Goal: Transaction & Acquisition: Obtain resource

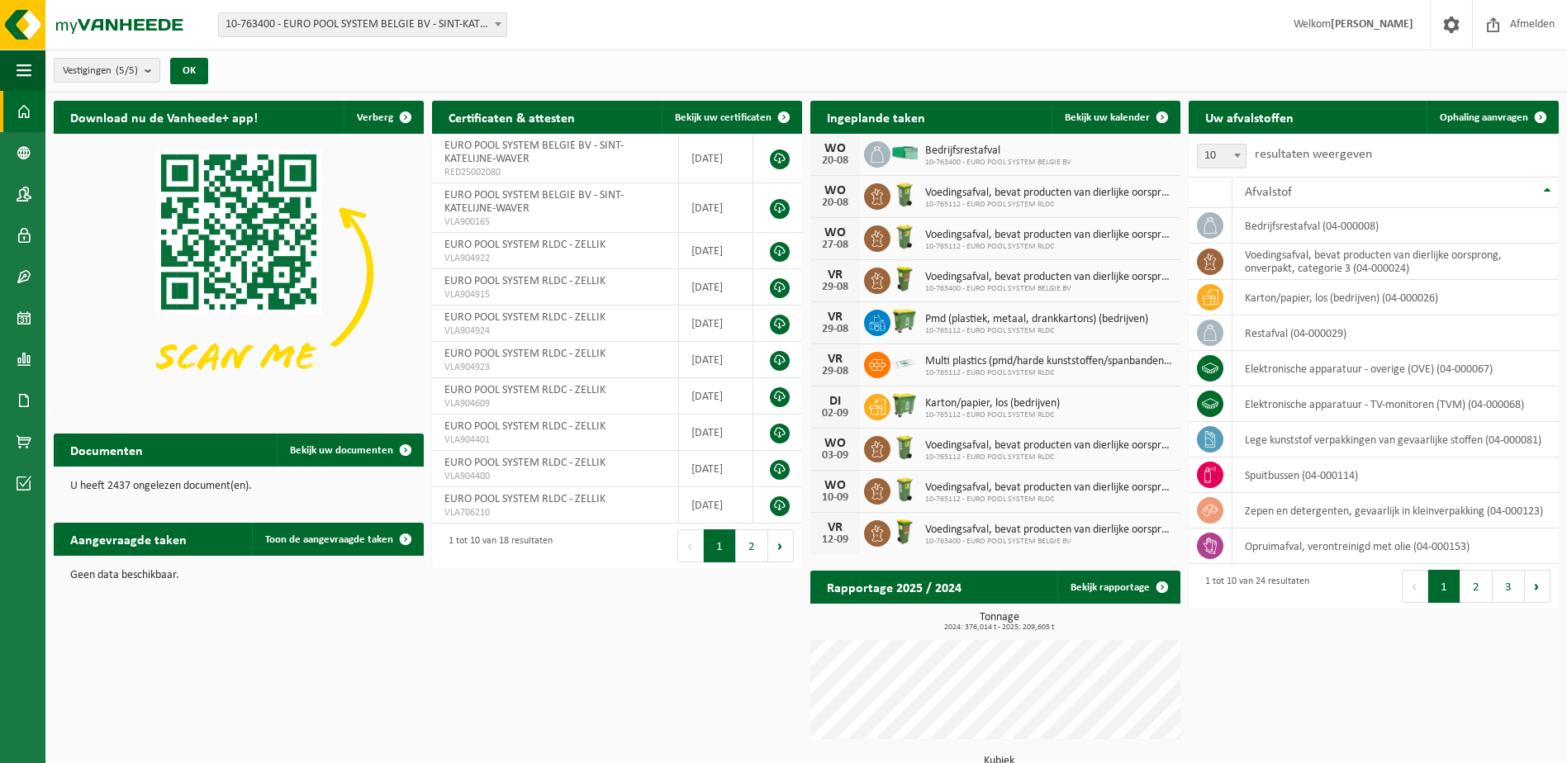
click at [376, 29] on span "10-763400 - EURO POOL SYSTEM BELGIE BV - SINT-KATELIJNE-WAVER" at bounding box center [362, 24] width 287 height 23
click at [734, 45] on div "Vestiging: 10-763400 - EURO POOL SYSTEM BELGIE BV - SINT-KATELIJNE-WAVER 10-826…" at bounding box center [783, 25] width 1567 height 50
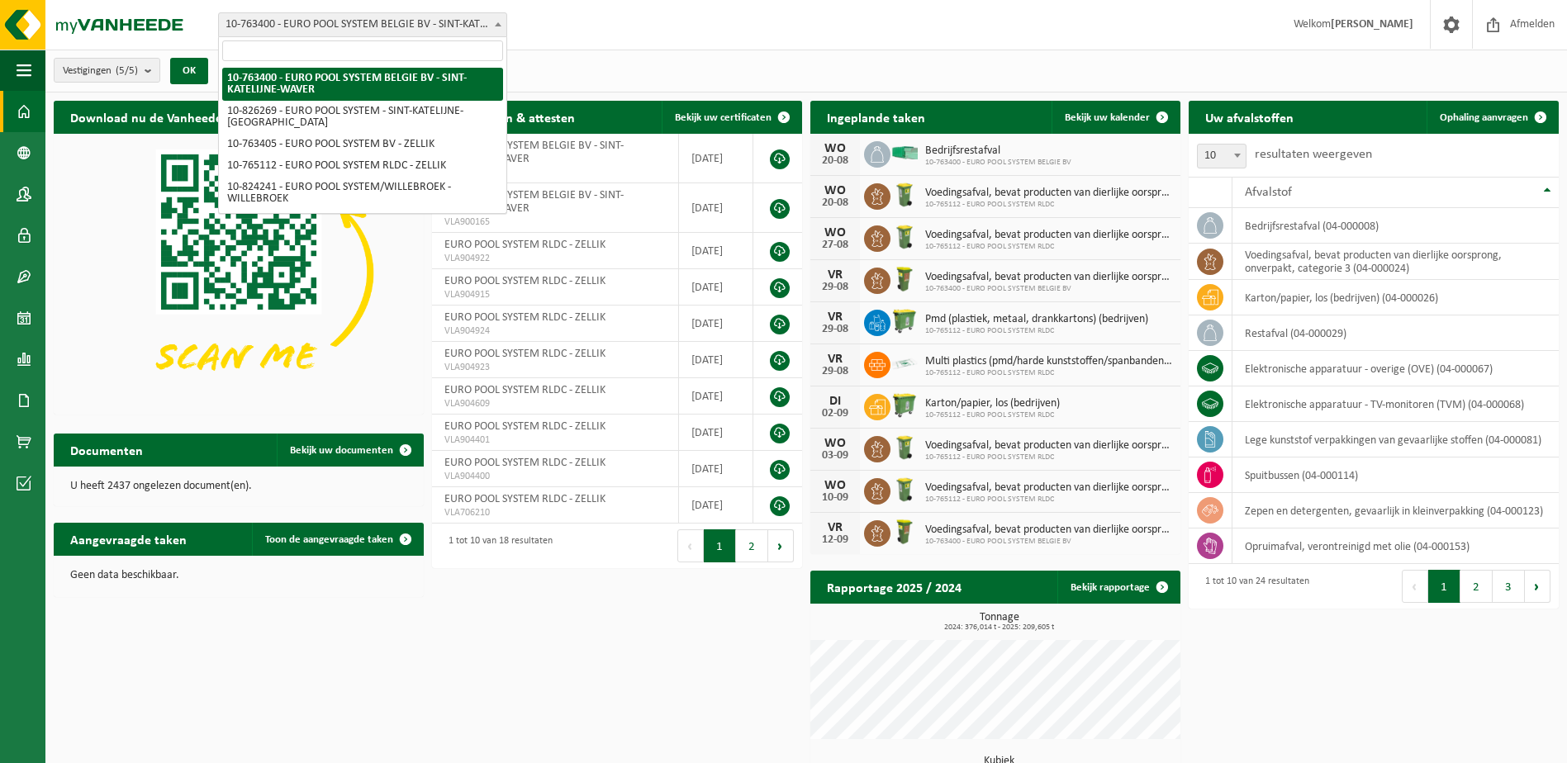
click at [361, 23] on span "10-763400 - EURO POOL SYSTEM BELGIE BV - SINT-KATELIJNE-WAVER" at bounding box center [362, 24] width 287 height 23
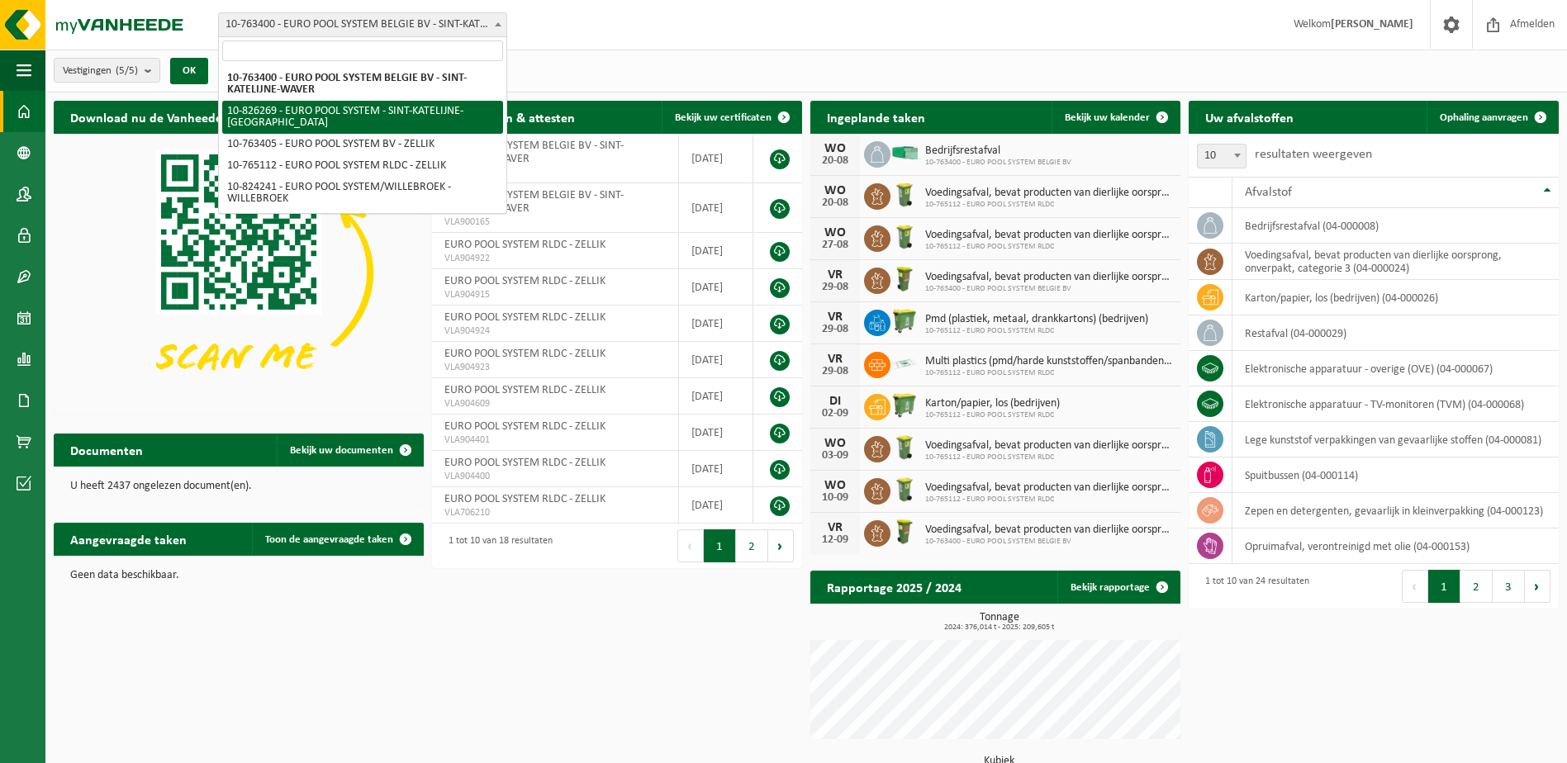
select select "85742"
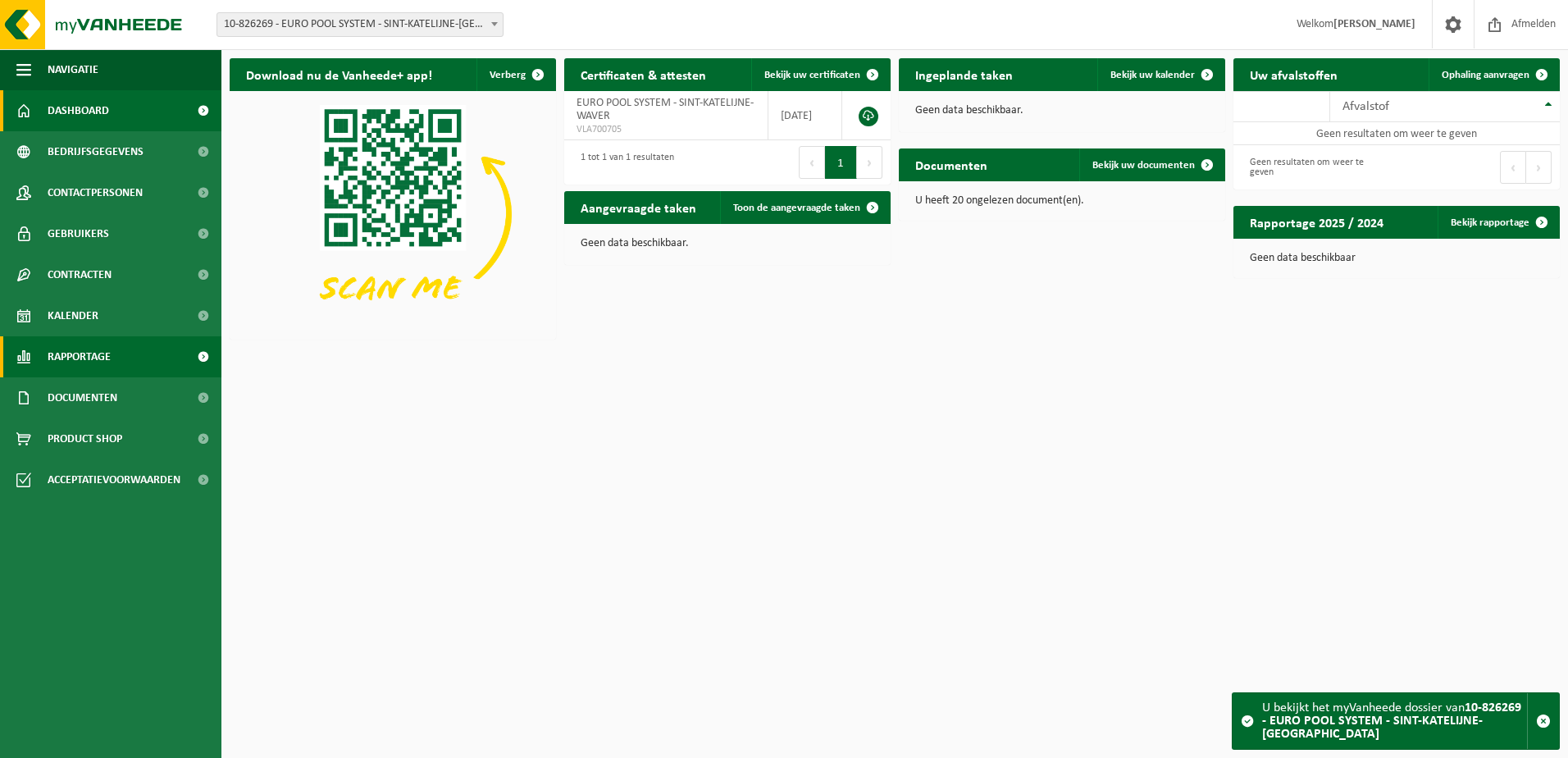
click at [205, 362] on span at bounding box center [203, 357] width 37 height 41
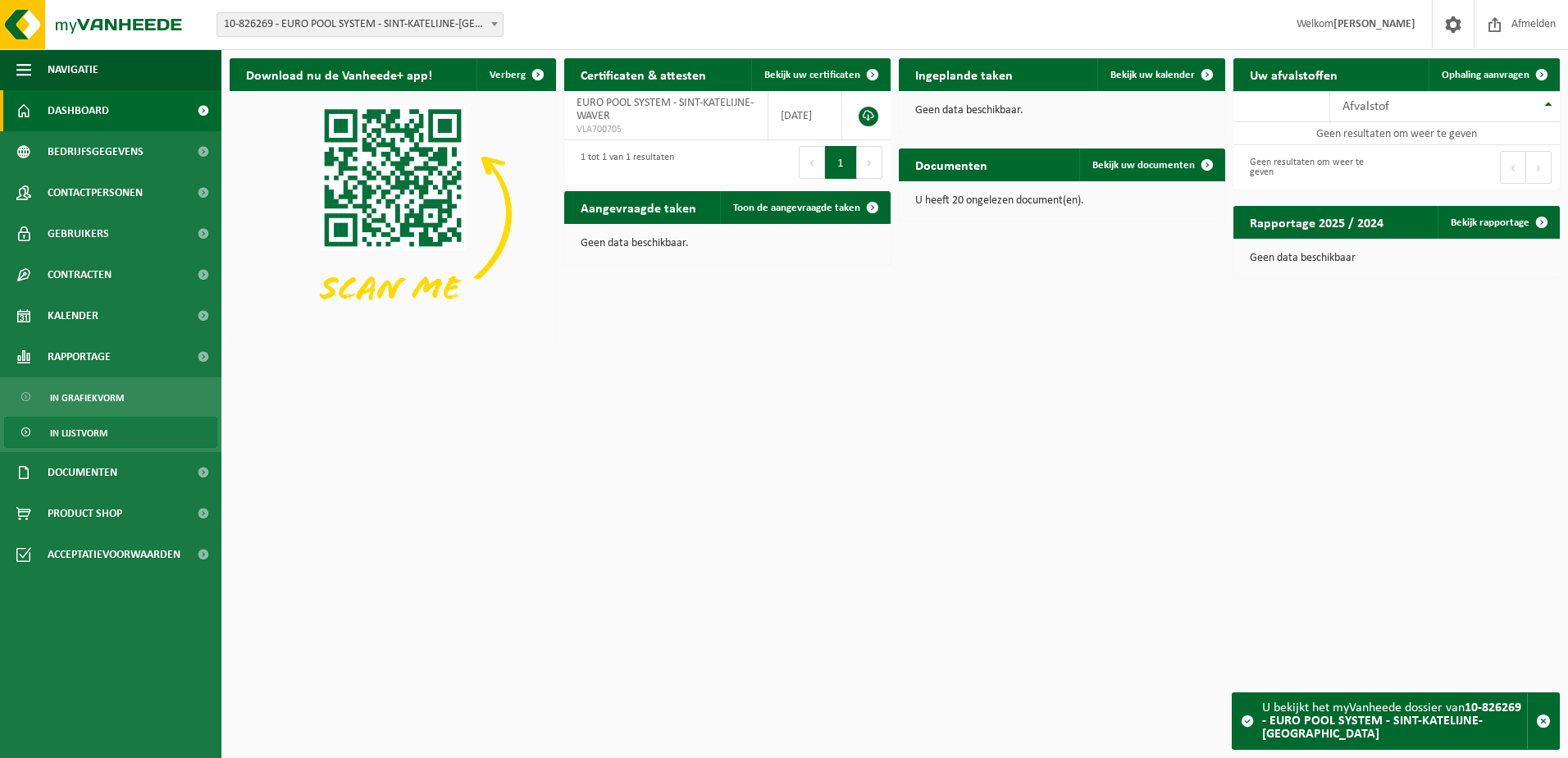
click at [91, 432] on span "In lijstvorm" at bounding box center [78, 432] width 58 height 31
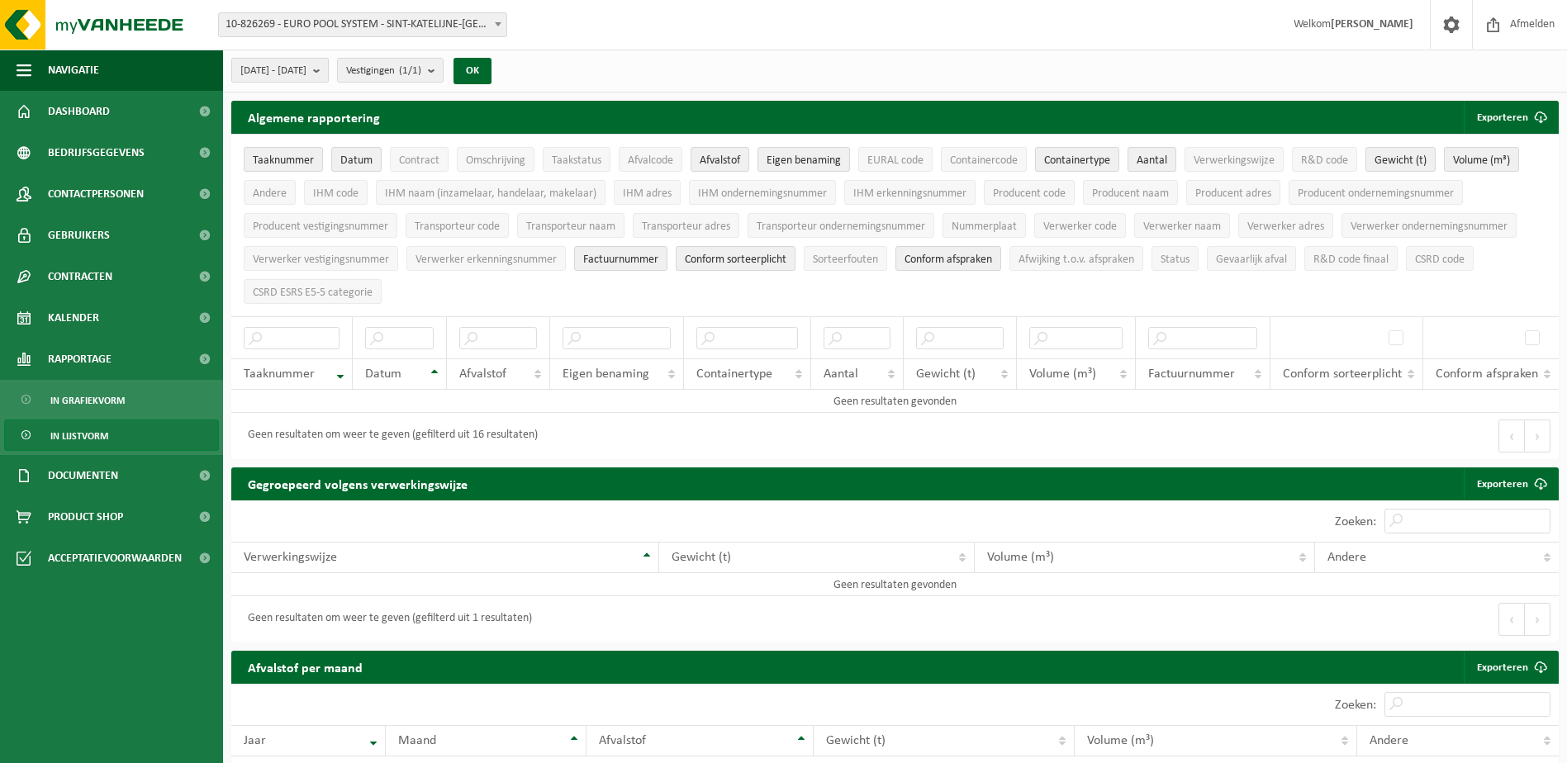
click at [328, 65] on b "submit" at bounding box center [320, 70] width 15 height 23
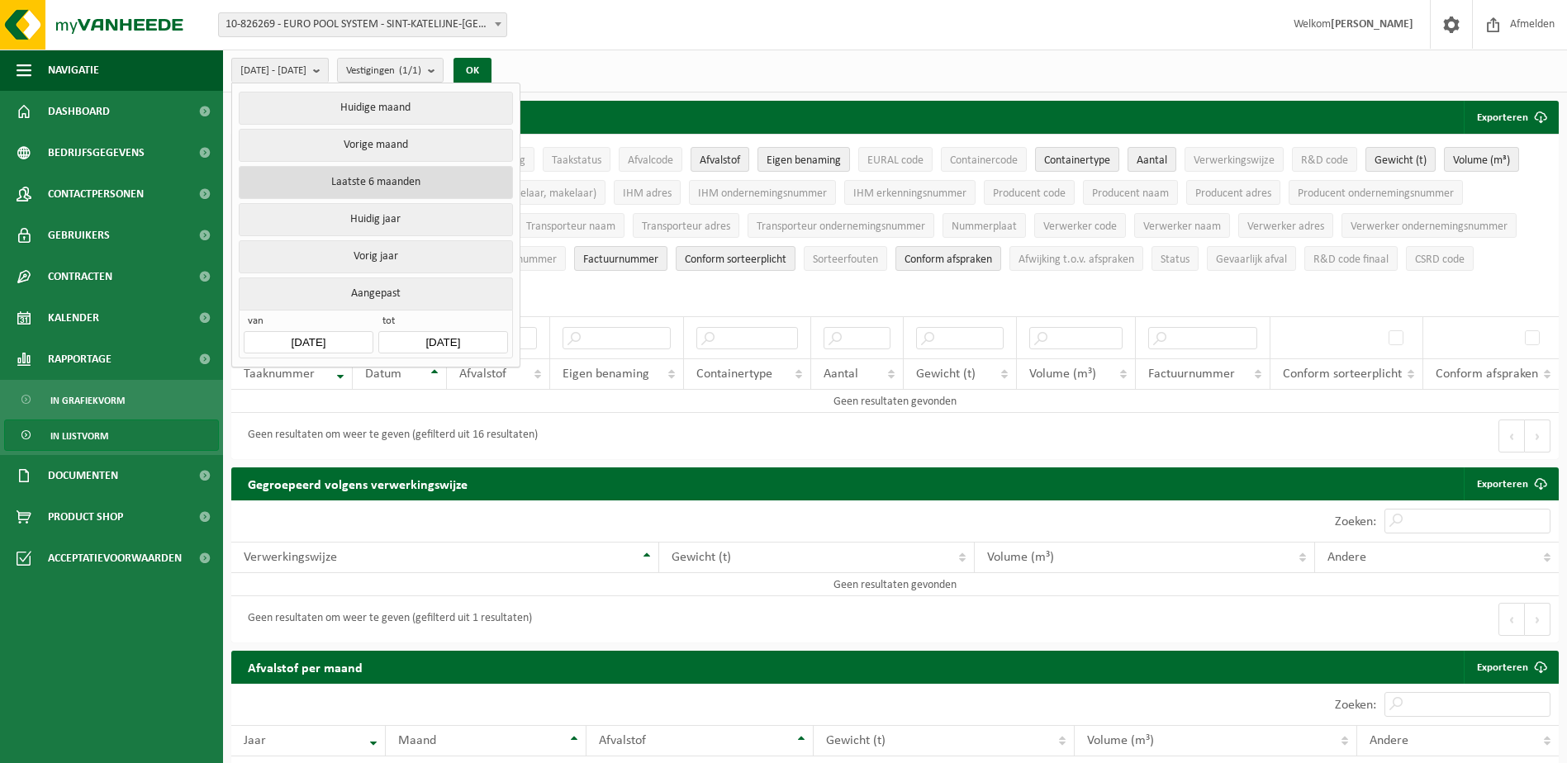
click at [396, 186] on button "Laatste 6 maanden" at bounding box center [375, 182] width 273 height 33
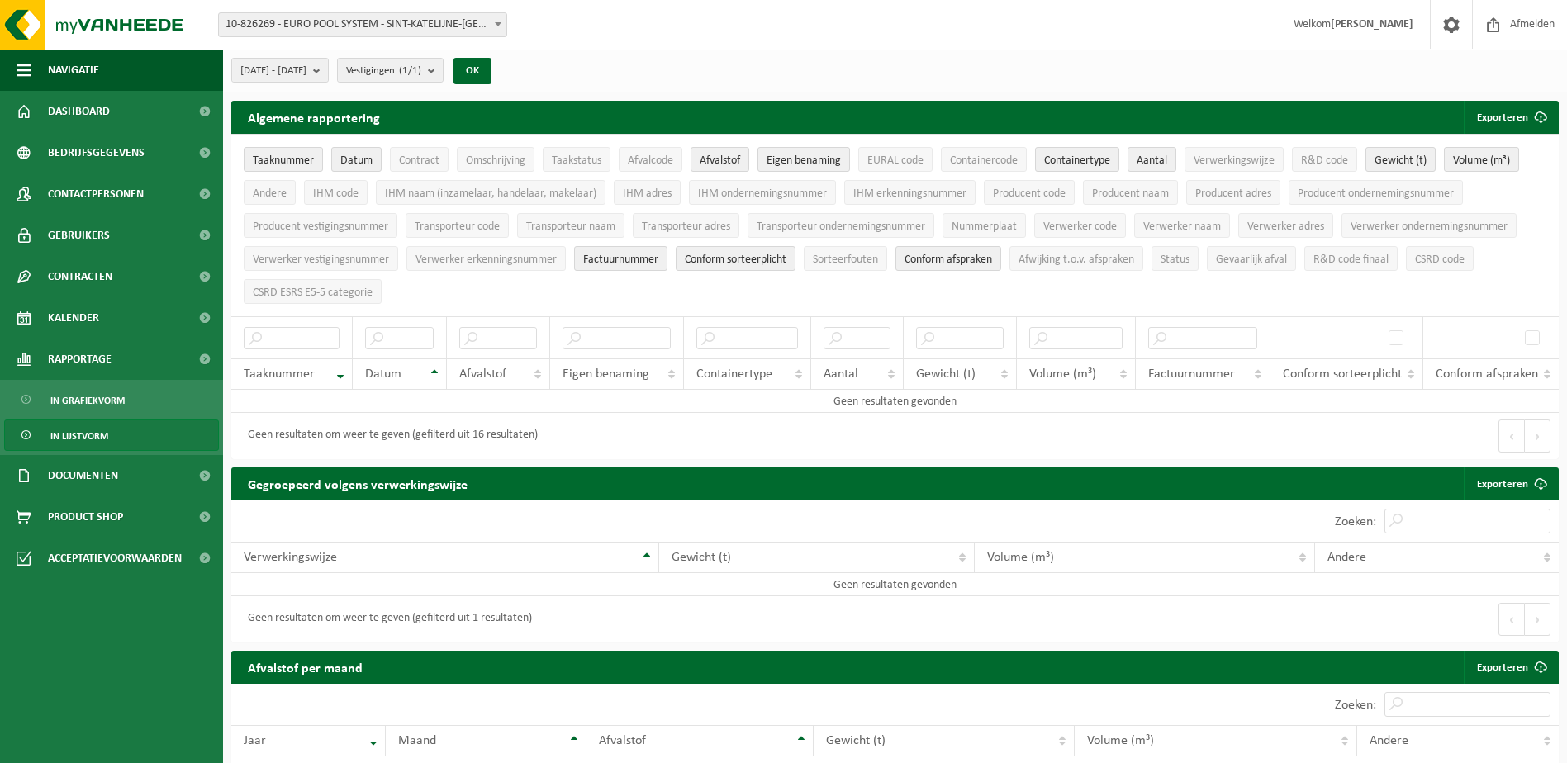
click at [738, 457] on div "Algemene rapportering Exporteren Enkel mijn selectie Alle beschikbare kolommen …" at bounding box center [895, 284] width 1344 height 367
click at [358, 162] on span "Datum" at bounding box center [356, 160] width 32 height 12
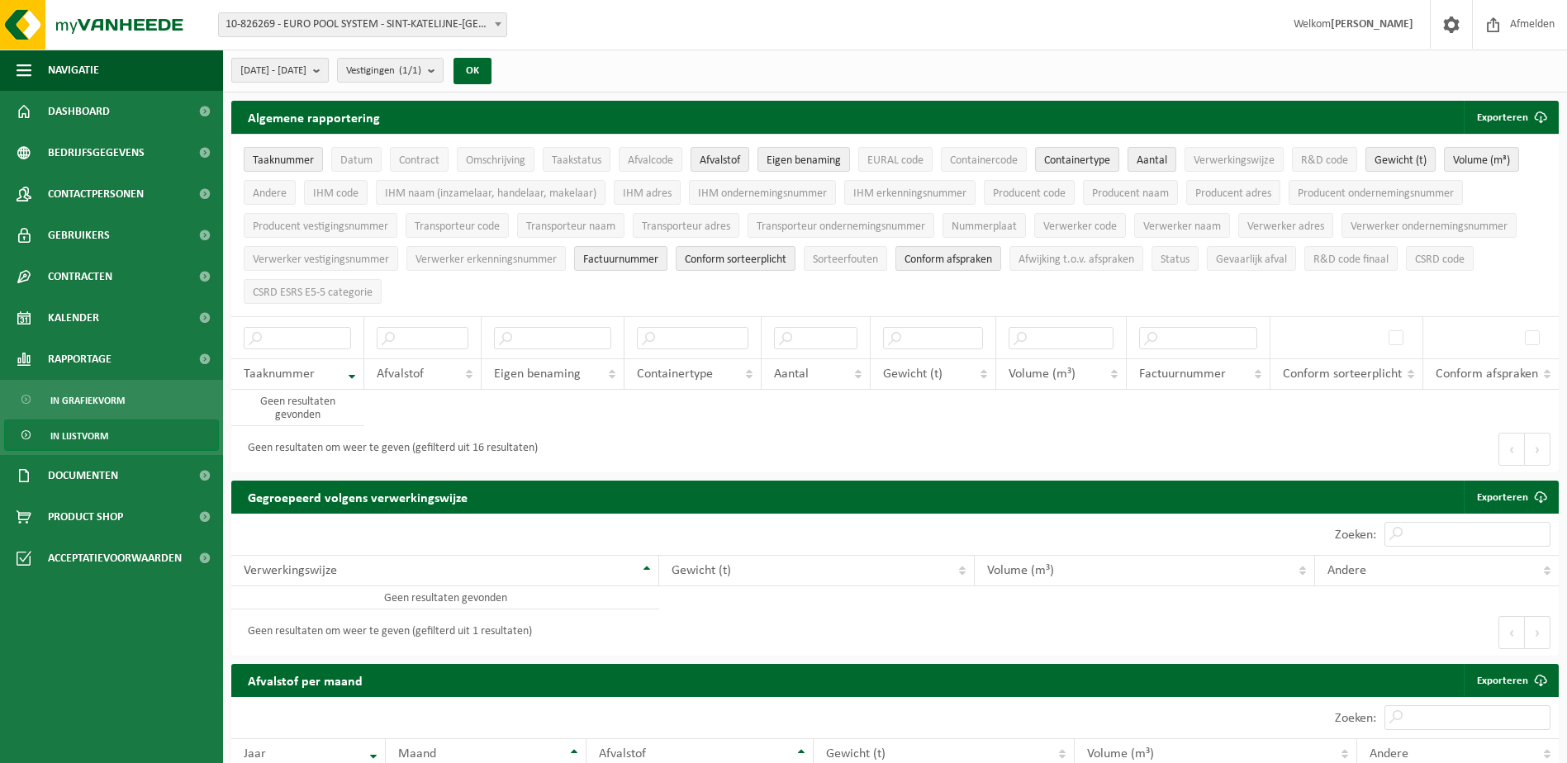
click at [306, 78] on span "2025-03-01 - 2025-08-20" at bounding box center [273, 71] width 66 height 25
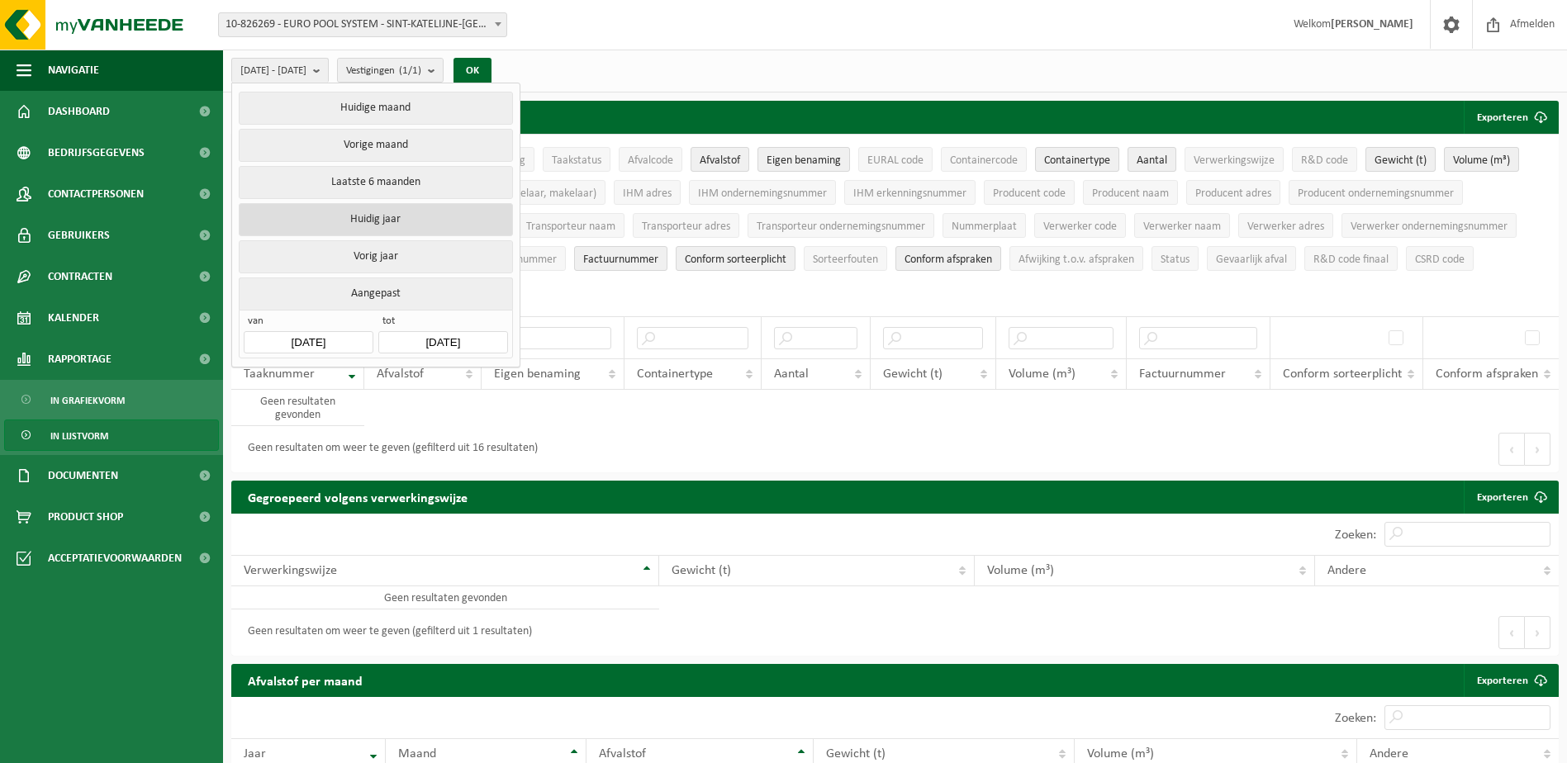
click at [366, 215] on button "Huidig jaar" at bounding box center [375, 219] width 273 height 33
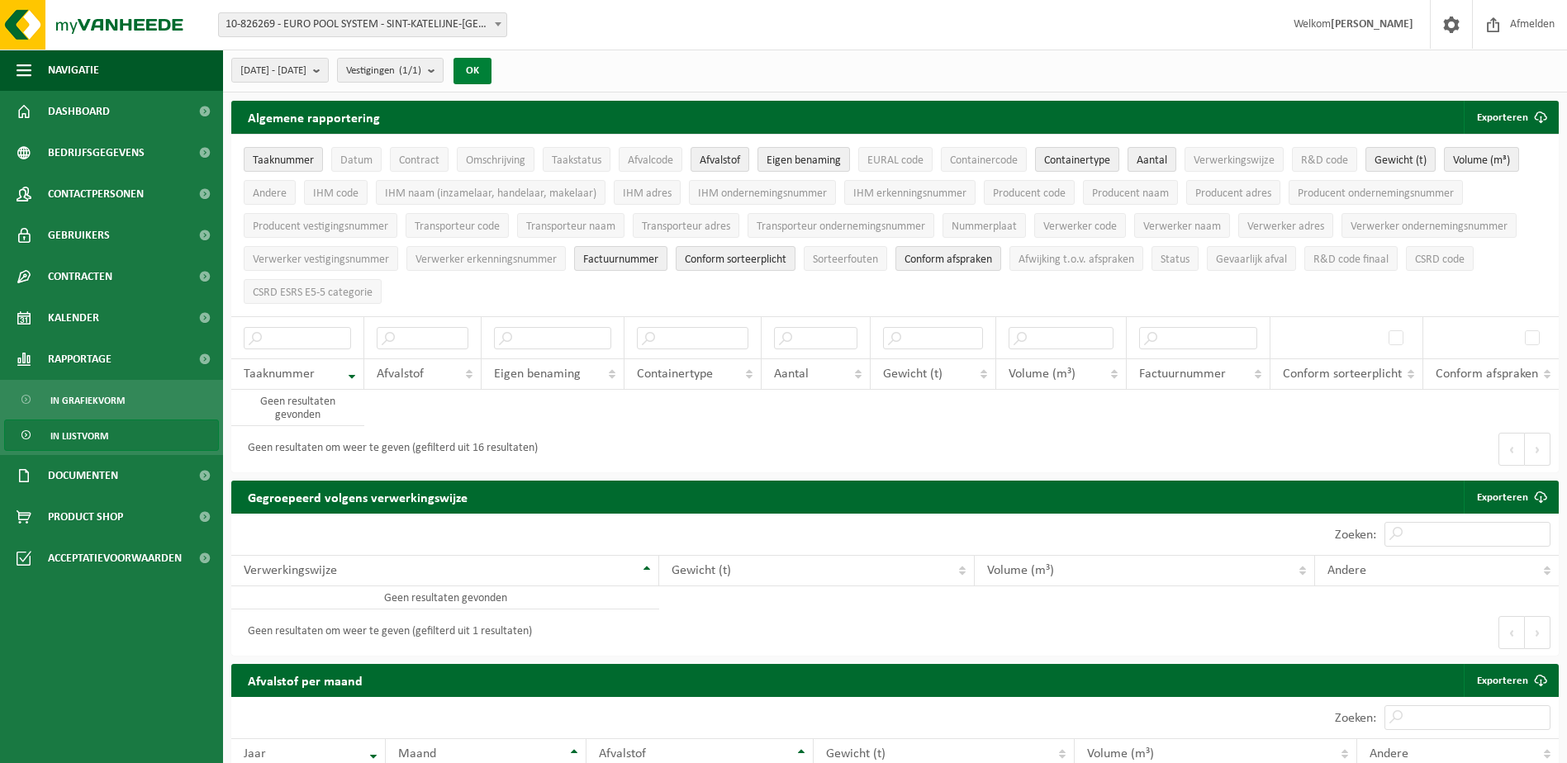
click at [491, 63] on button "OK" at bounding box center [472, 71] width 38 height 26
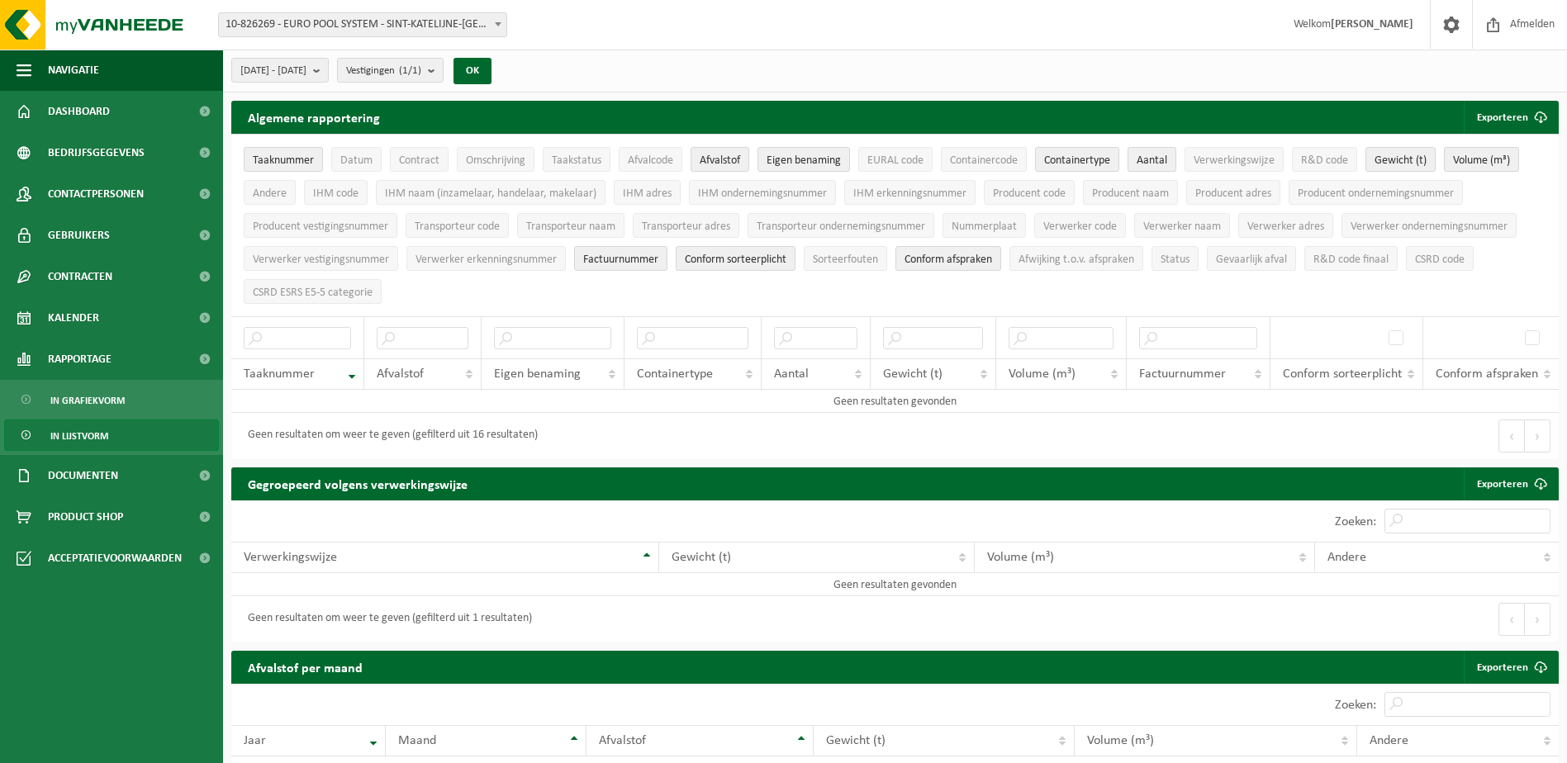
click at [344, 27] on span "10-826269 - EURO POOL SYSTEM - SINT-KATELIJNE-[GEOGRAPHIC_DATA]" at bounding box center [362, 24] width 287 height 23
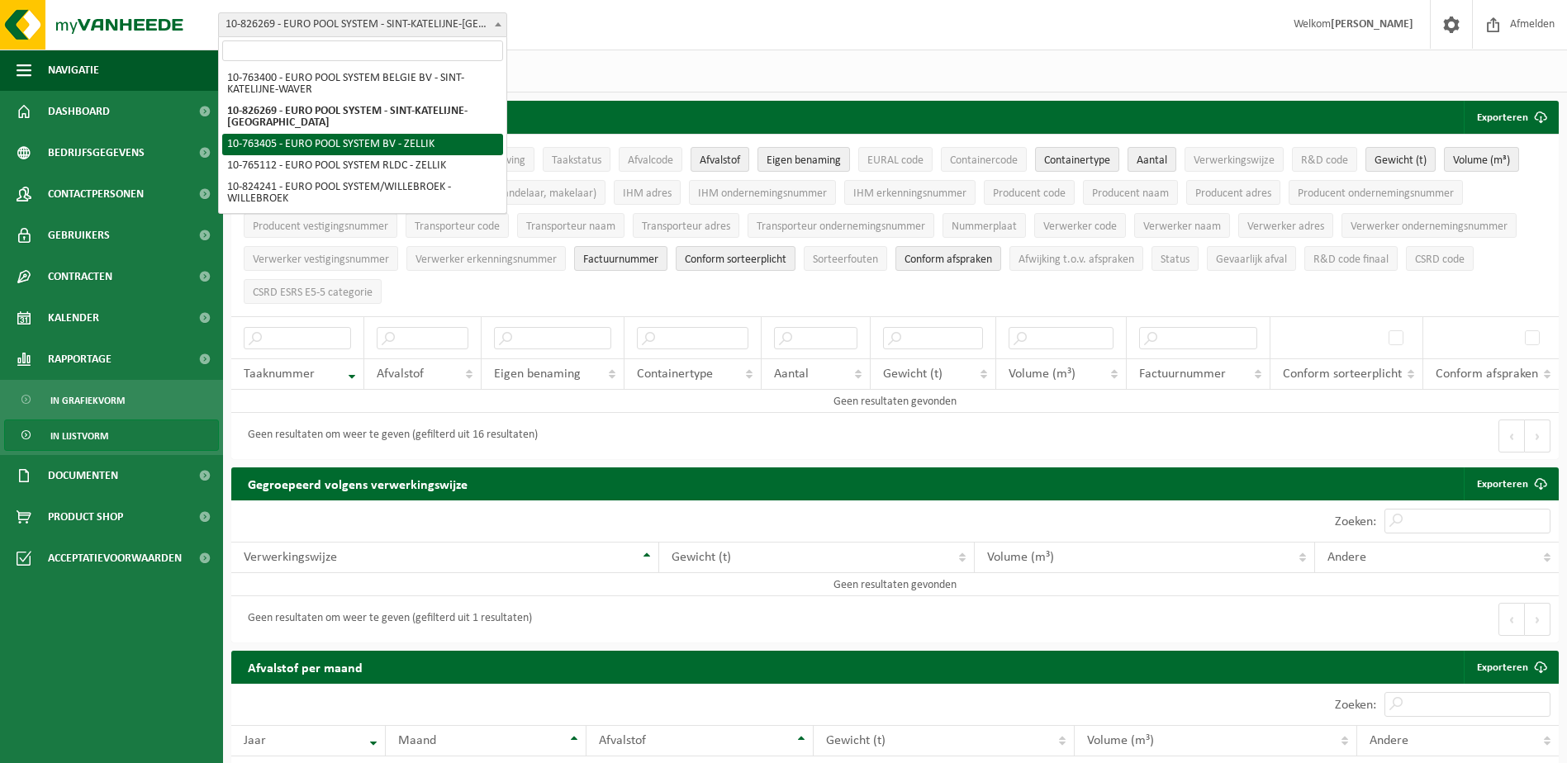
select select "12661"
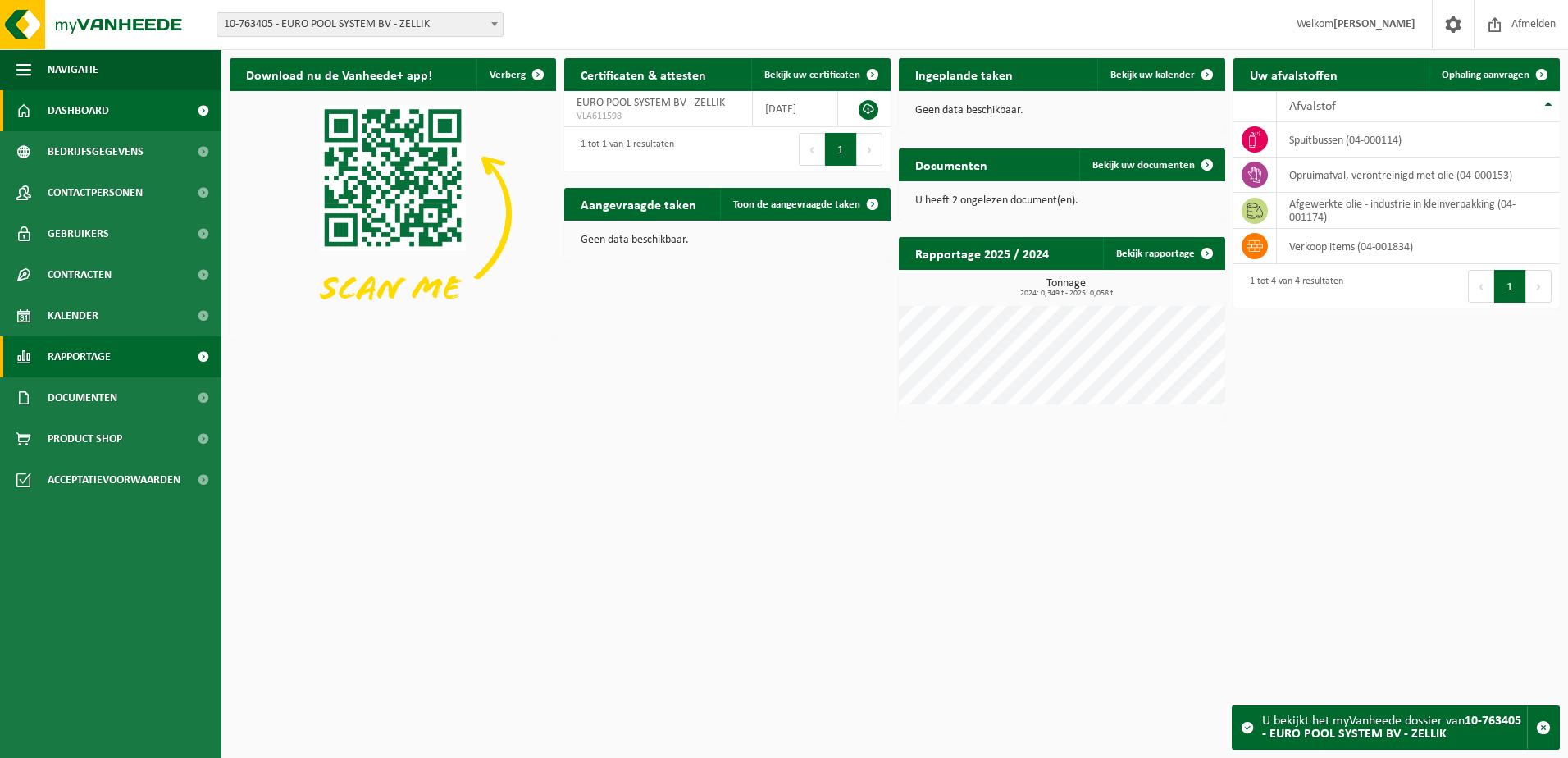
click at [181, 353] on link "Rapportage" at bounding box center [110, 357] width 221 height 41
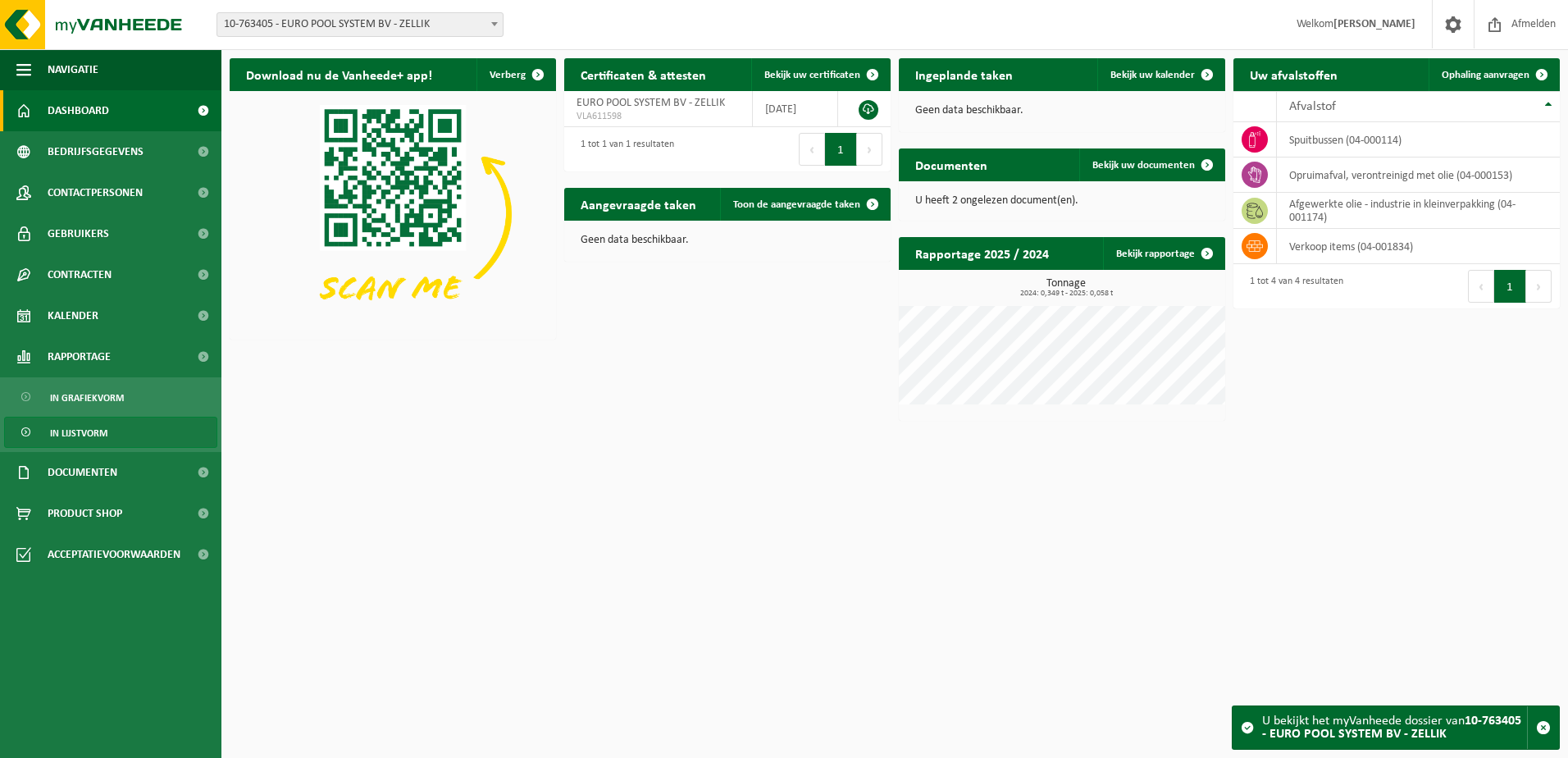
click at [157, 438] on link "In lijstvorm" at bounding box center [110, 432] width 214 height 31
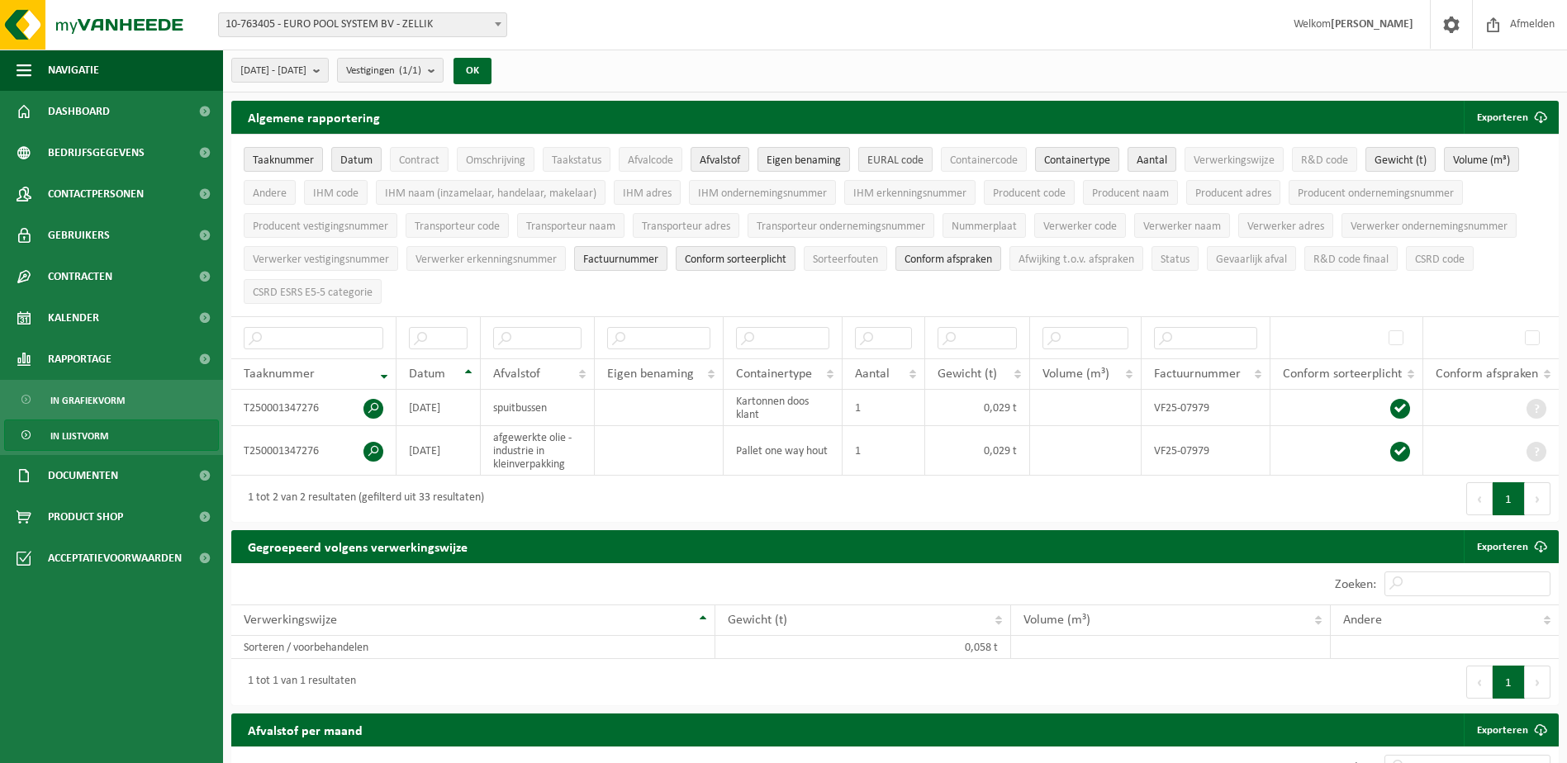
click at [913, 164] on span "EURAL code" at bounding box center [895, 160] width 56 height 12
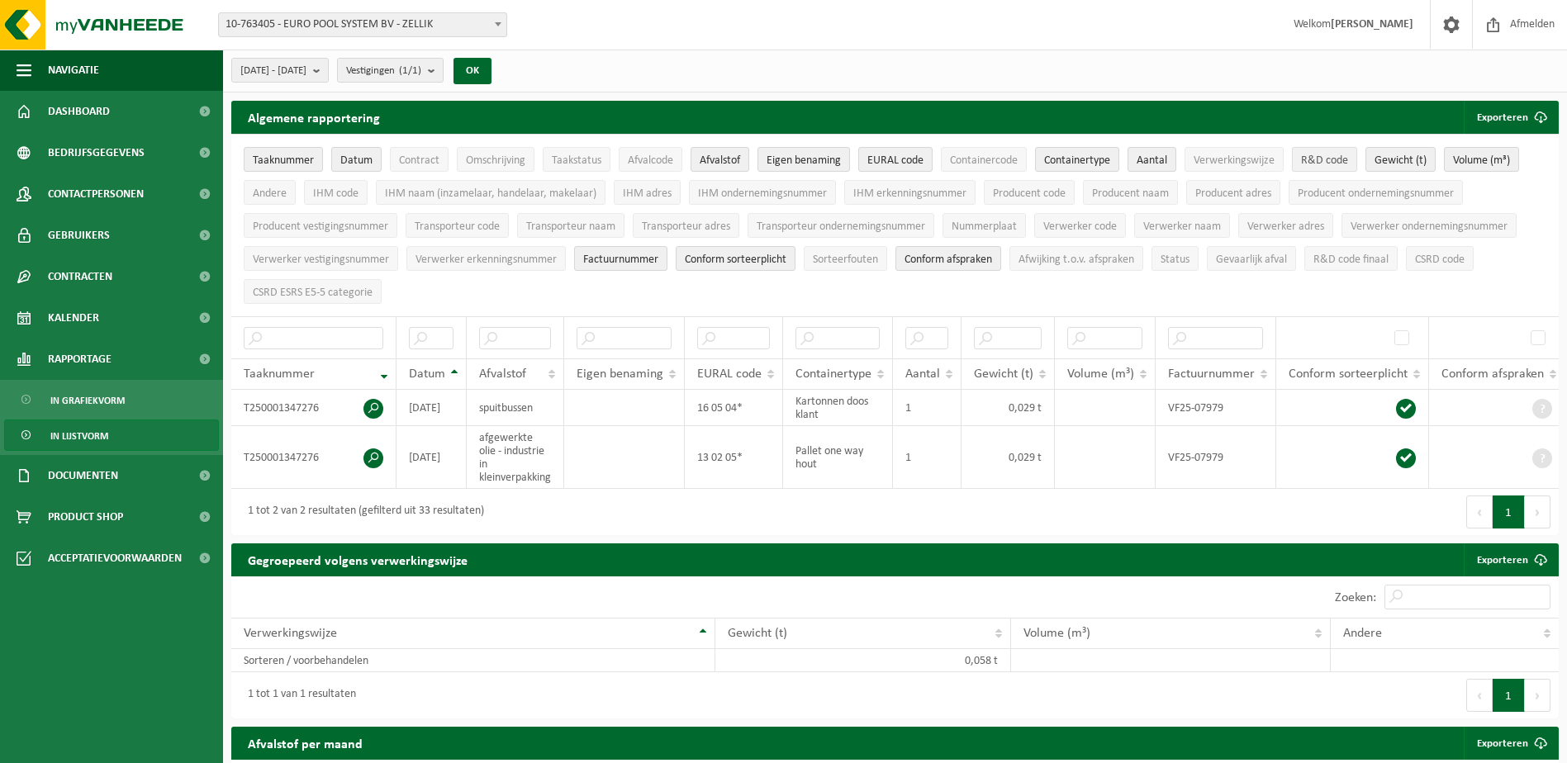
click at [1316, 164] on span "R&D code" at bounding box center [1324, 160] width 47 height 12
click at [591, 50] on div "Vestiging: 10-763400 - EURO POOL SYSTEM BELGIE BV - SINT-KATELIJNE-WAVER 10-826…" at bounding box center [783, 661] width 1567 height 1323
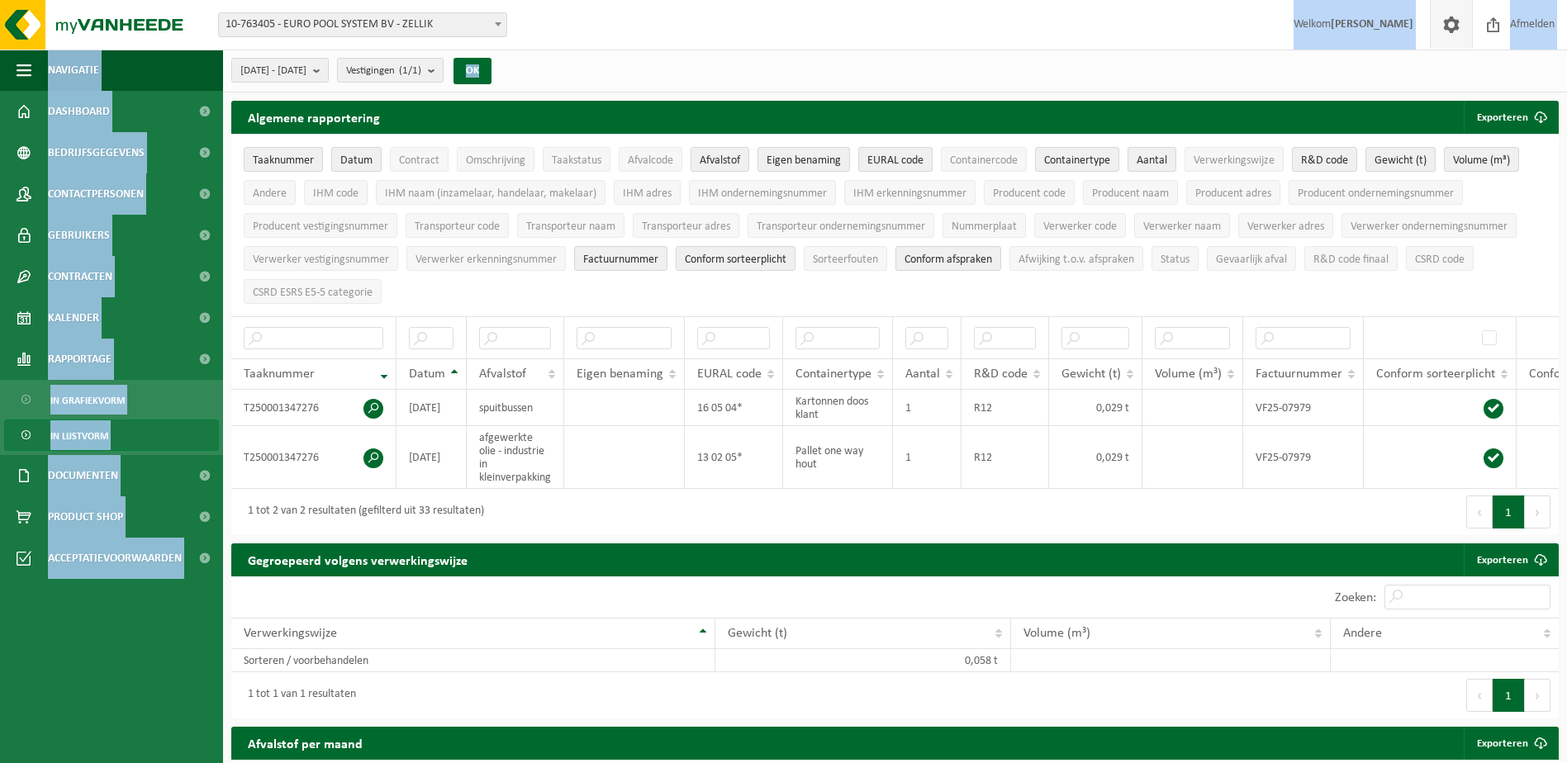
click at [1442, 31] on span at bounding box center [1451, 24] width 25 height 49
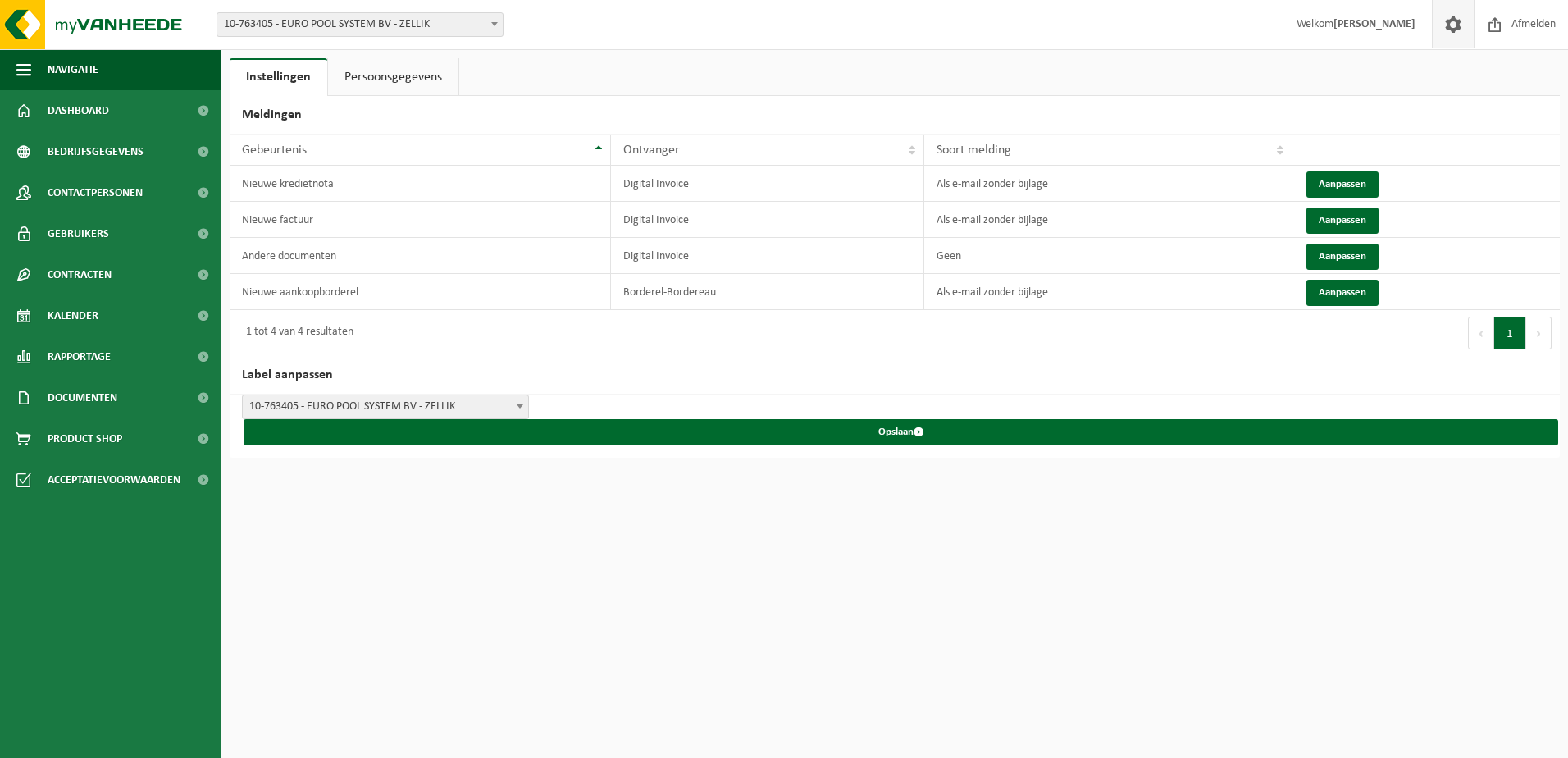
click at [1461, 32] on span at bounding box center [1453, 24] width 25 height 49
click at [1371, 21] on strong "[PERSON_NAME]" at bounding box center [1374, 24] width 82 height 12
click at [411, 78] on link "Persoonsgegevens" at bounding box center [392, 77] width 130 height 38
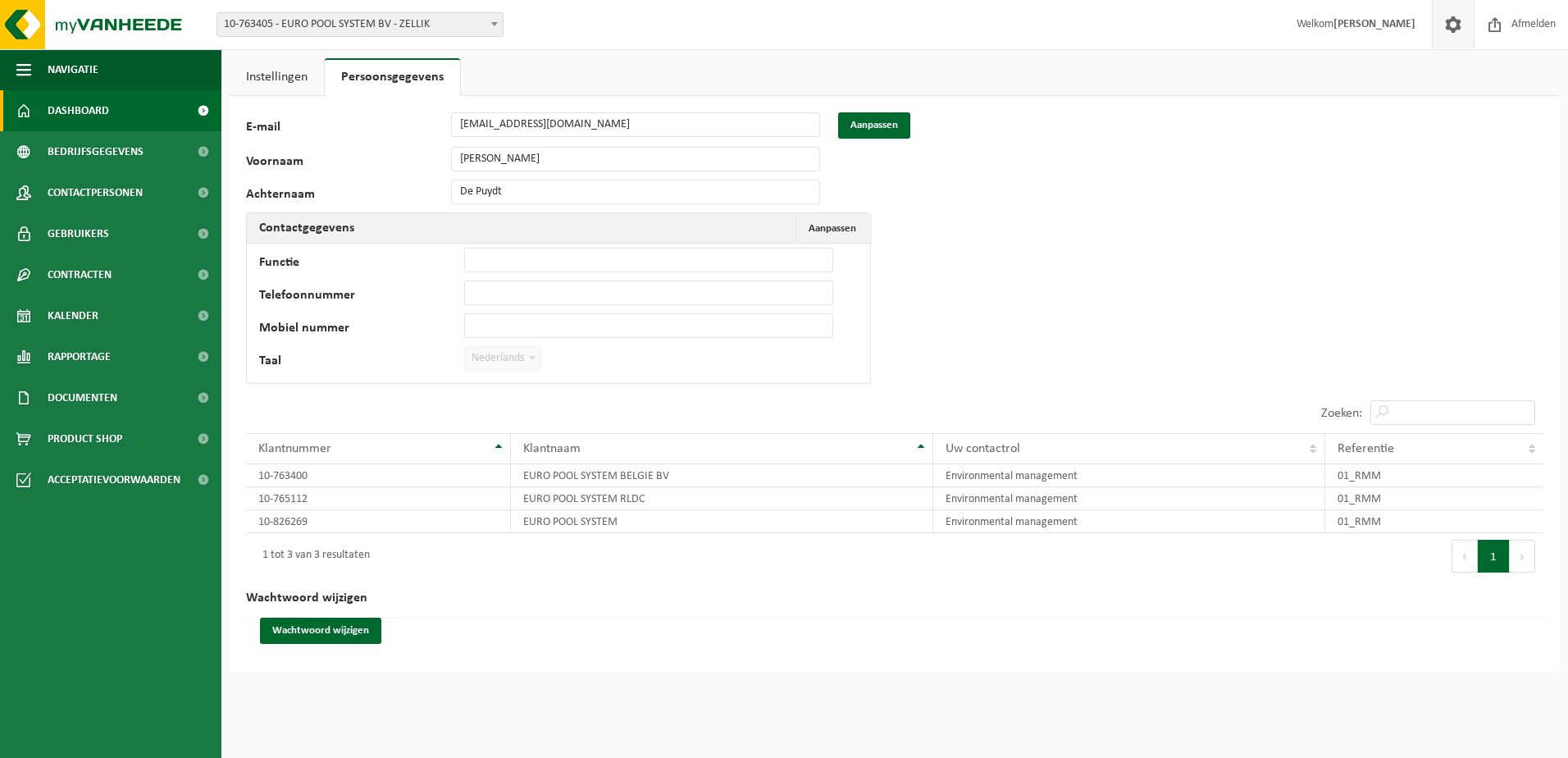
click at [108, 99] on span "Dashboard" at bounding box center [78, 110] width 62 height 41
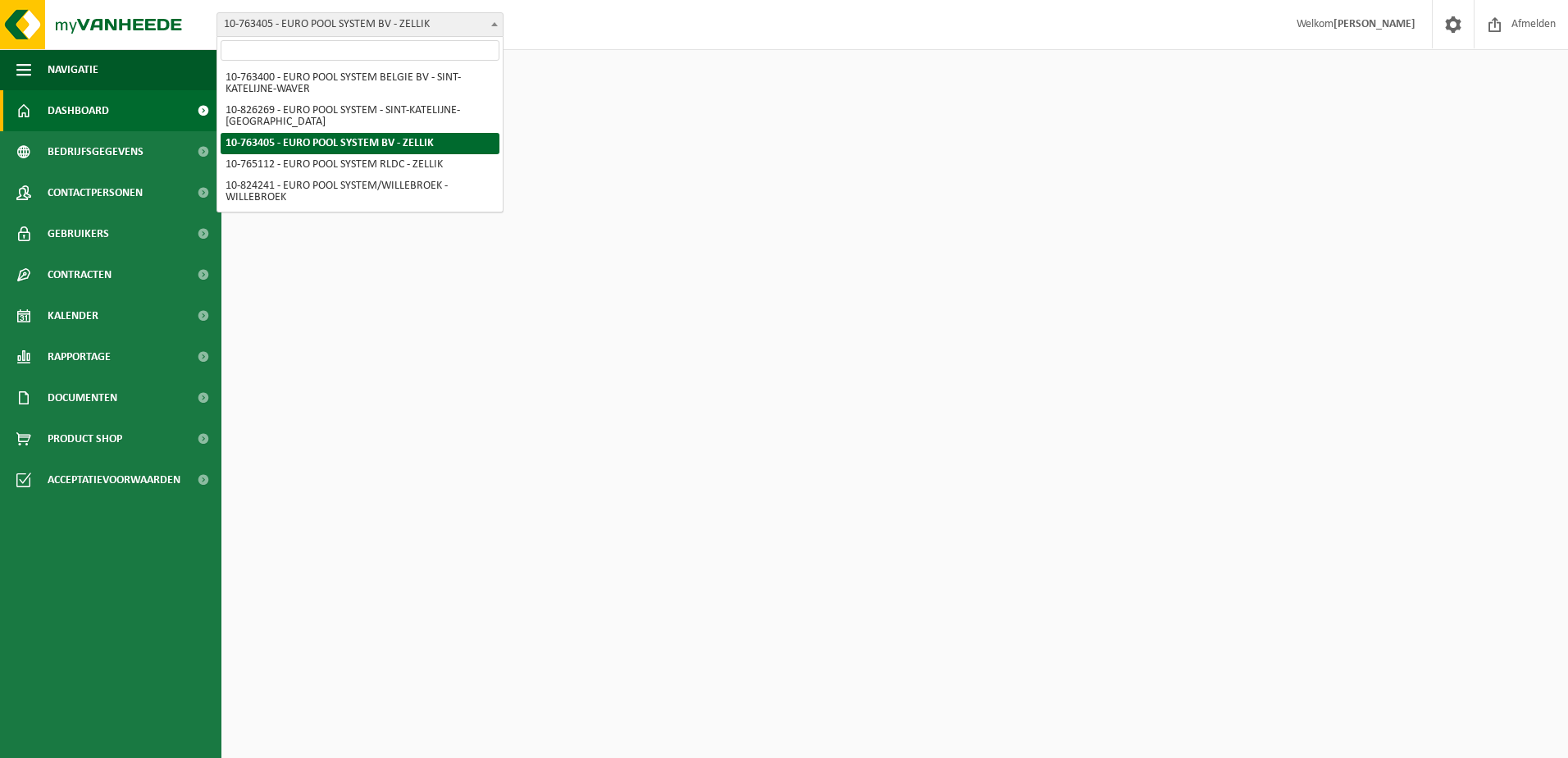
click at [413, 18] on span "10-763405 - EURO POOL SYSTEM BV - ZELLIK" at bounding box center [359, 24] width 285 height 23
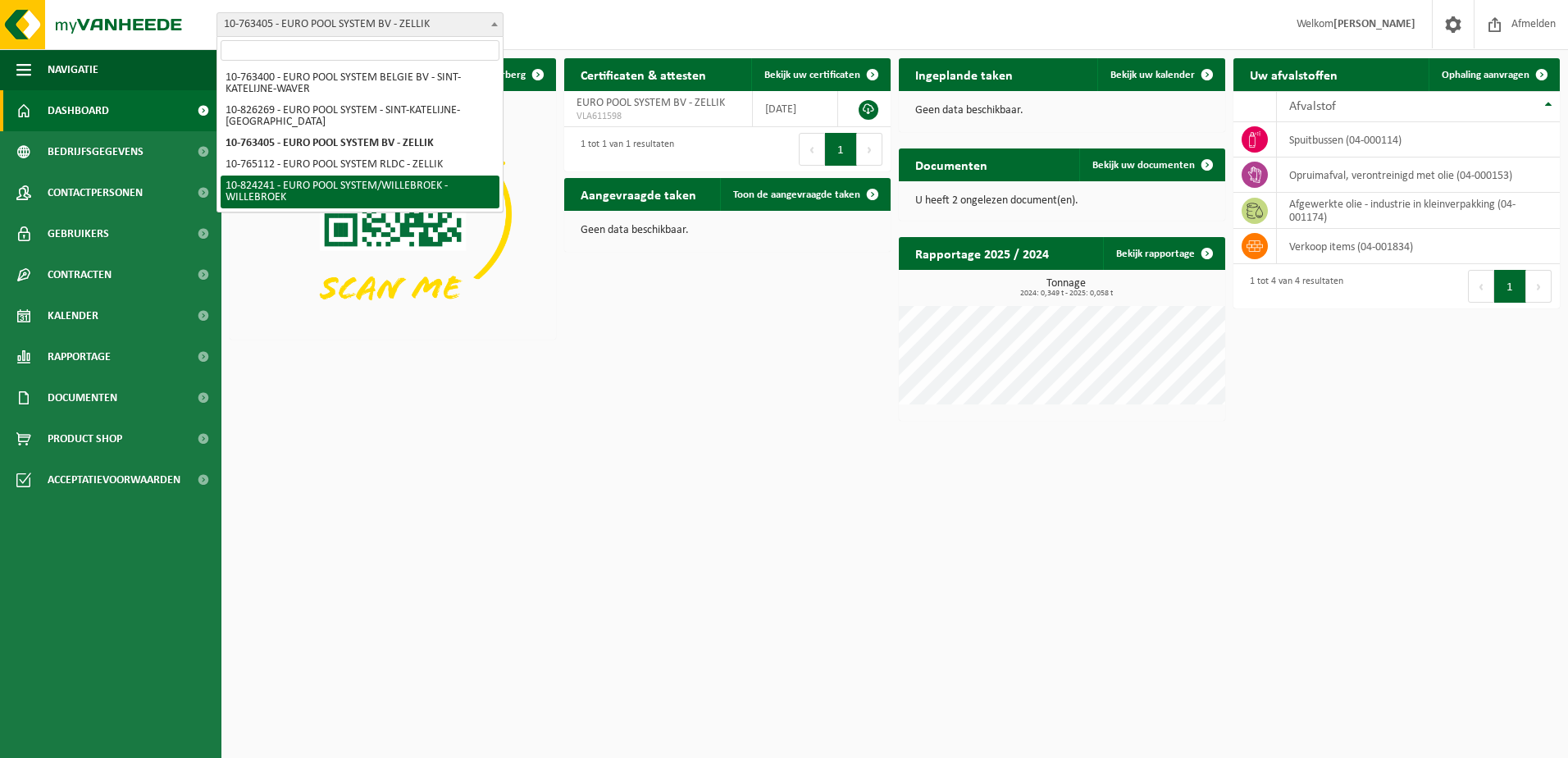
select select "84596"
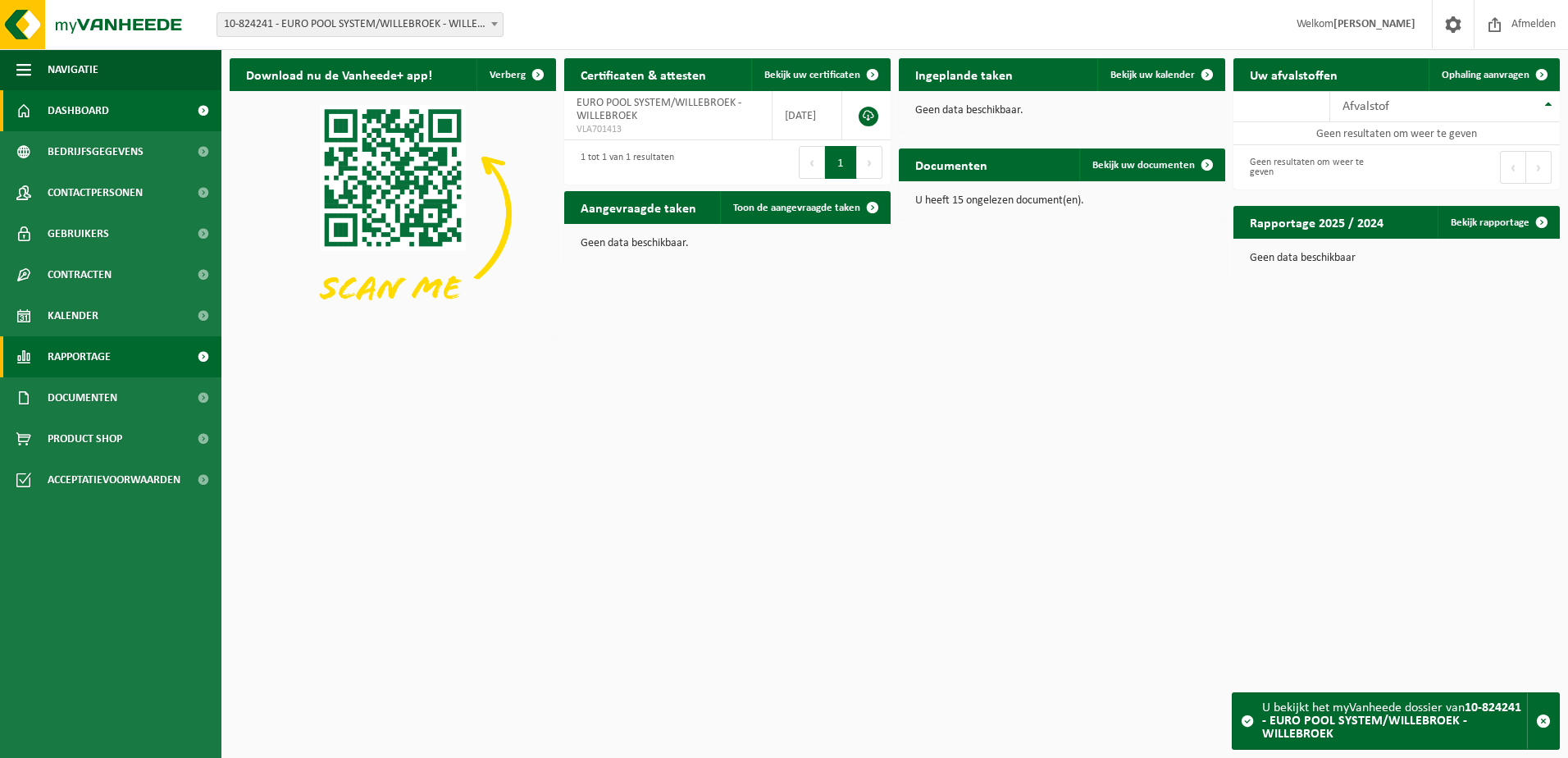
click at [101, 348] on span "Rapportage" at bounding box center [79, 357] width 64 height 41
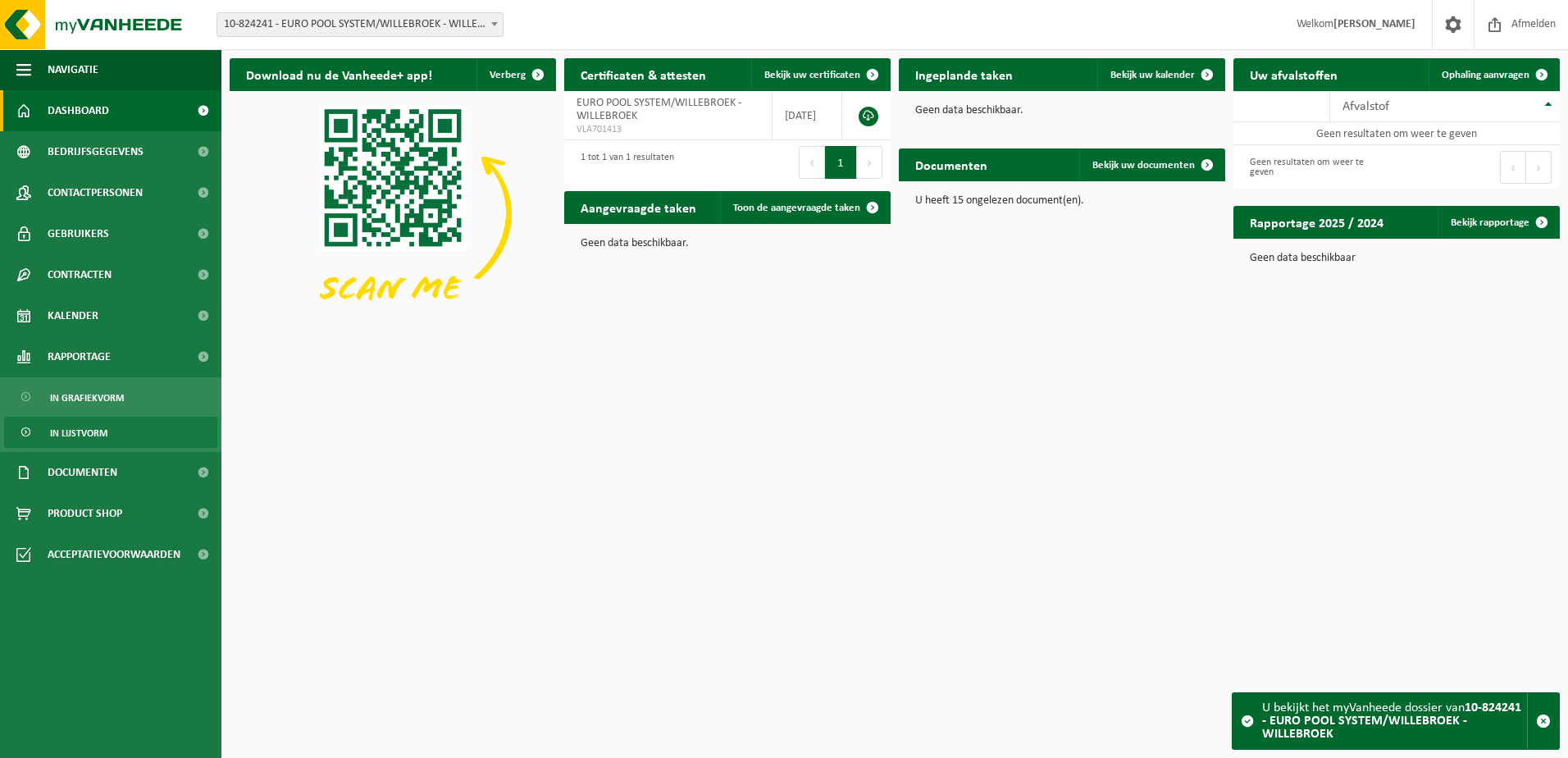
click at [105, 435] on span "In lijstvorm" at bounding box center [78, 432] width 58 height 31
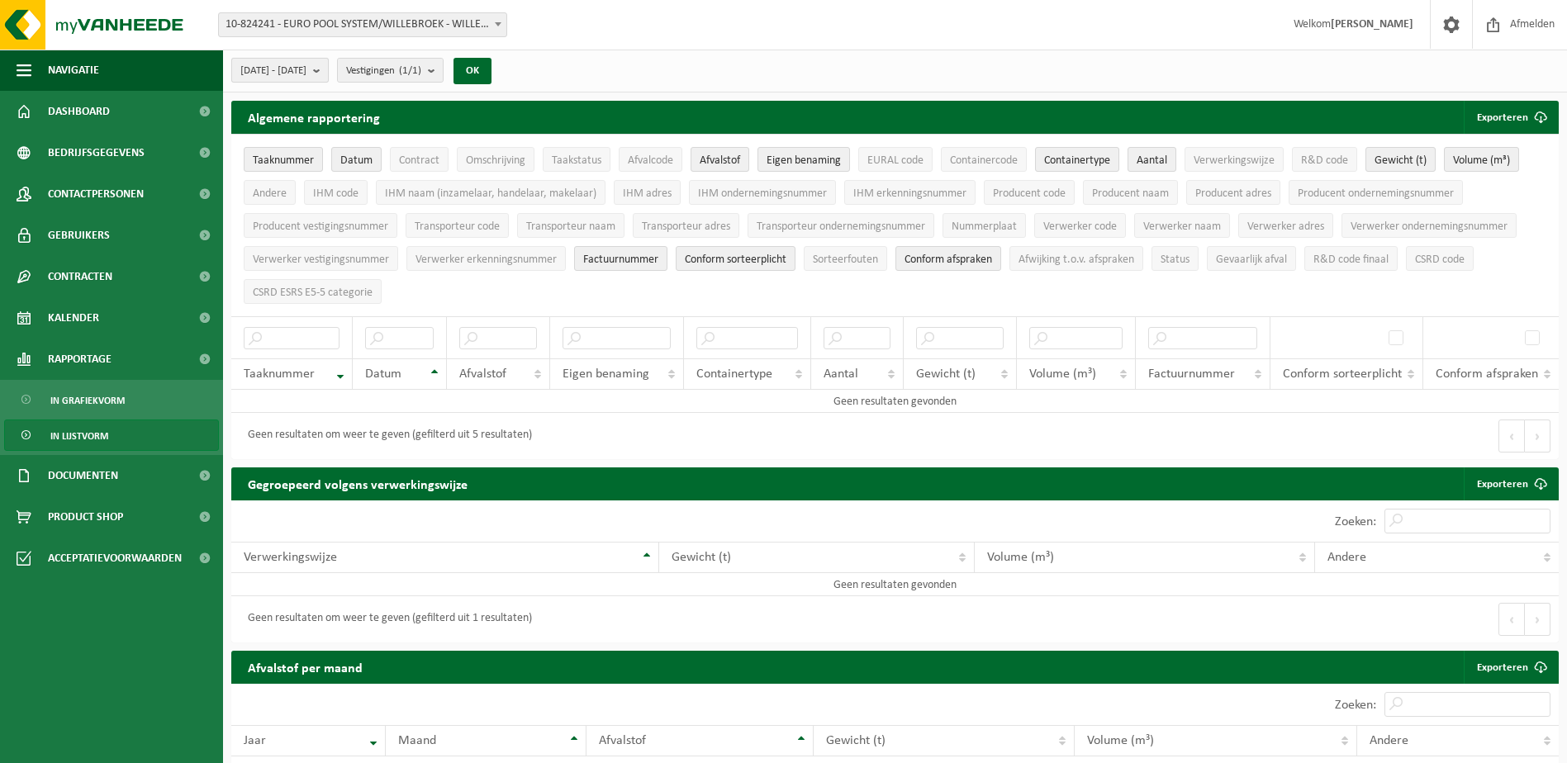
click at [306, 62] on span "2025-03-01 - 2025-08-20" at bounding box center [273, 71] width 66 height 25
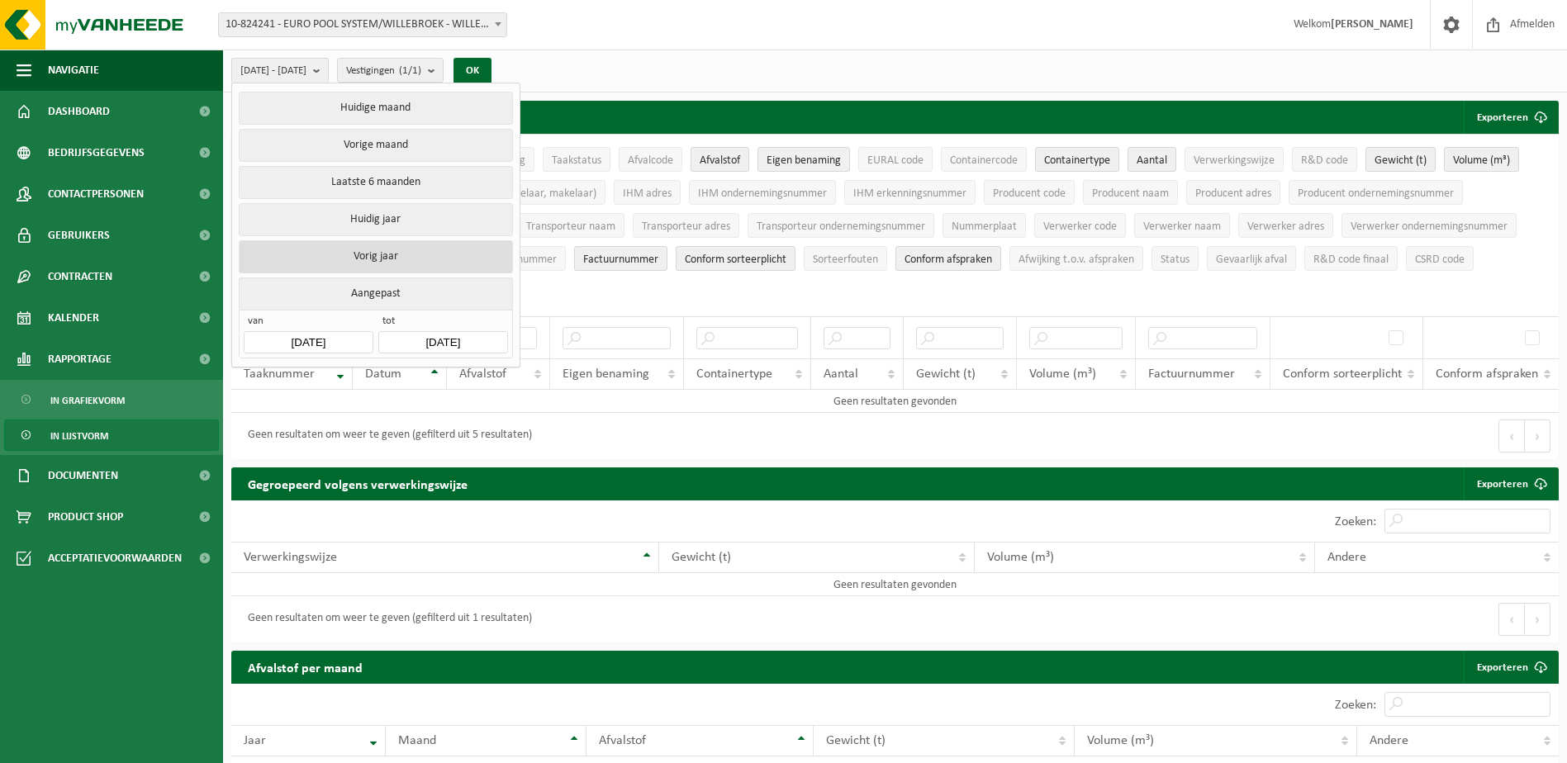
click at [371, 257] on button "Vorig jaar" at bounding box center [375, 256] width 273 height 33
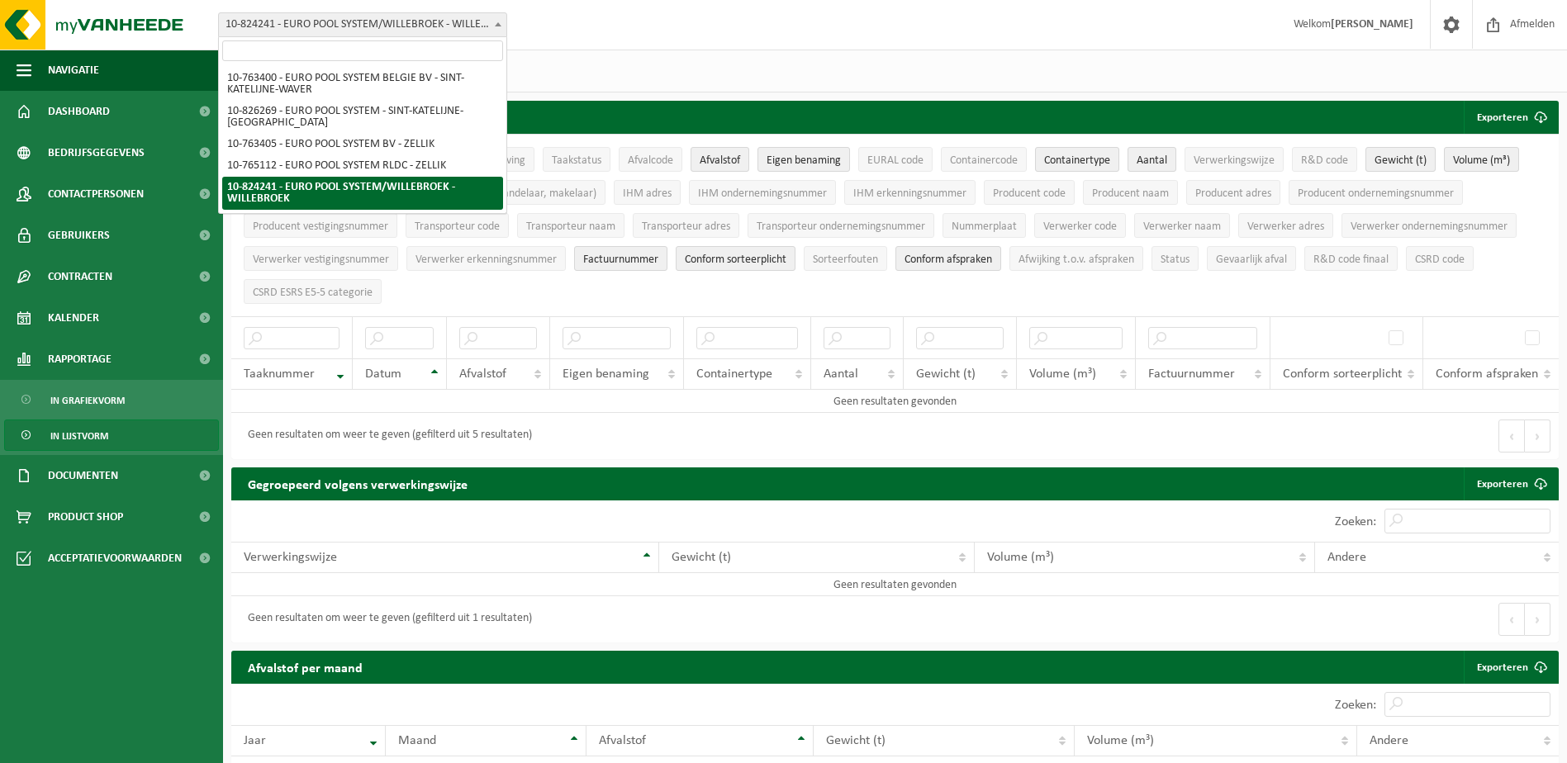
click at [476, 19] on span "10-824241 - EURO POOL SYSTEM/WILLEBROEK - WILLEBROEK" at bounding box center [362, 24] width 287 height 23
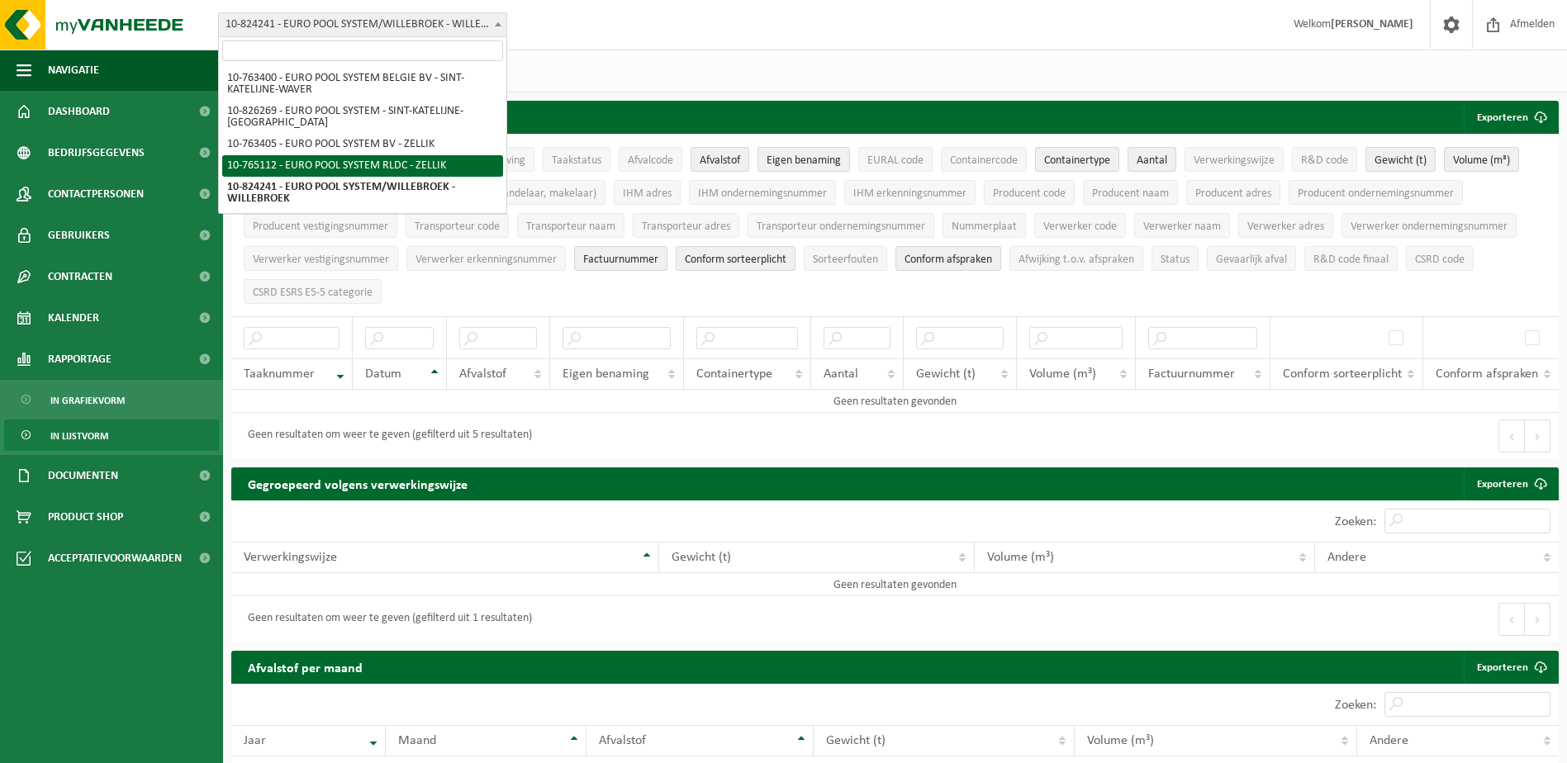
select select "12781"
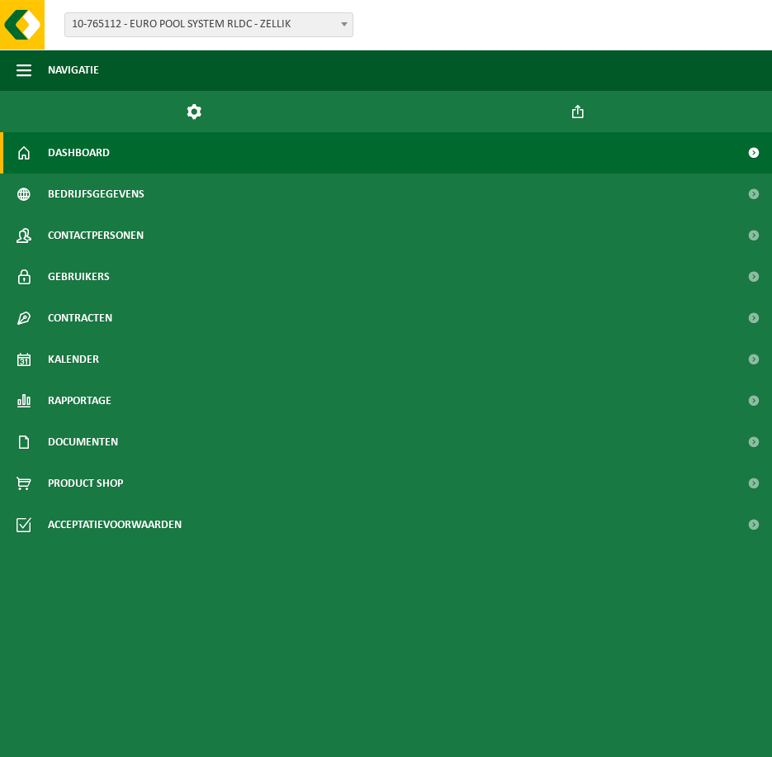
click at [279, 21] on span "10-765112 - EURO POOL SYSTEM RLDC - ZELLIK" at bounding box center [208, 24] width 287 height 23
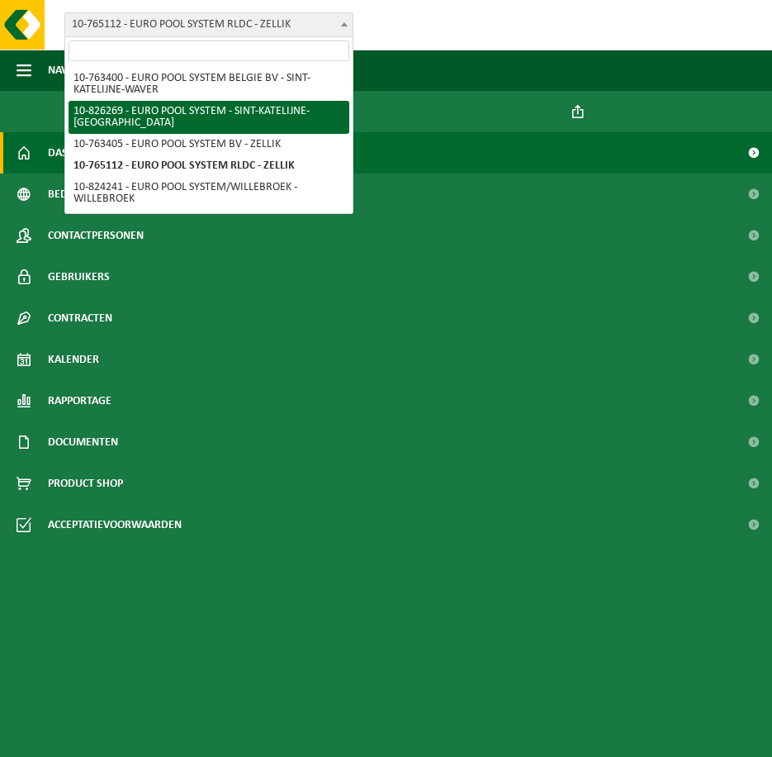
select select "85742"
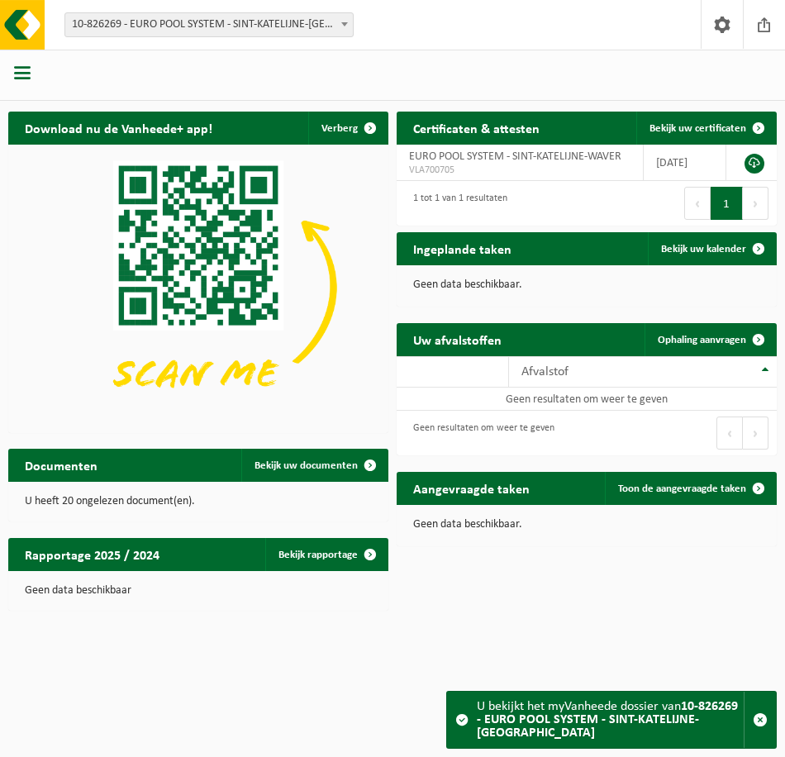
click at [13, 78] on div at bounding box center [23, 75] width 47 height 44
click at [29, 73] on span "button" at bounding box center [22, 72] width 17 height 17
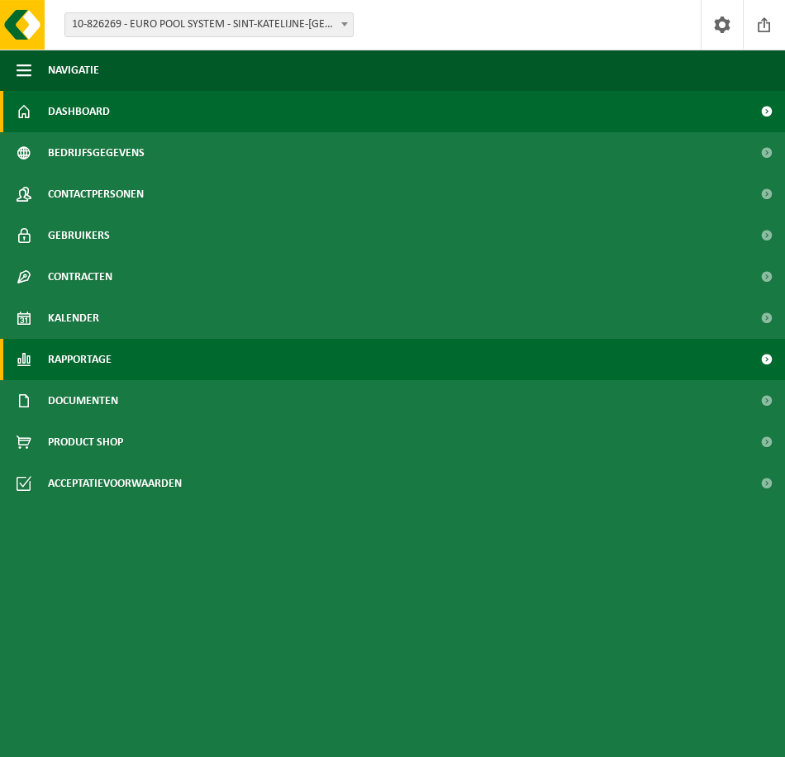
click at [97, 357] on span "Rapportage" at bounding box center [80, 359] width 64 height 41
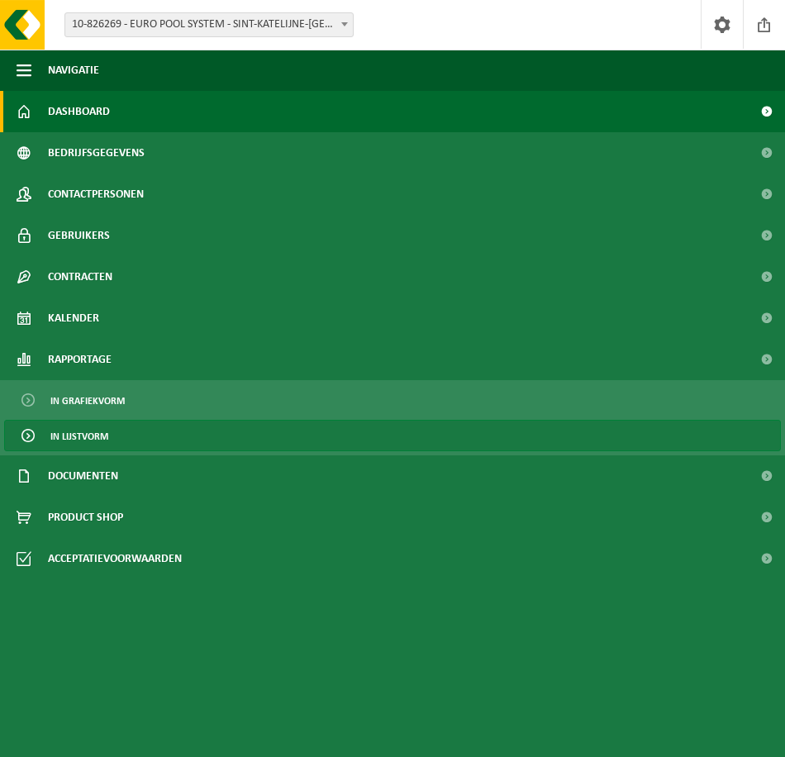
click at [144, 430] on link "In lijstvorm" at bounding box center [392, 435] width 776 height 31
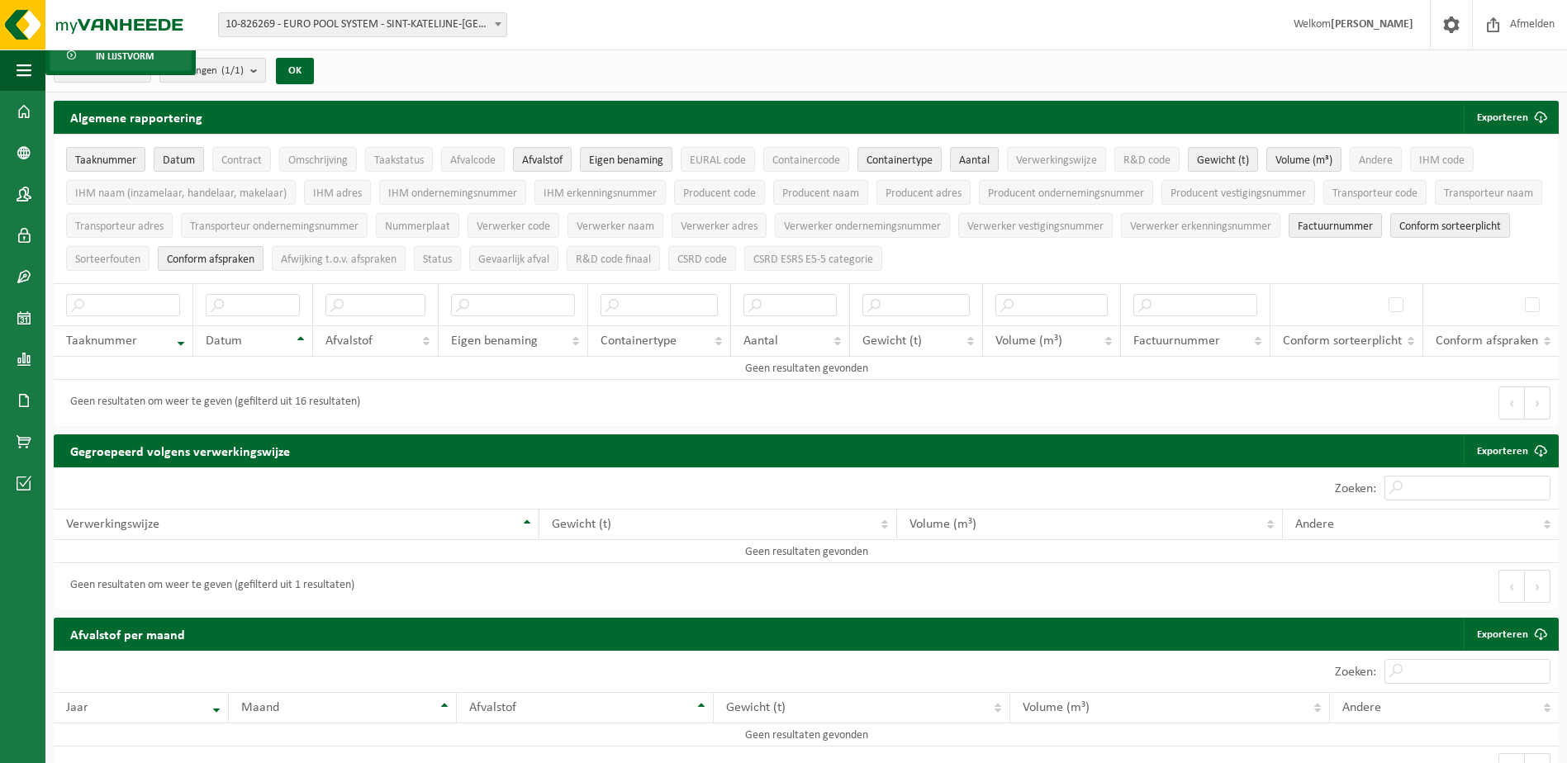
click at [244, 71] on count "(1/1)" at bounding box center [232, 70] width 22 height 11
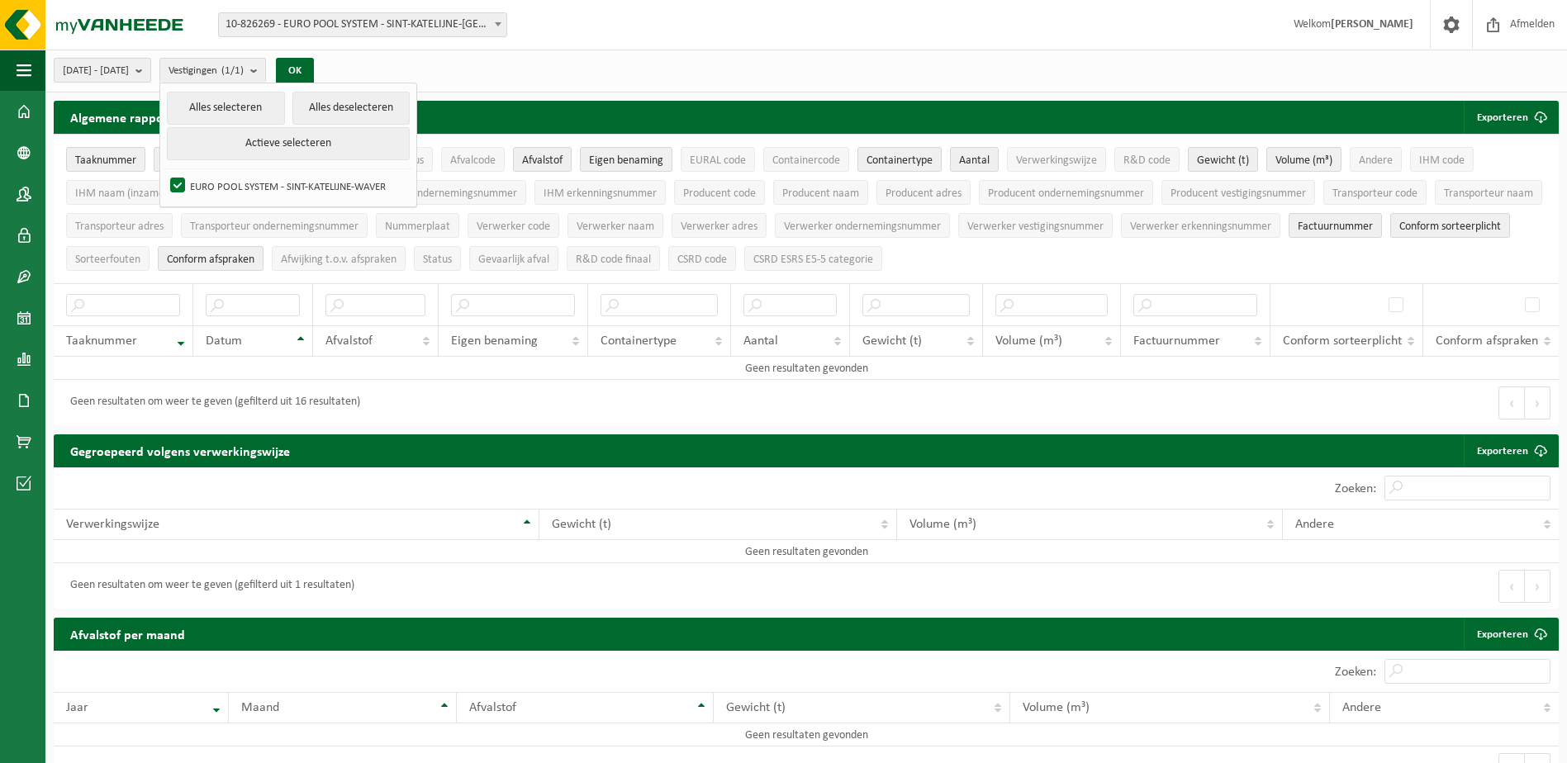
click at [129, 82] on span "[DATE] - [DATE]" at bounding box center [96, 71] width 66 height 25
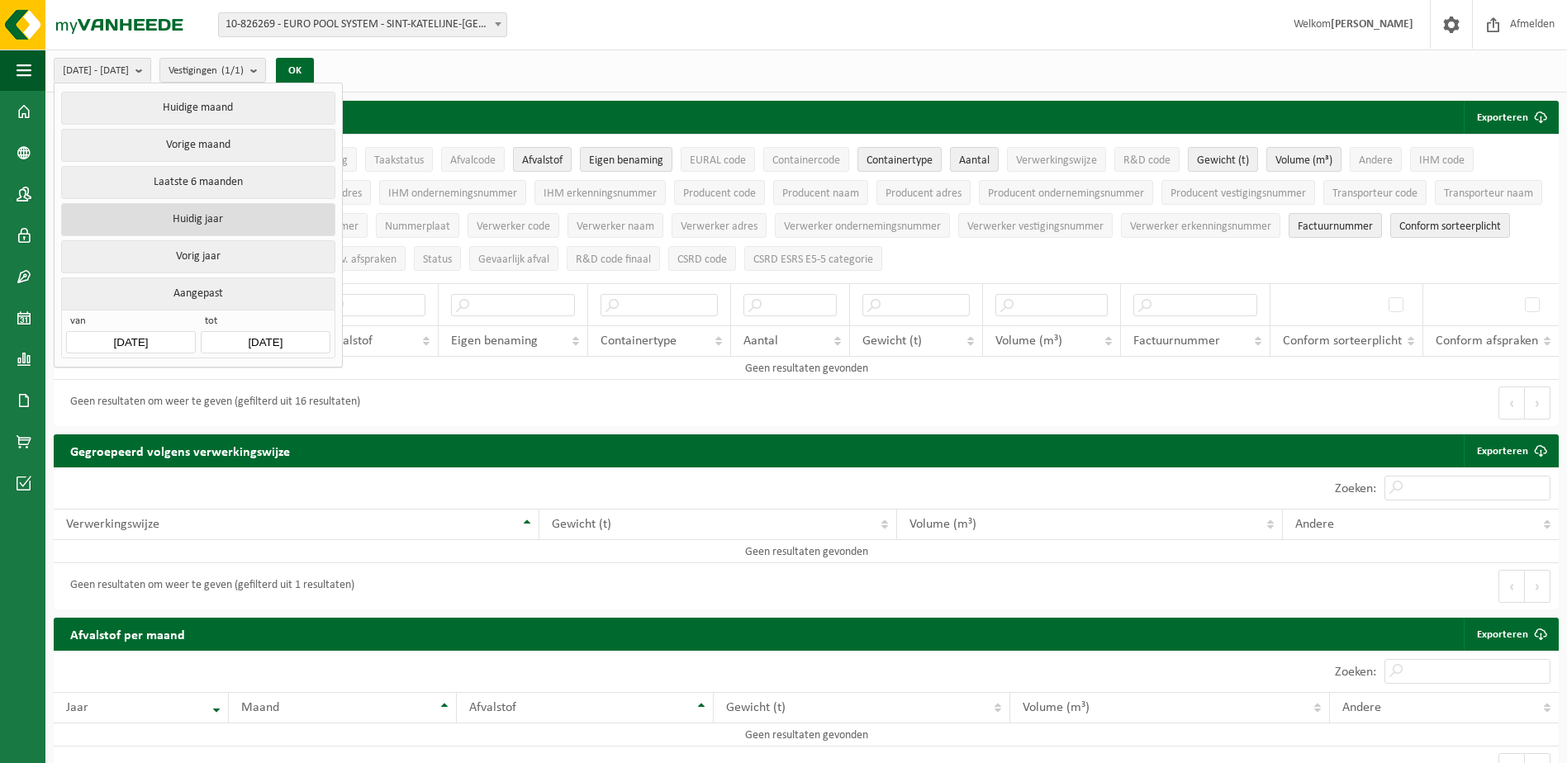
click at [215, 225] on button "Huidig jaar" at bounding box center [197, 219] width 273 height 33
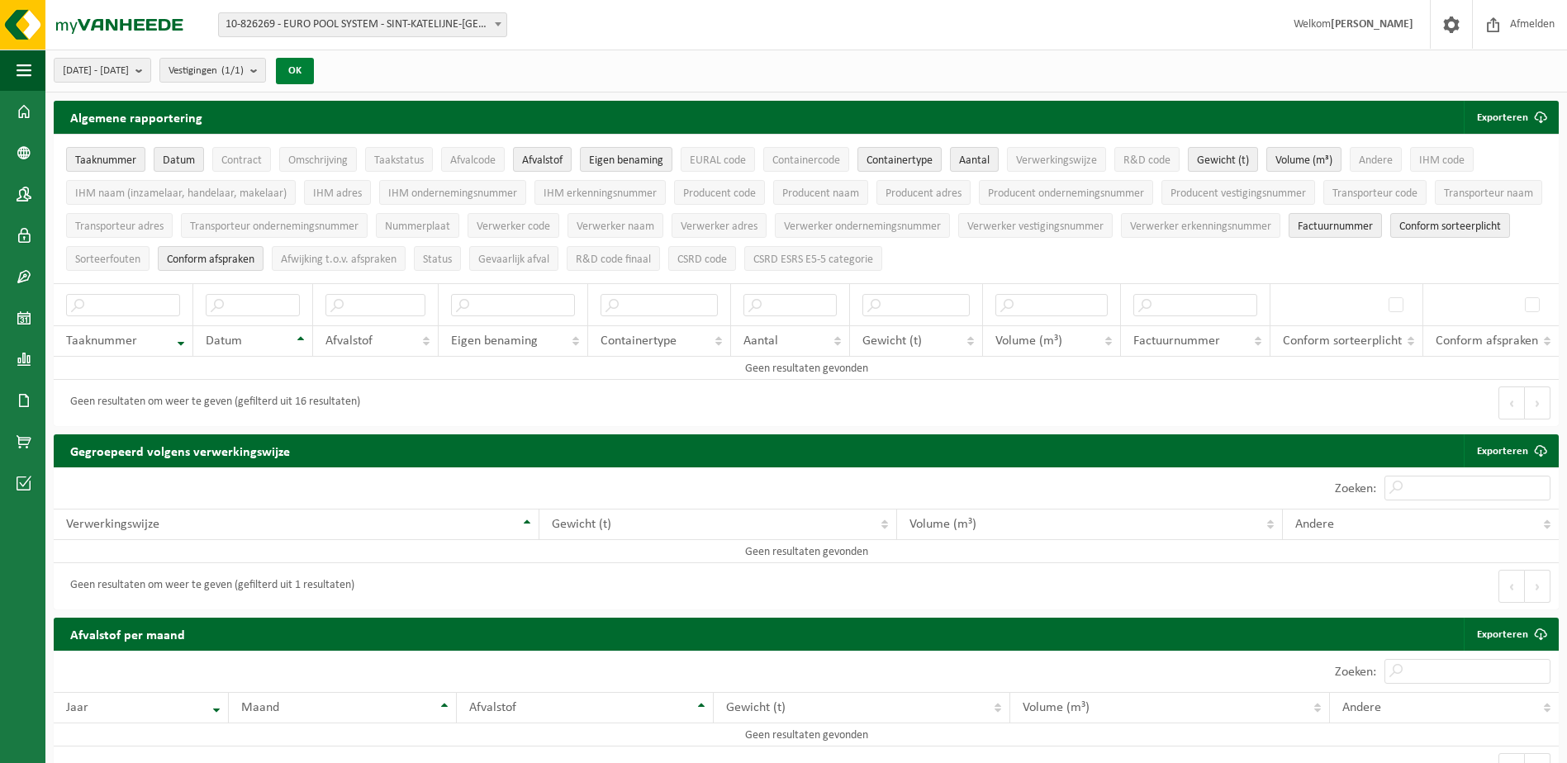
click at [314, 64] on button "OK" at bounding box center [295, 71] width 38 height 26
click at [129, 69] on span "2025-01-01 - 2025-08-20" at bounding box center [96, 71] width 66 height 25
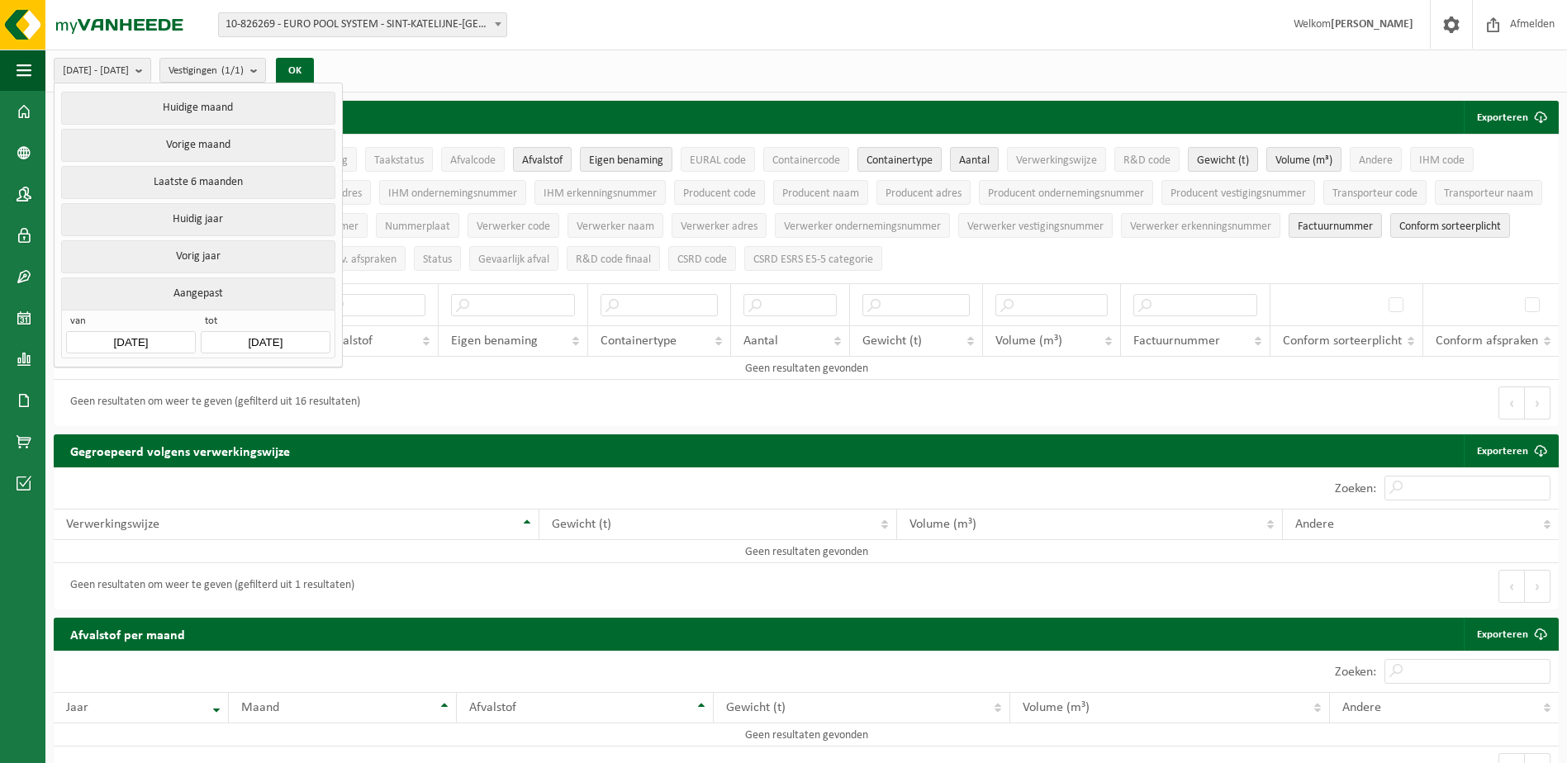
click at [206, 249] on button "Vorig jaar" at bounding box center [197, 256] width 273 height 33
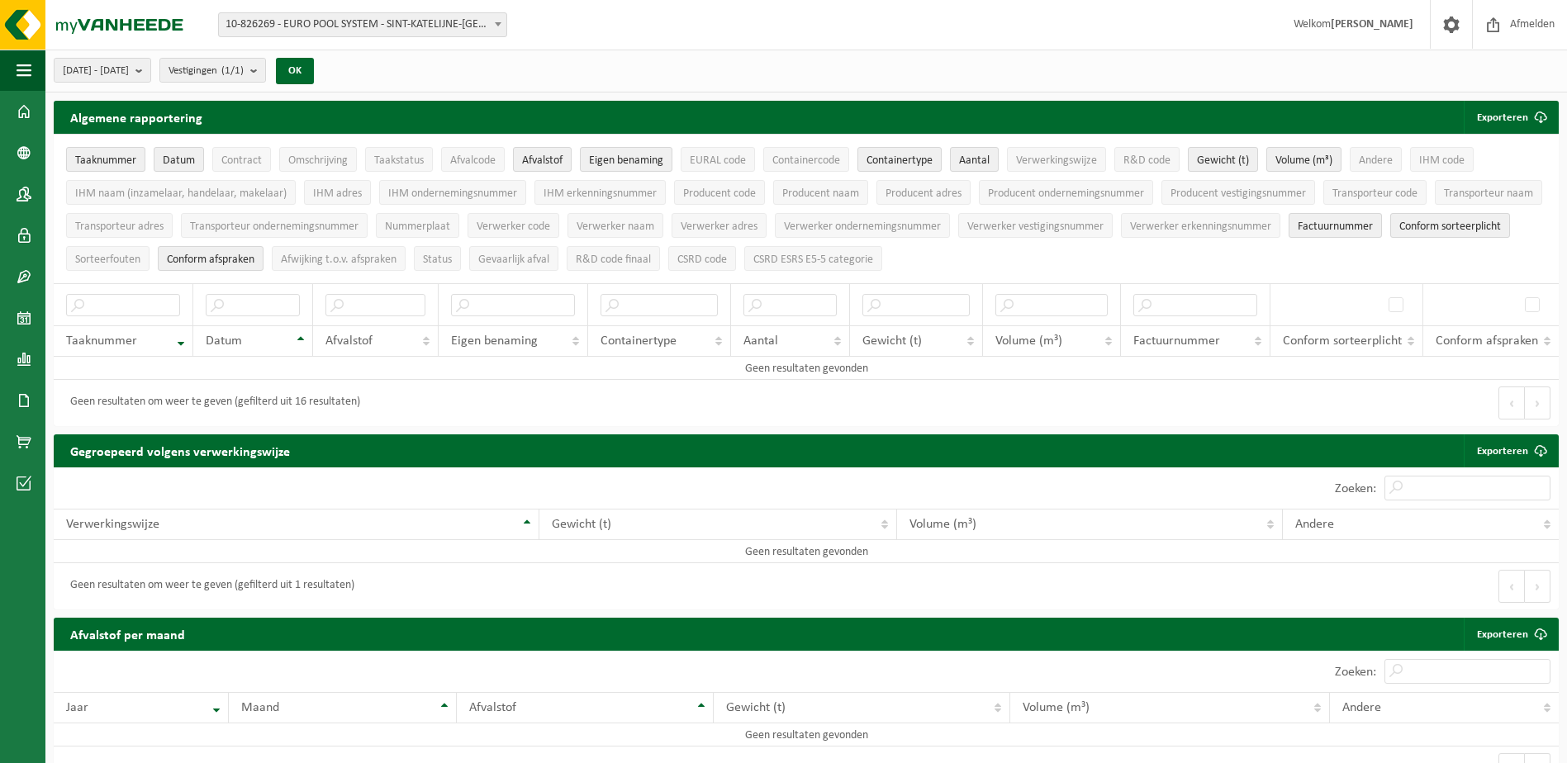
click at [297, 24] on span "10-826269 - EURO POOL SYSTEM - SINT-KATELIJNE-[GEOGRAPHIC_DATA]" at bounding box center [362, 24] width 287 height 23
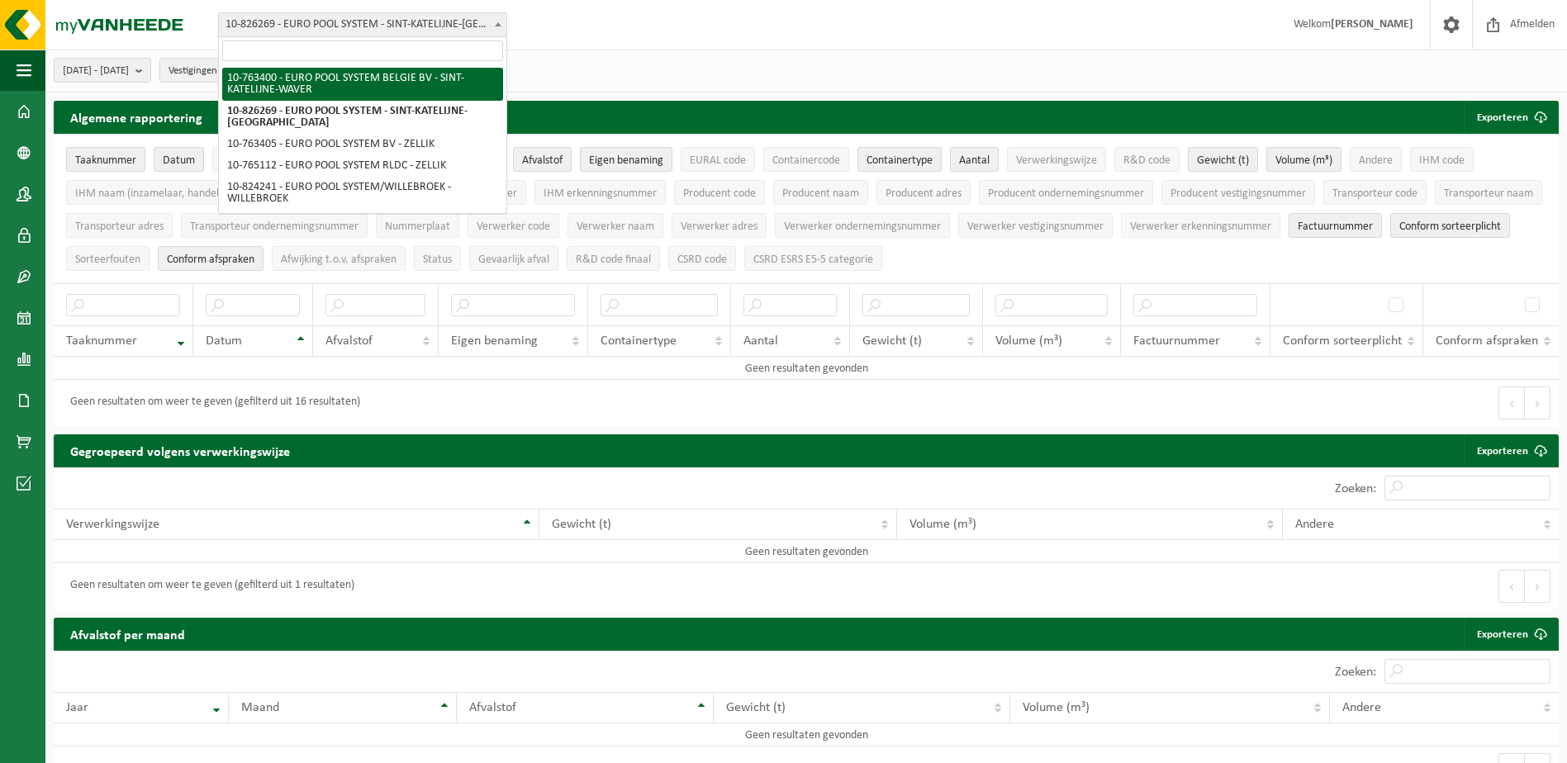
select select "12660"
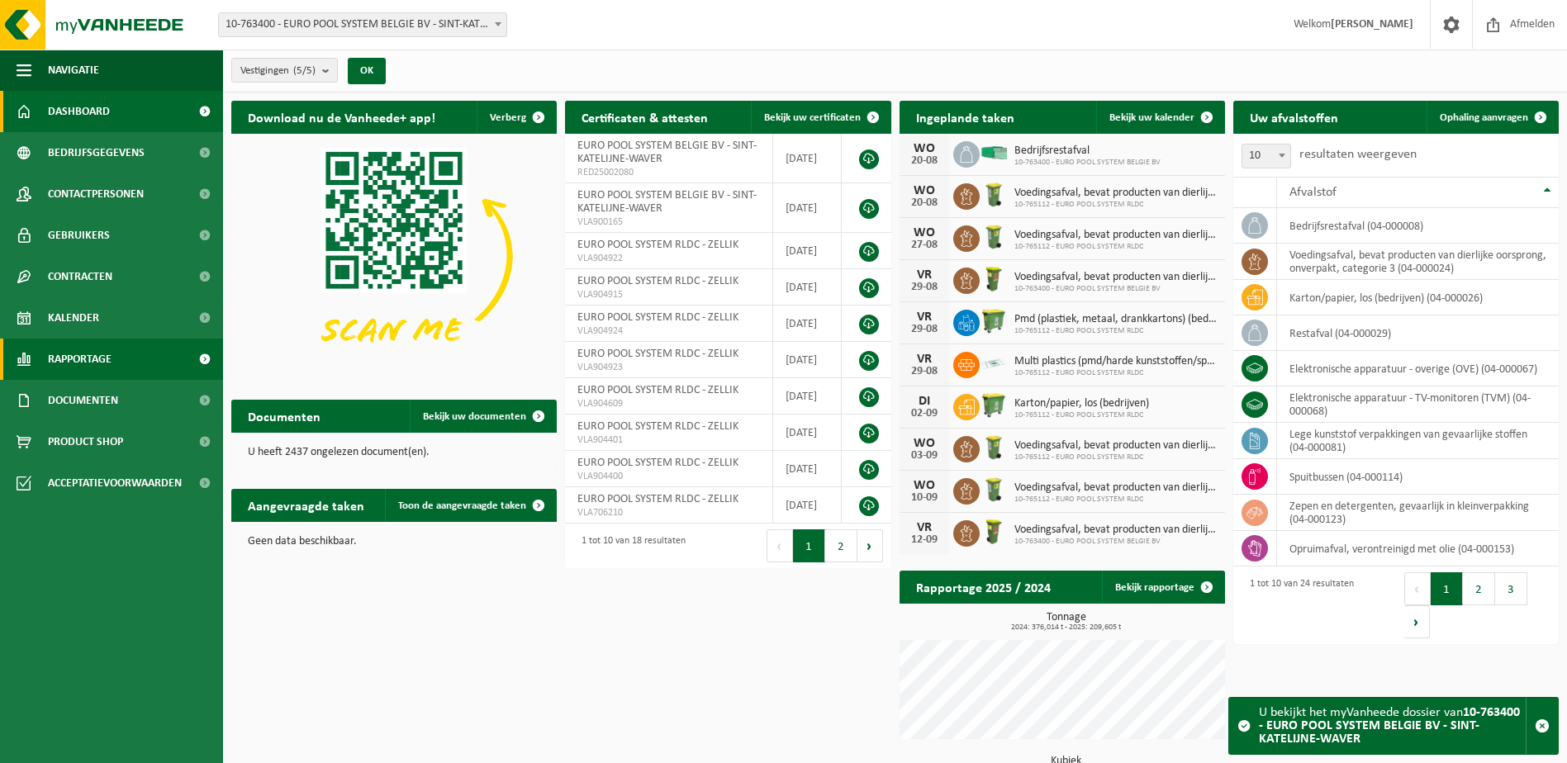
click at [131, 369] on link "Rapportage" at bounding box center [111, 359] width 223 height 41
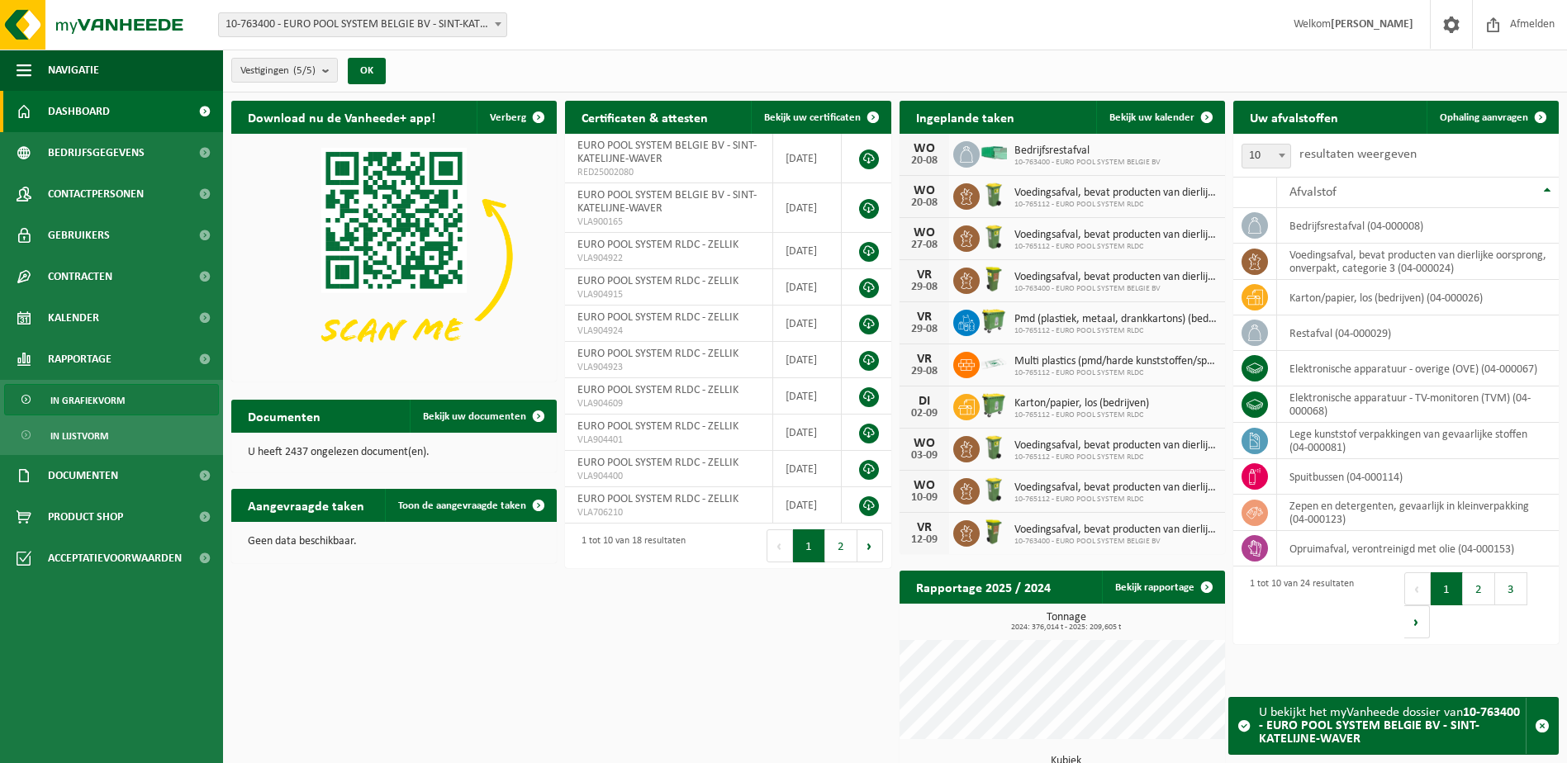
click at [137, 403] on link "In grafiekvorm" at bounding box center [111, 399] width 215 height 31
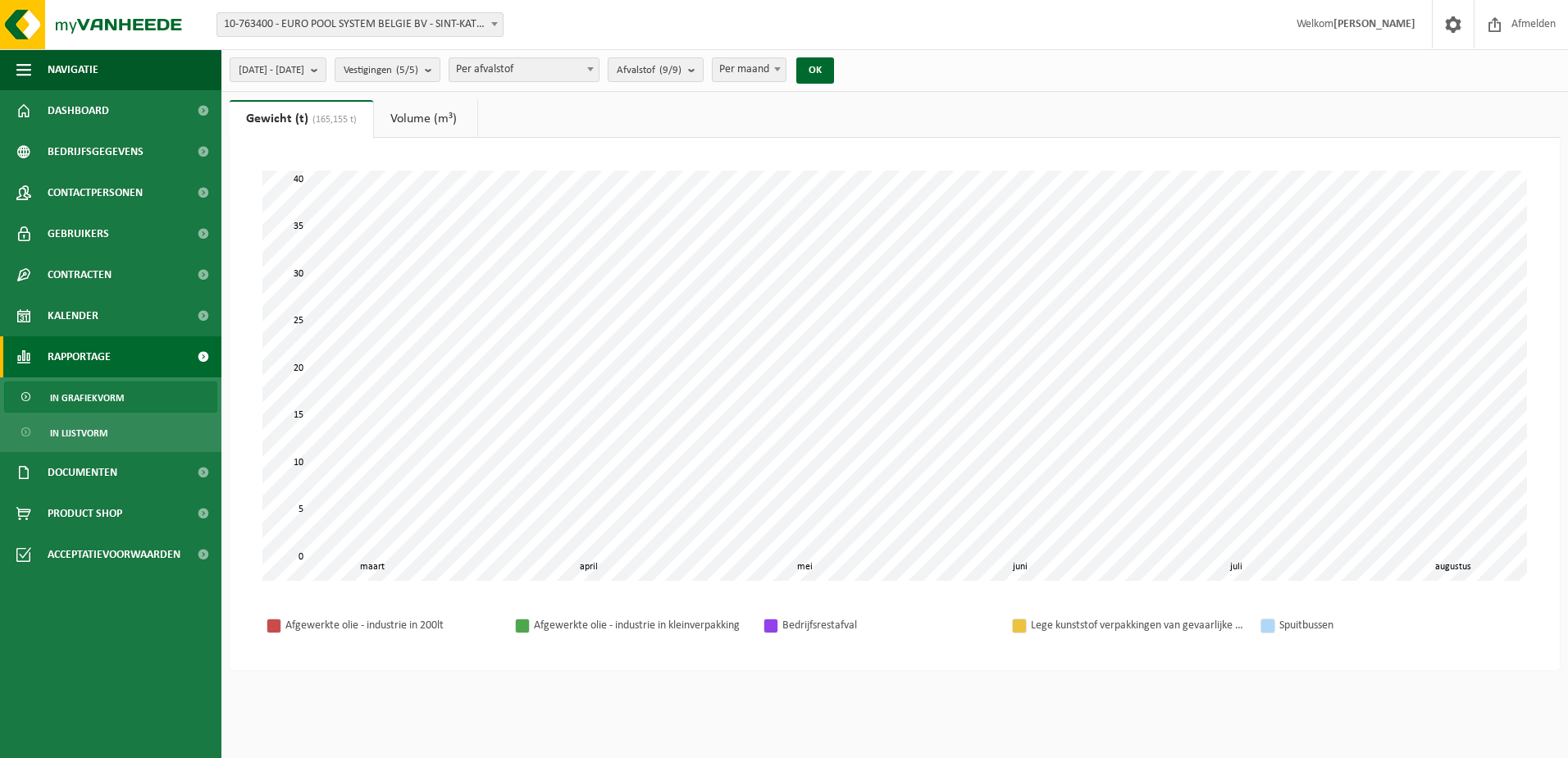
click at [125, 428] on link "In lijstvorm" at bounding box center [110, 432] width 214 height 31
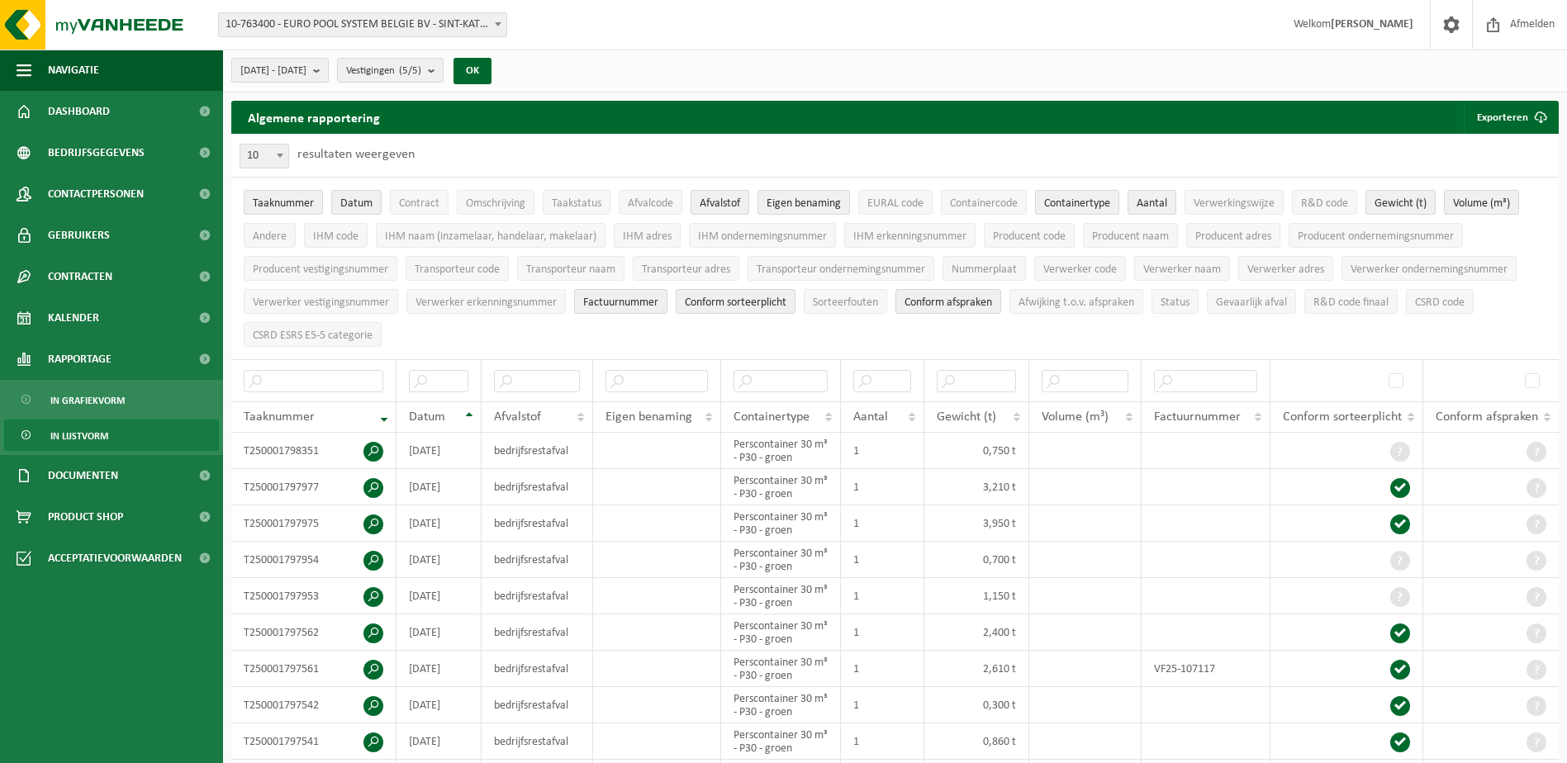
click at [306, 61] on span "[DATE] - [DATE]" at bounding box center [273, 71] width 66 height 25
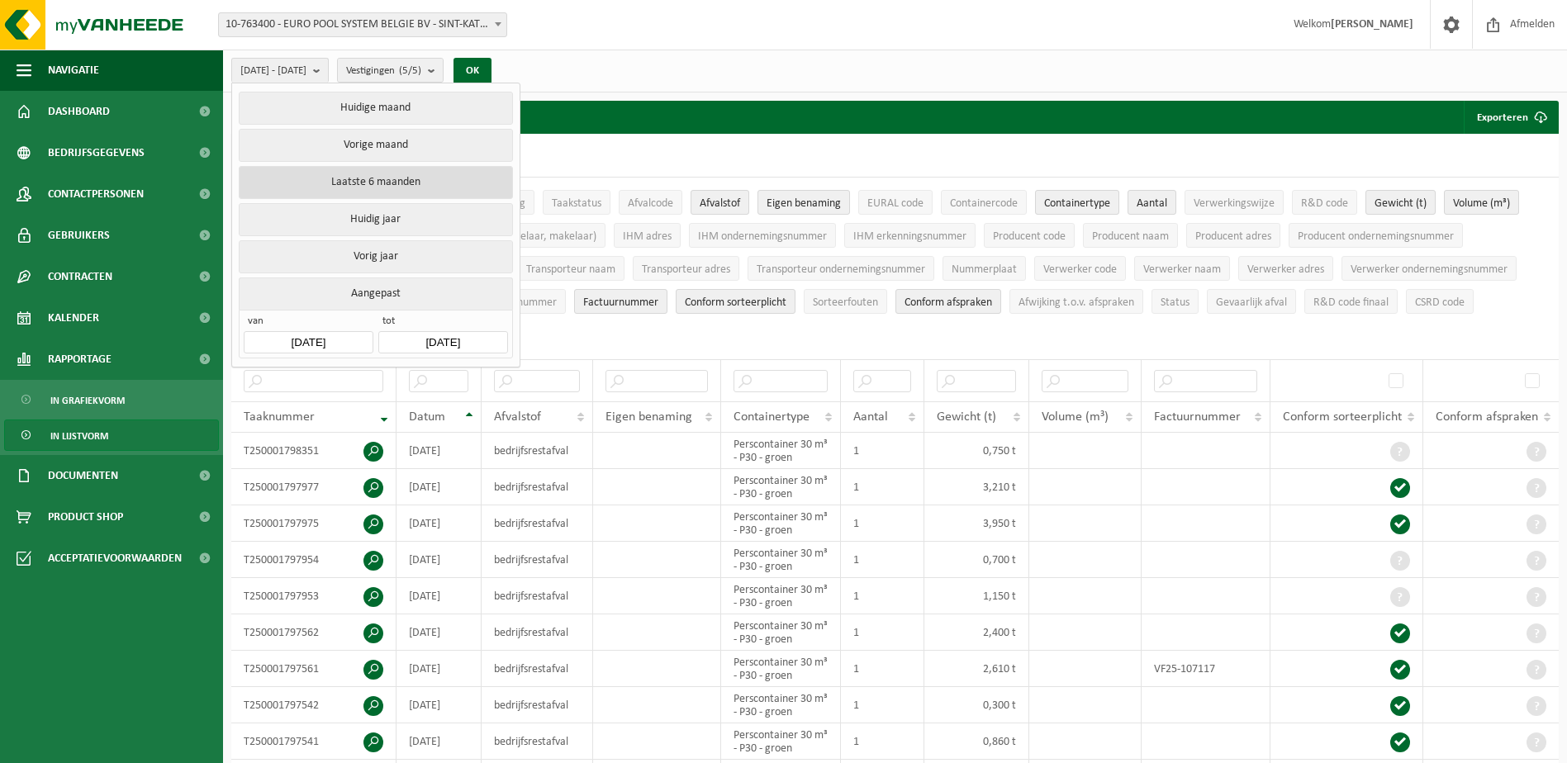
click at [345, 190] on button "Laatste 6 maanden" at bounding box center [375, 182] width 273 height 33
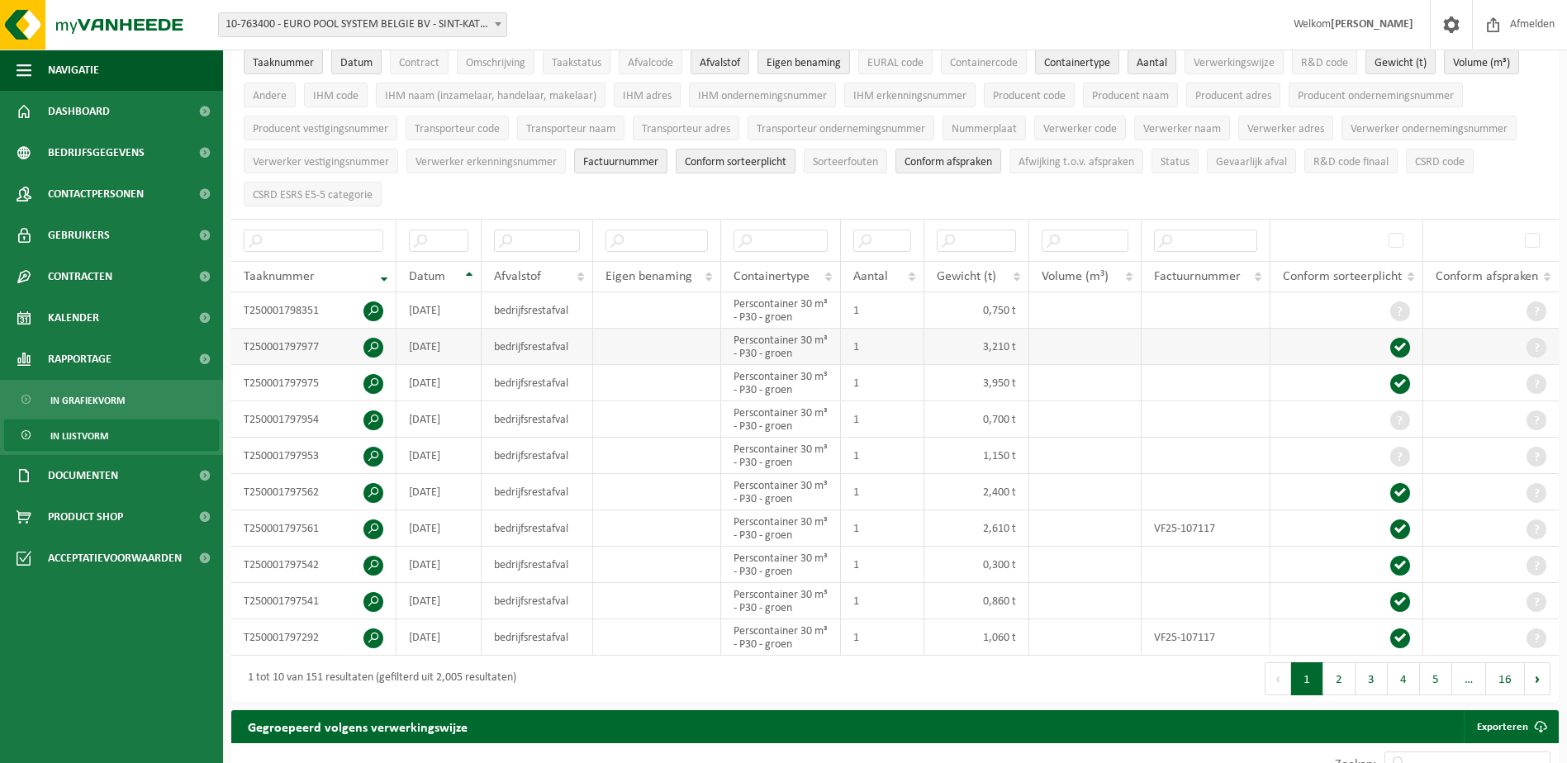
scroll to position [165, 0]
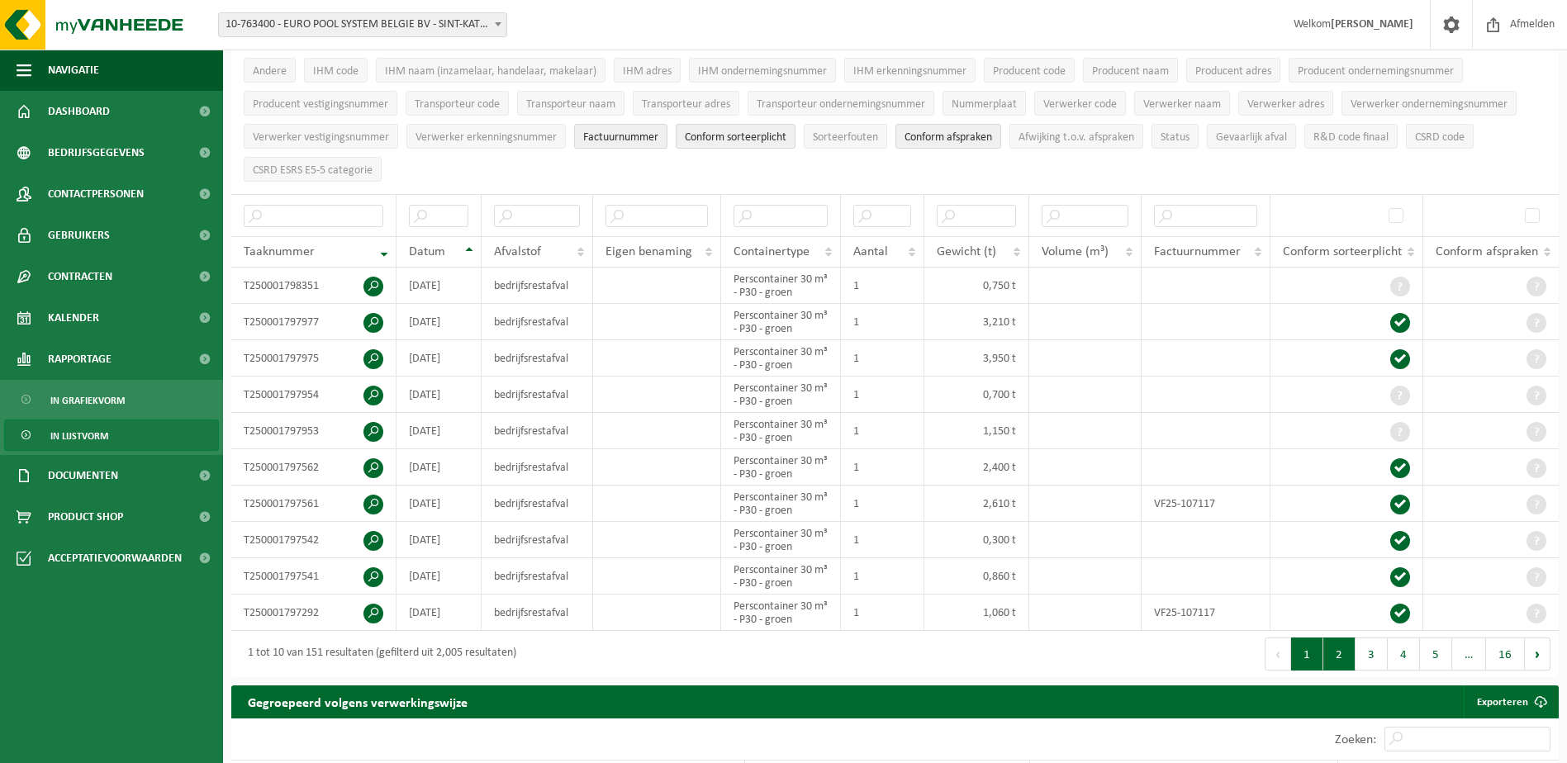
click at [1334, 664] on button "2" at bounding box center [1339, 654] width 32 height 33
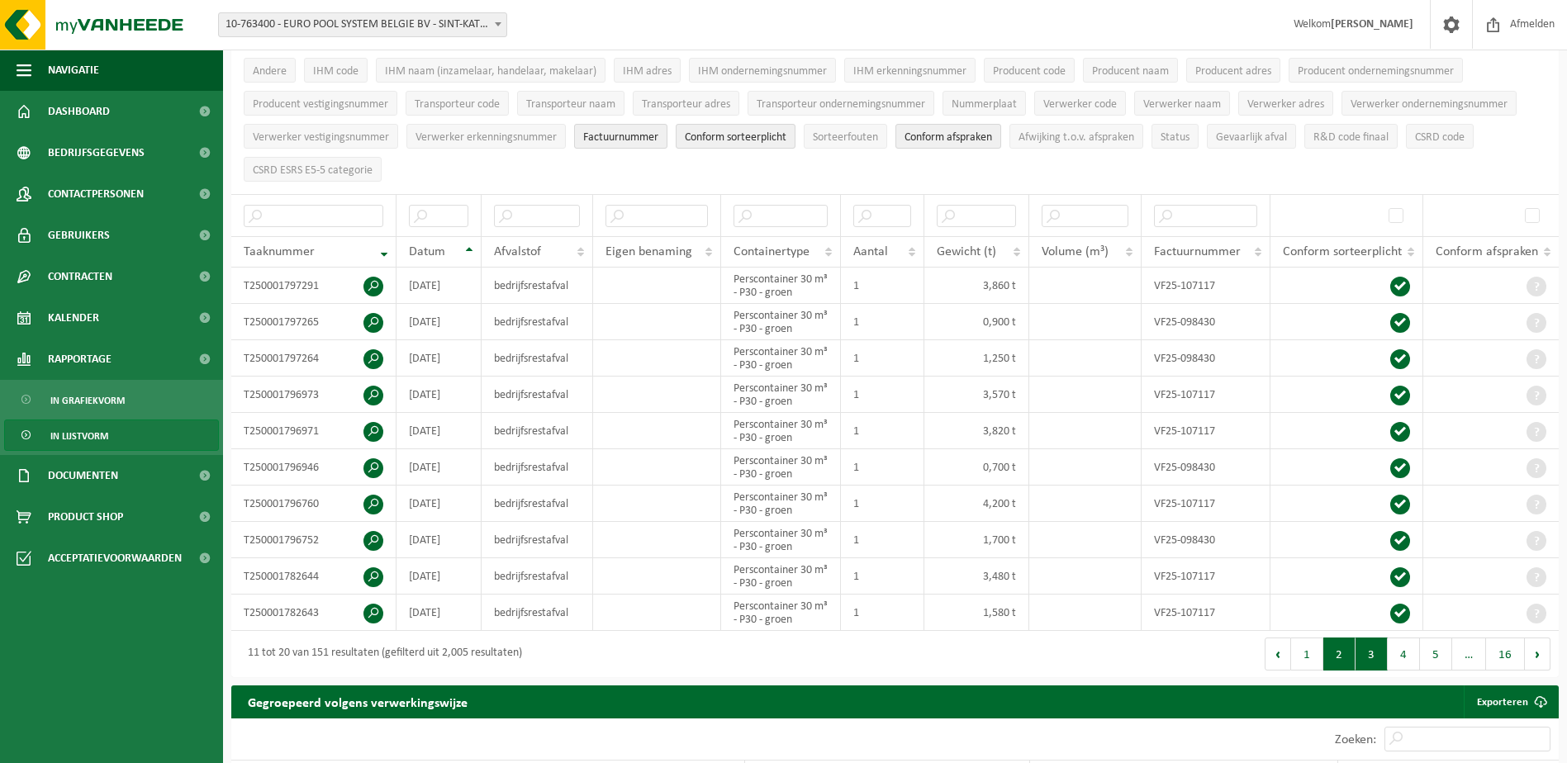
click at [1374, 659] on button "3" at bounding box center [1371, 654] width 32 height 33
click at [1403, 657] on button "4" at bounding box center [1404, 654] width 32 height 33
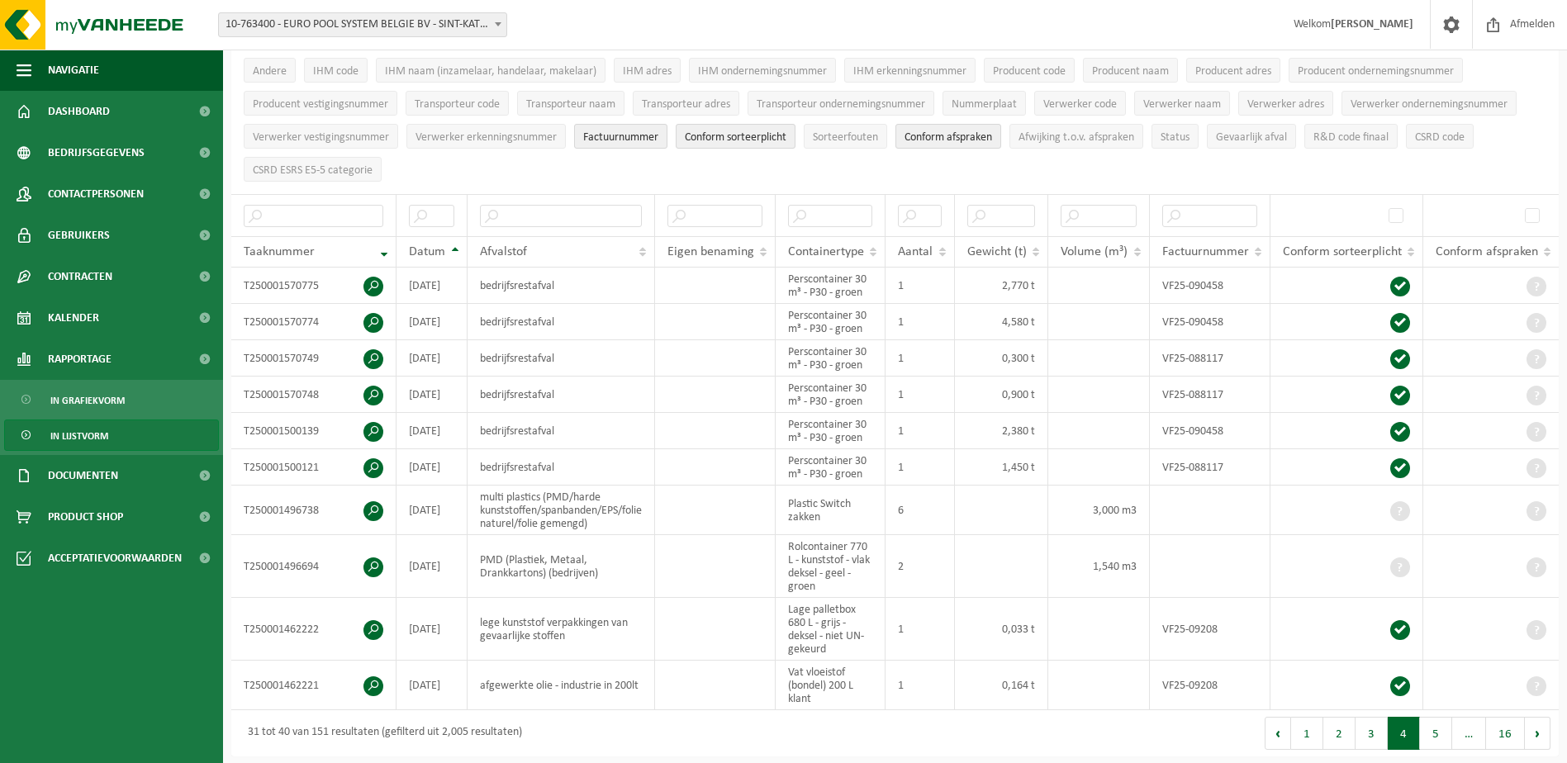
click at [1449, 661] on td at bounding box center [1490, 686] width 135 height 50
click at [95, 199] on span "Contactpersonen" at bounding box center [96, 193] width 96 height 41
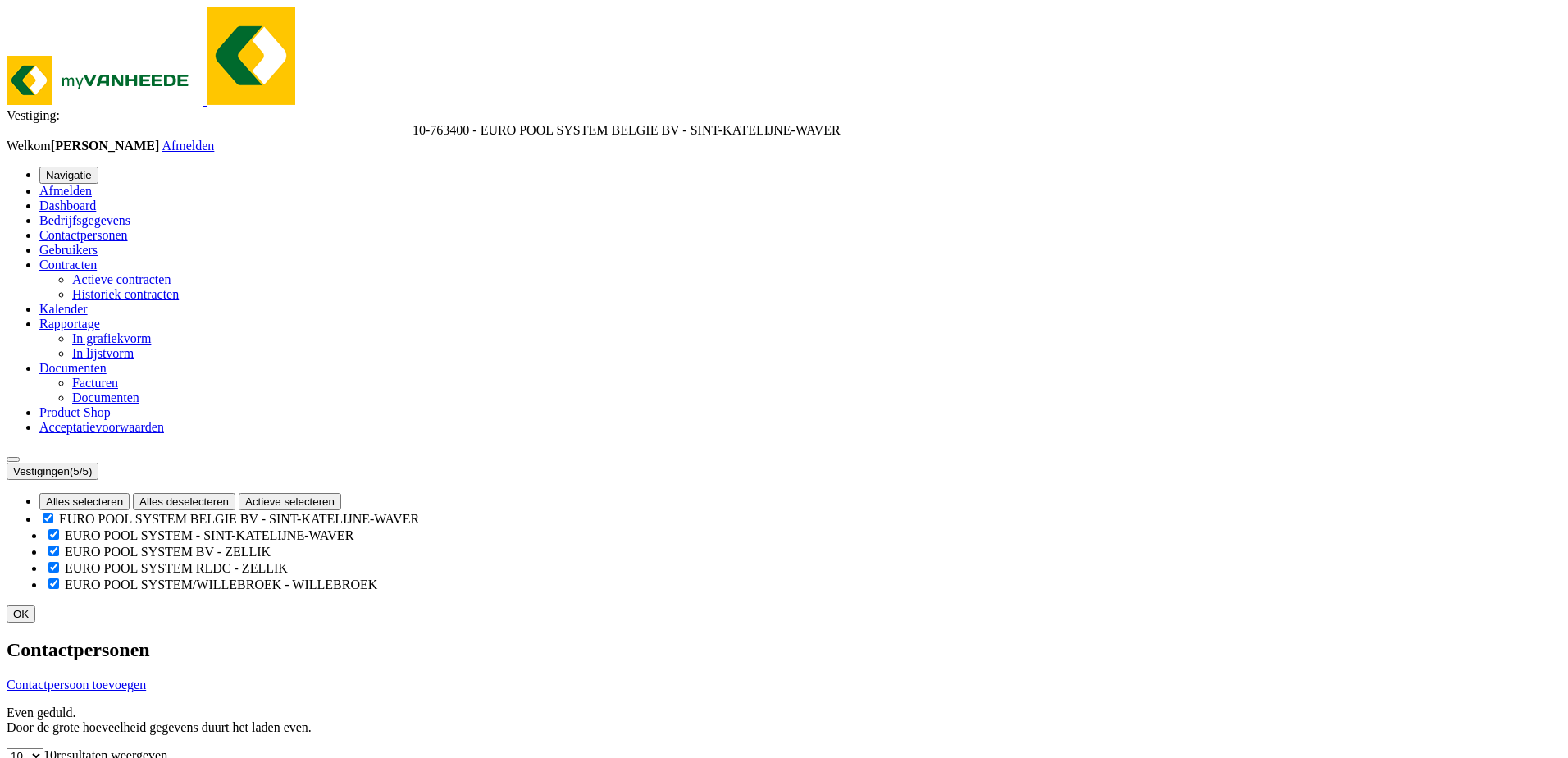
click at [92, 243] on span "Gebruikers" at bounding box center [69, 250] width 59 height 14
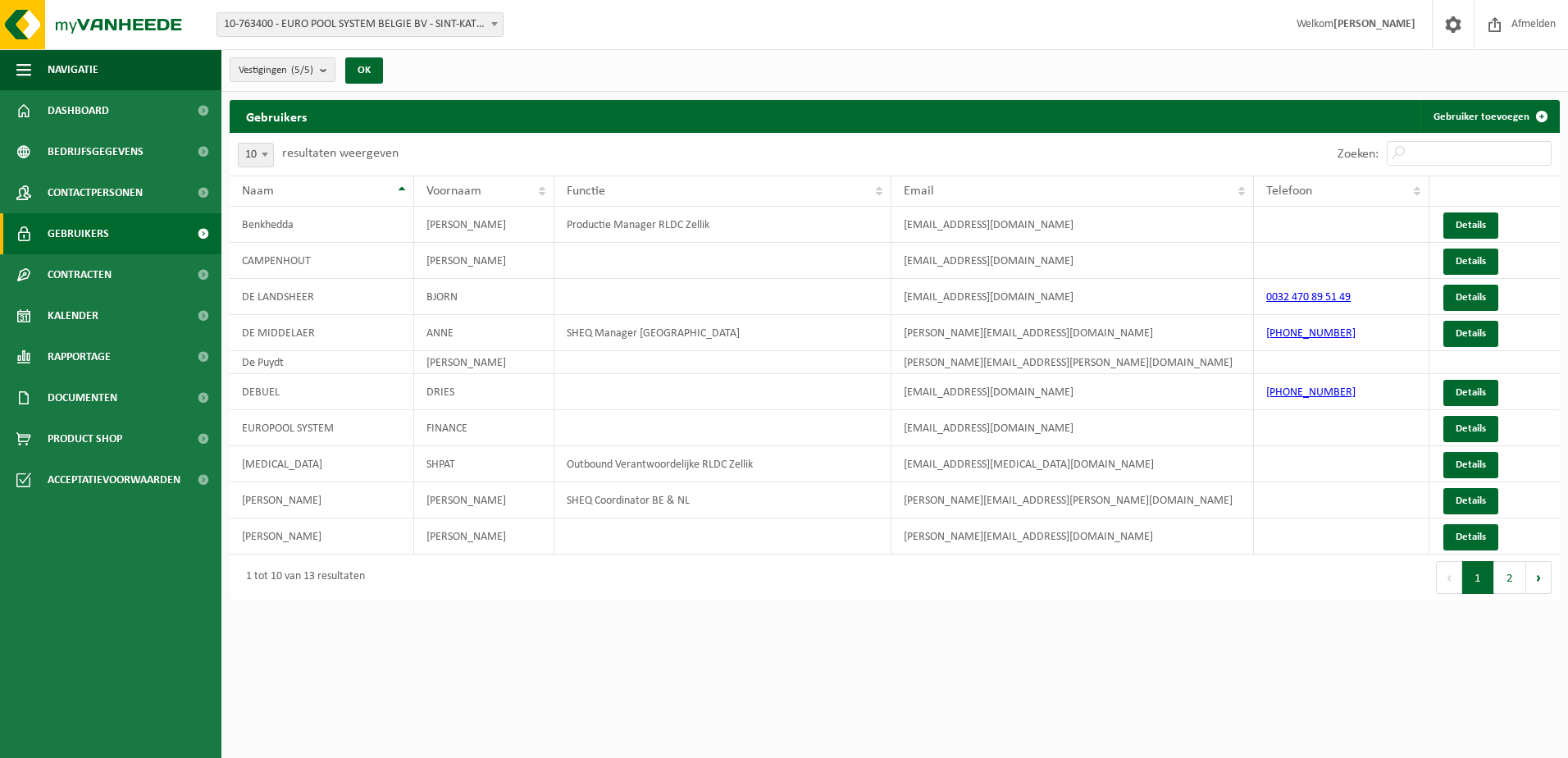
click at [103, 286] on span "Contracten" at bounding box center [79, 274] width 64 height 41
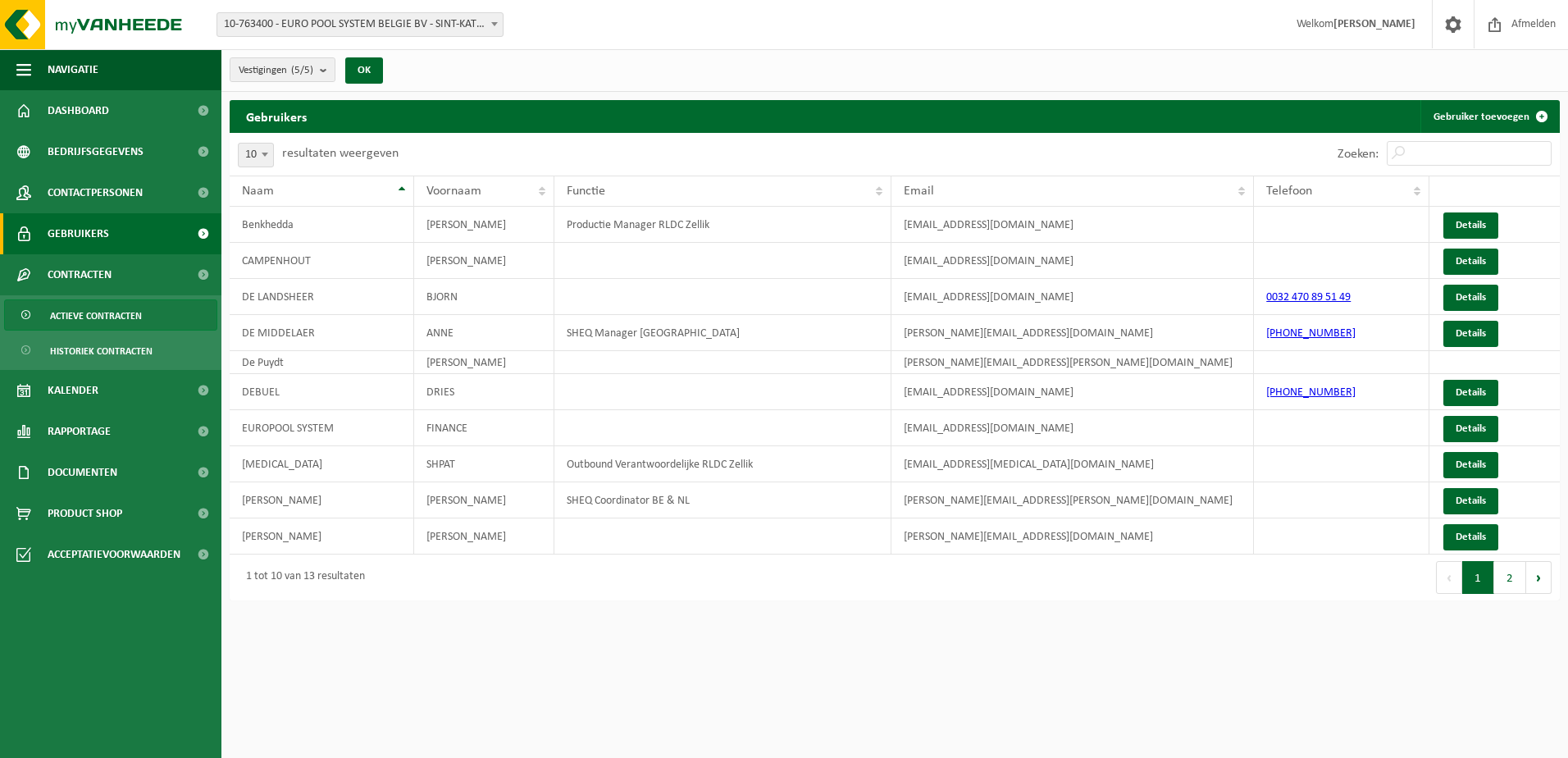
click at [106, 326] on span "Actieve contracten" at bounding box center [95, 315] width 92 height 31
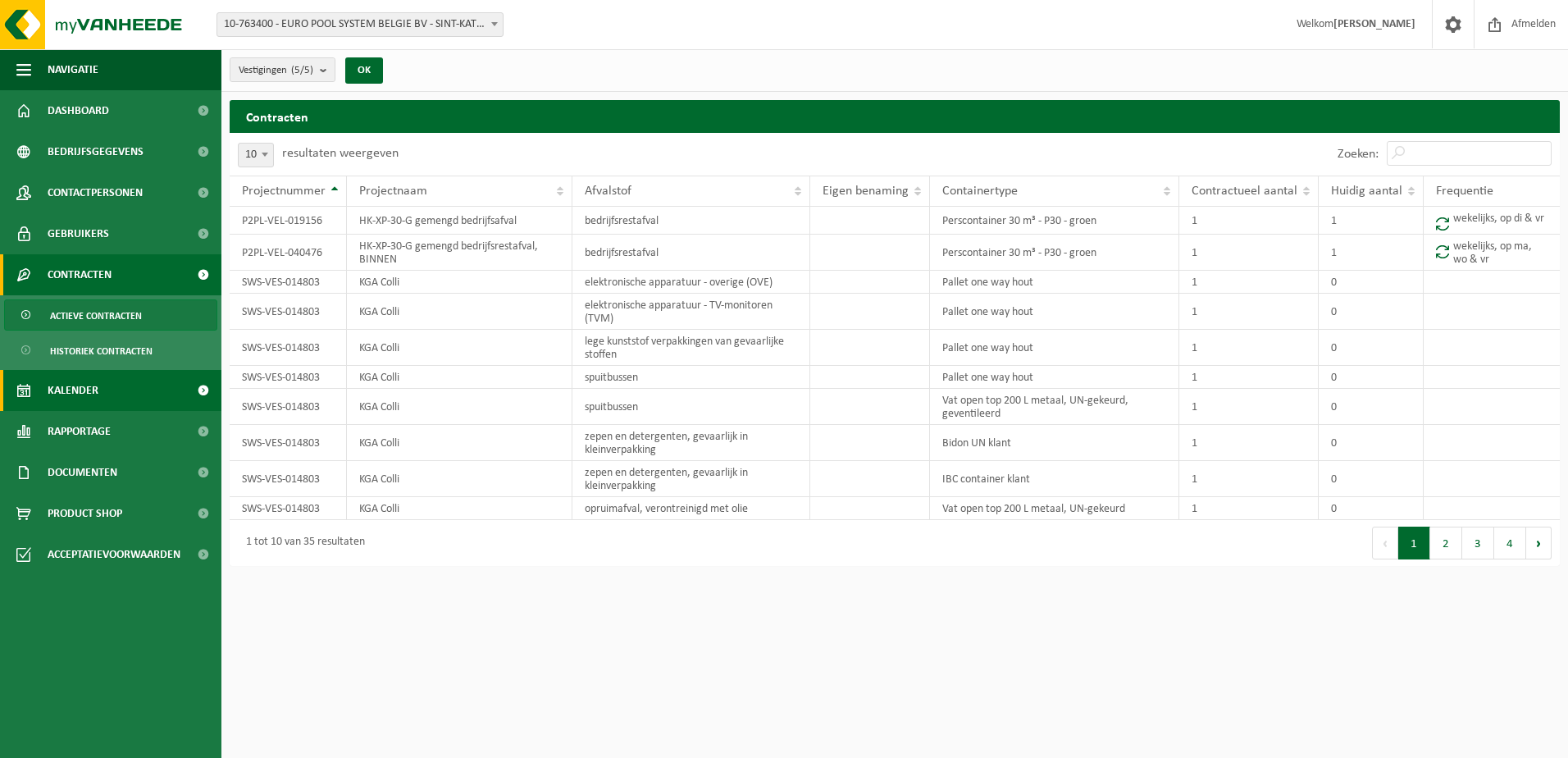
click at [93, 401] on span "Kalender" at bounding box center [72, 390] width 51 height 41
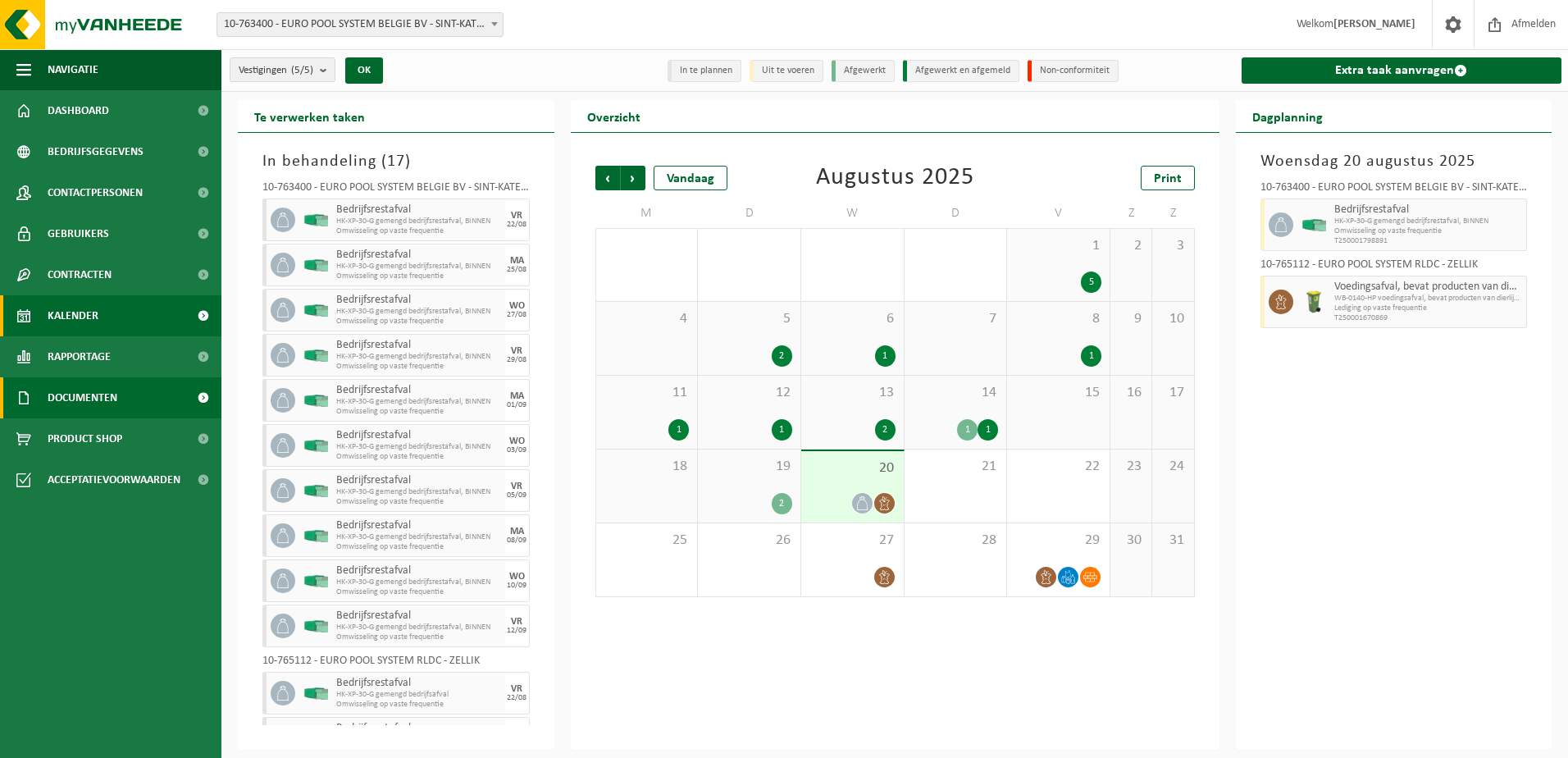
click at [107, 394] on span "Documenten" at bounding box center [82, 397] width 70 height 41
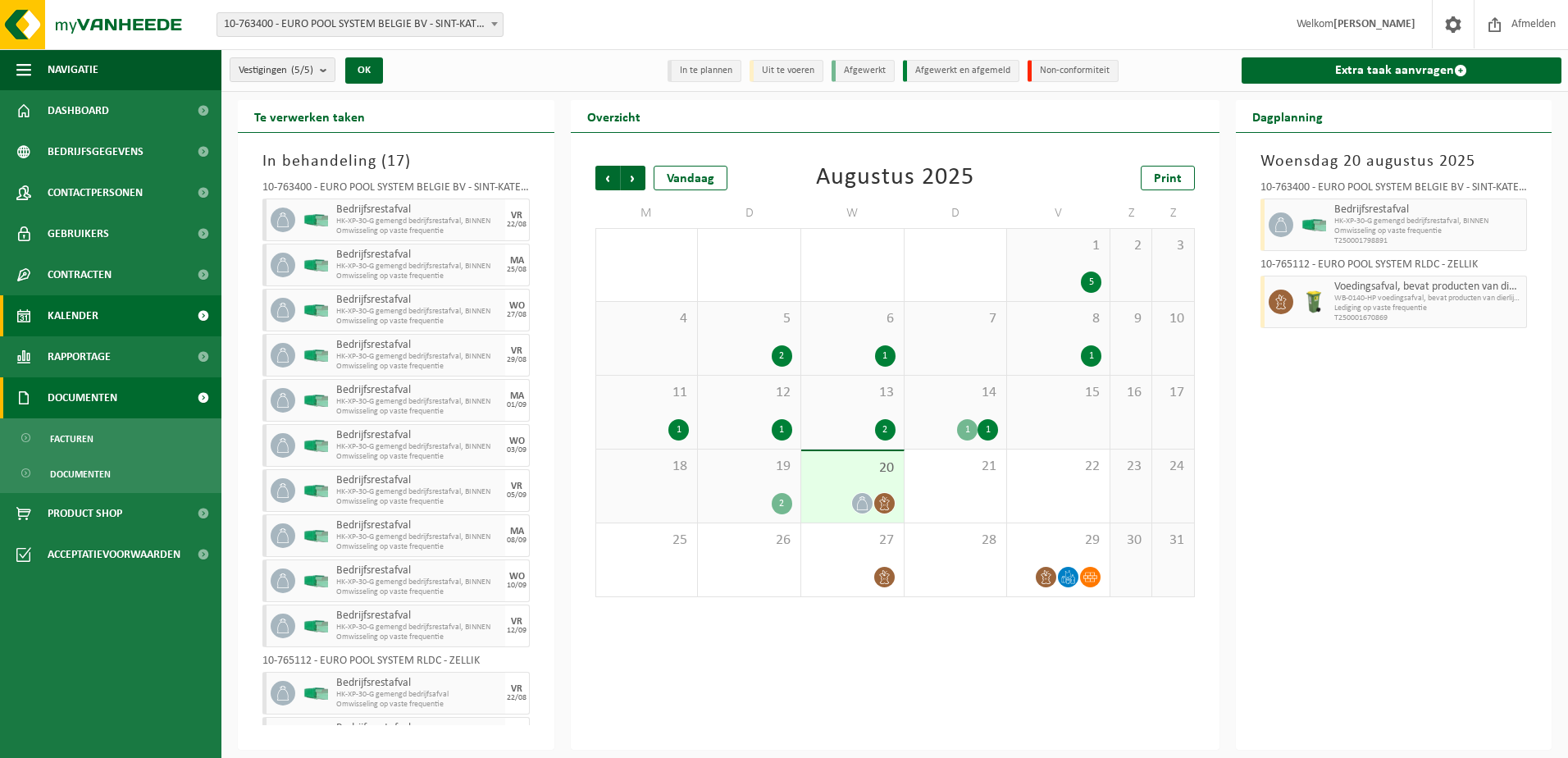
click at [86, 399] on span "Documenten" at bounding box center [82, 397] width 70 height 41
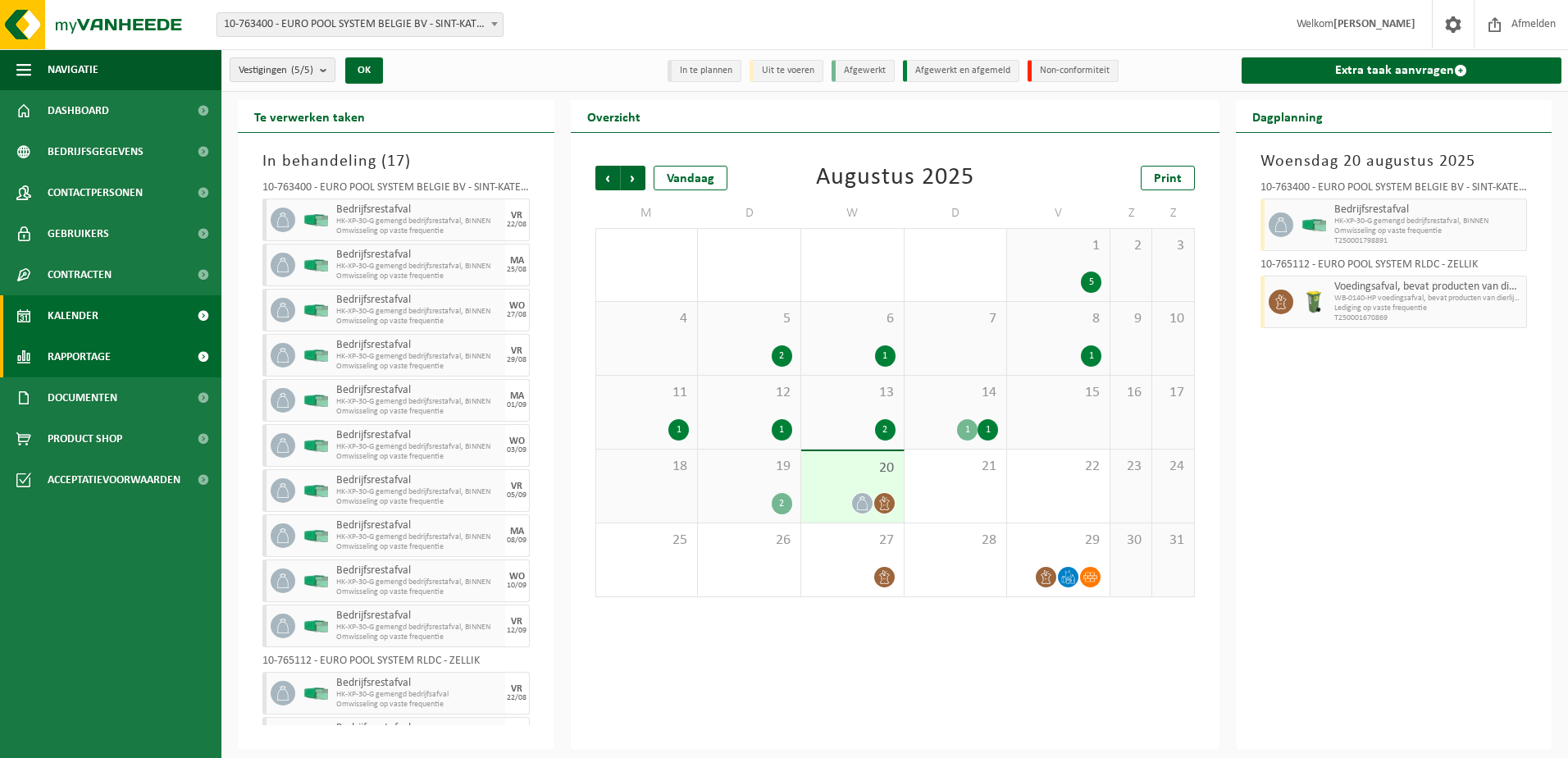
click at [59, 364] on span "Rapportage" at bounding box center [79, 357] width 64 height 41
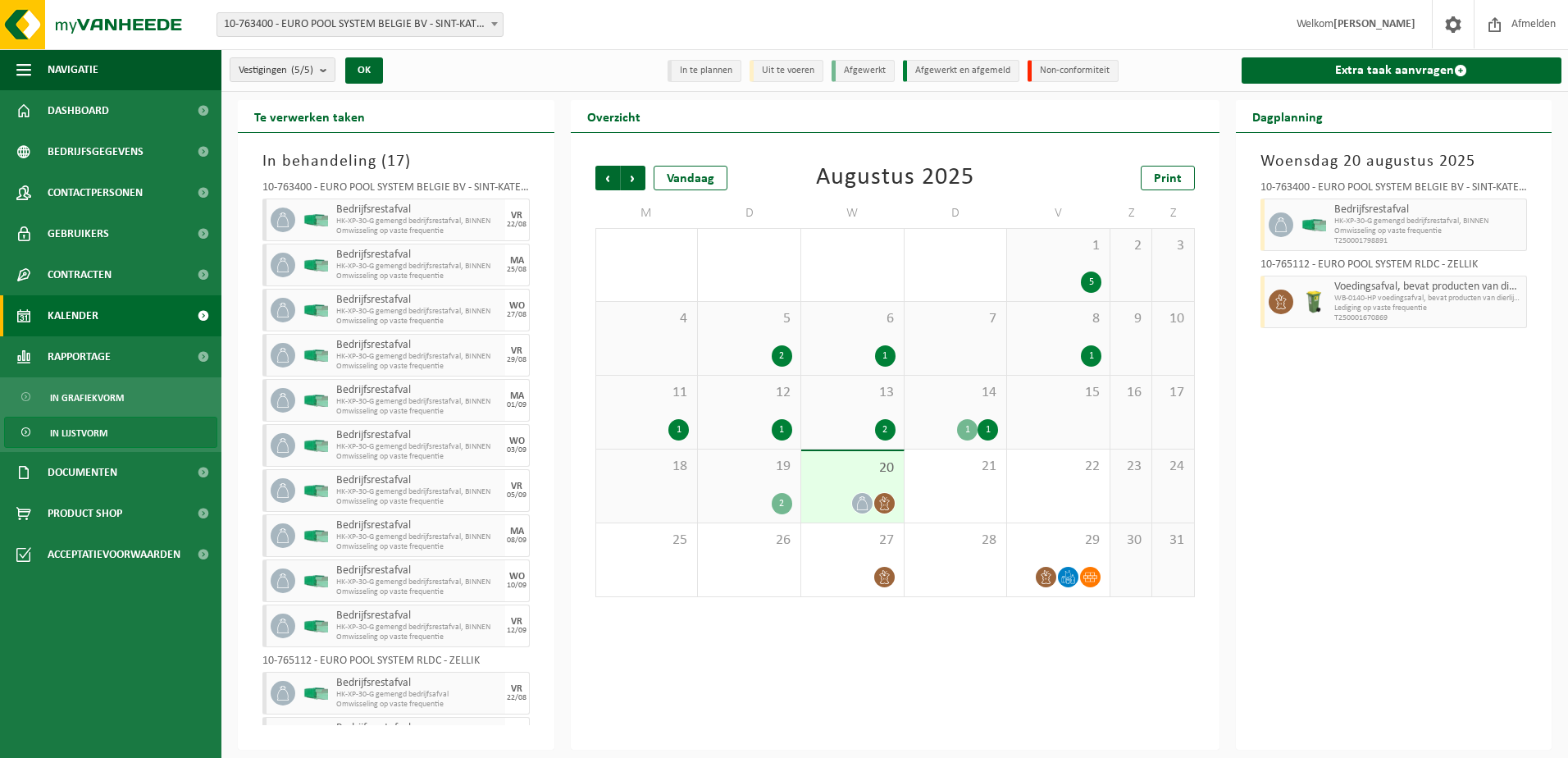
click at [118, 424] on link "In lijstvorm" at bounding box center [110, 432] width 214 height 31
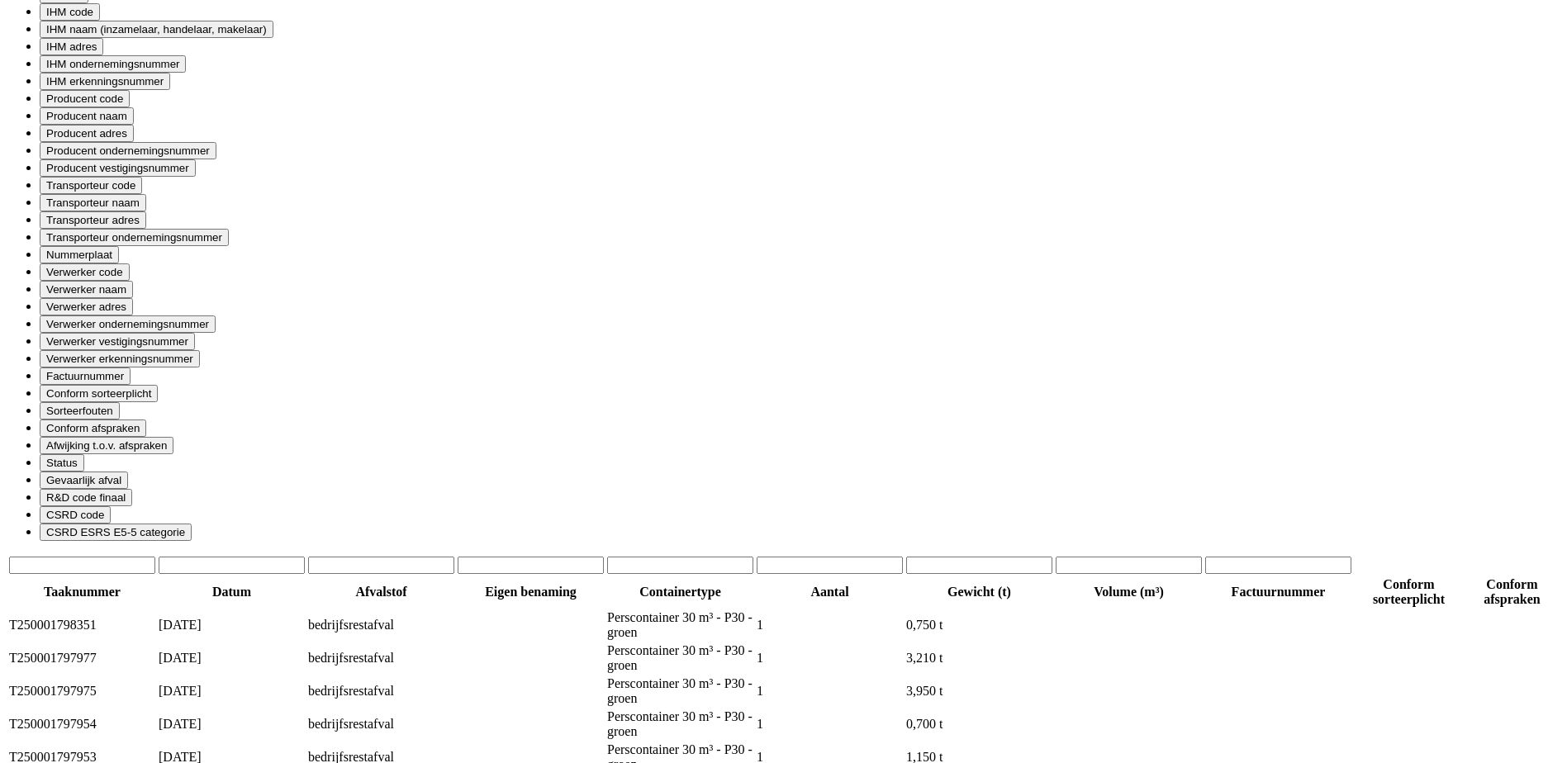
scroll to position [1374, 0]
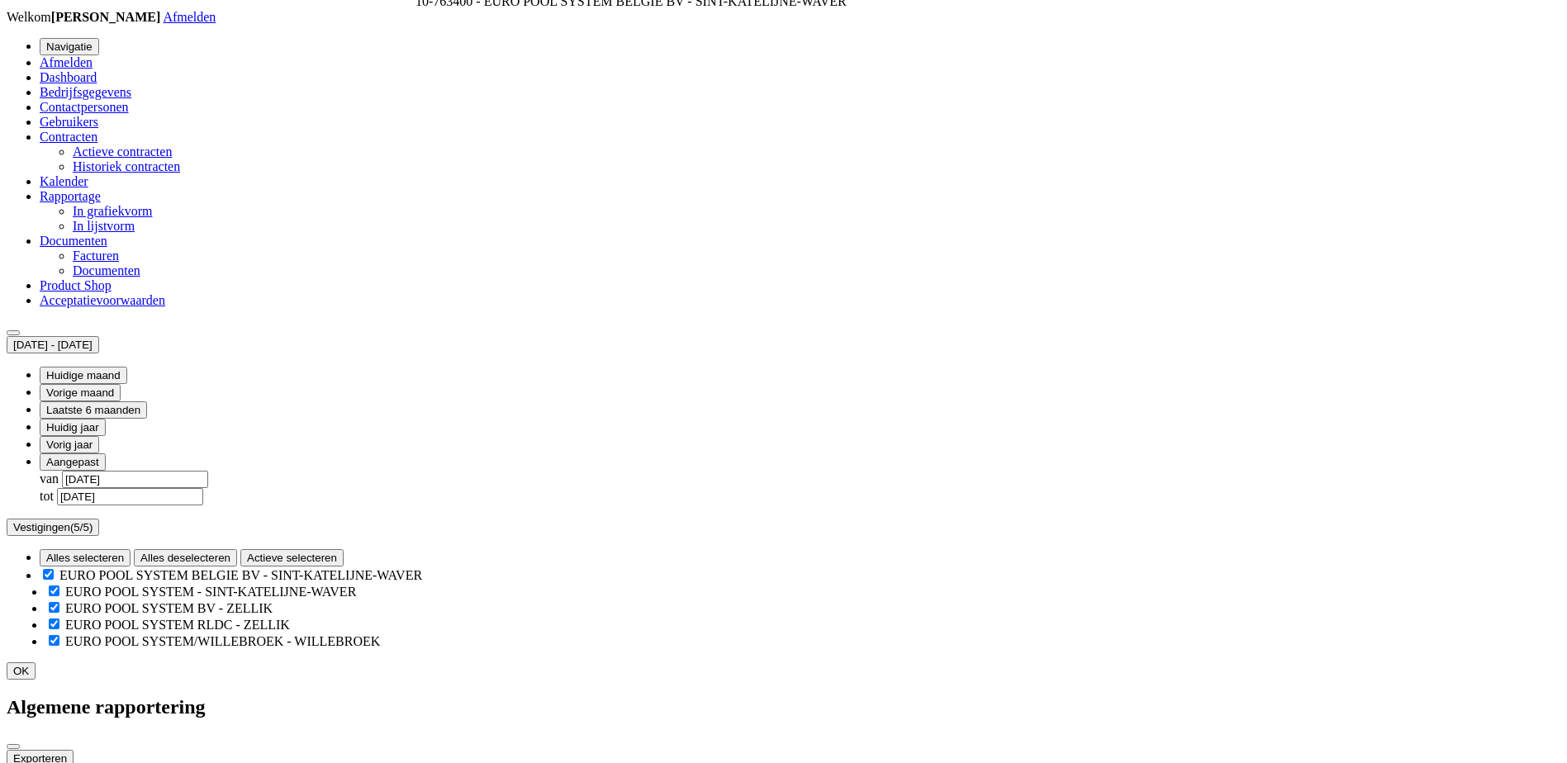
scroll to position [0, 0]
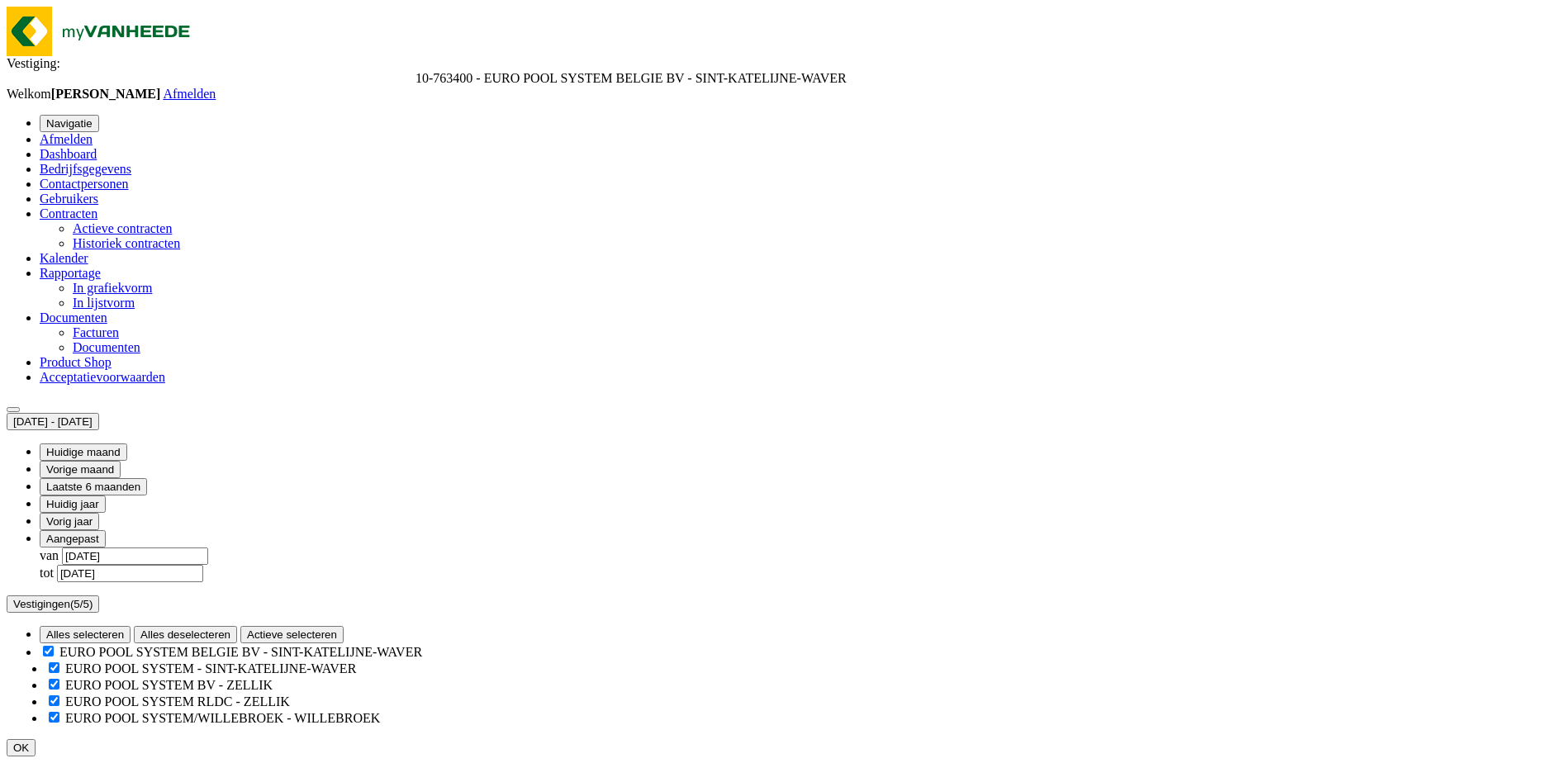
click at [99, 413] on button "2025-03-01 - 2025-08-20" at bounding box center [53, 421] width 93 height 17
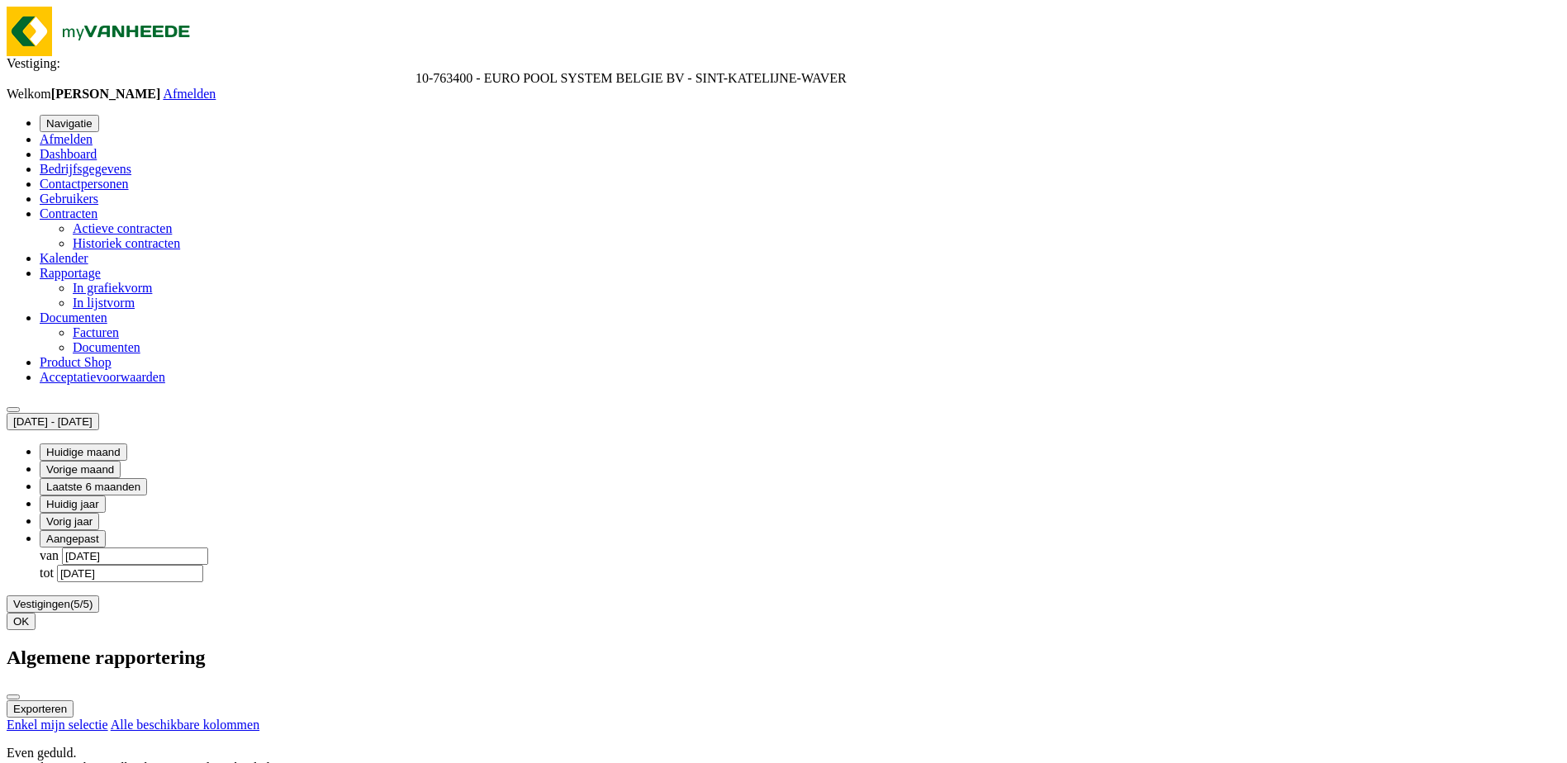
click at [127, 444] on button "Huidige maand" at bounding box center [84, 452] width 88 height 17
